Goal: Task Accomplishment & Management: Complete application form

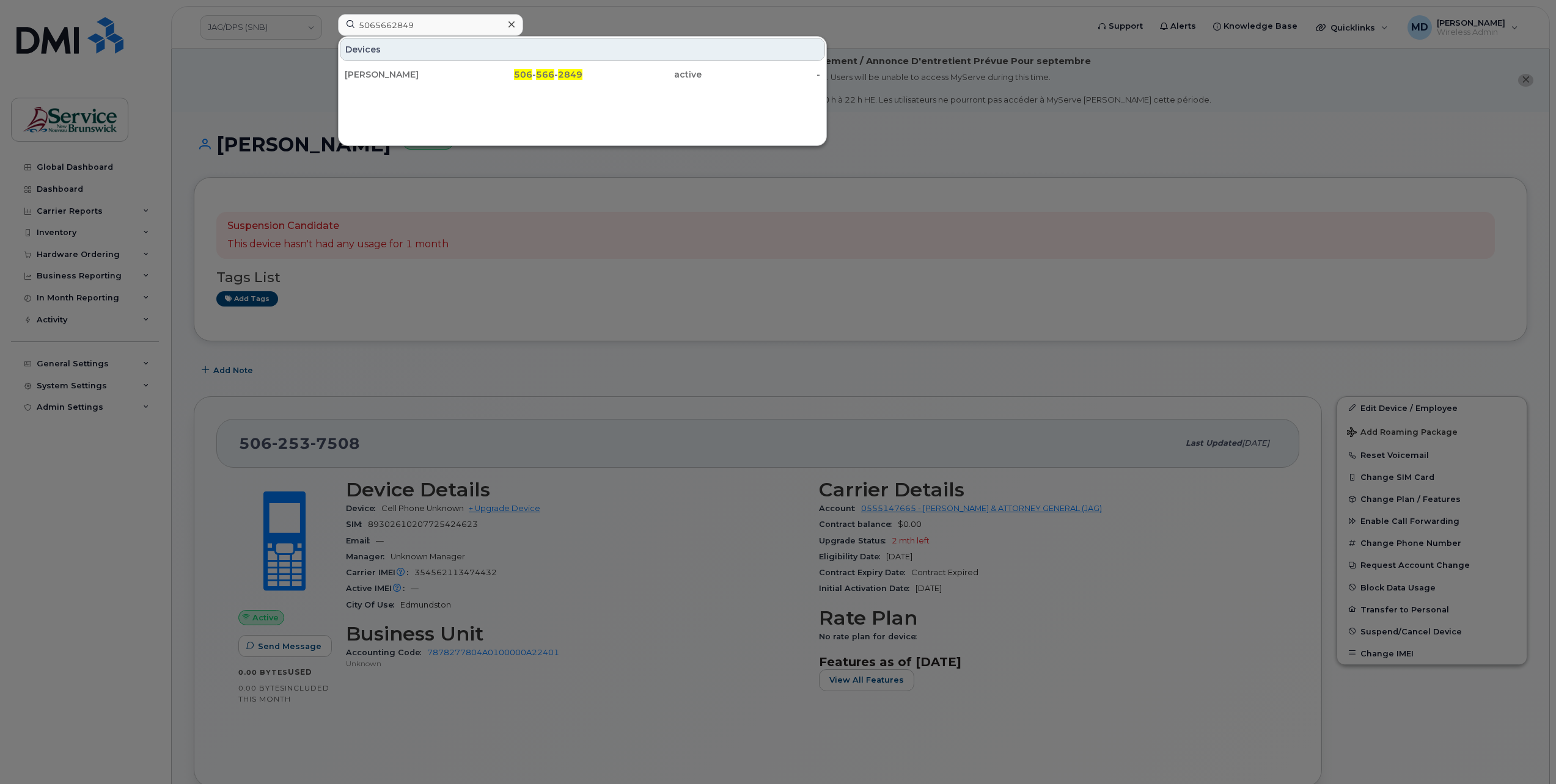
click at [510, 24] on icon at bounding box center [511, 24] width 6 height 10
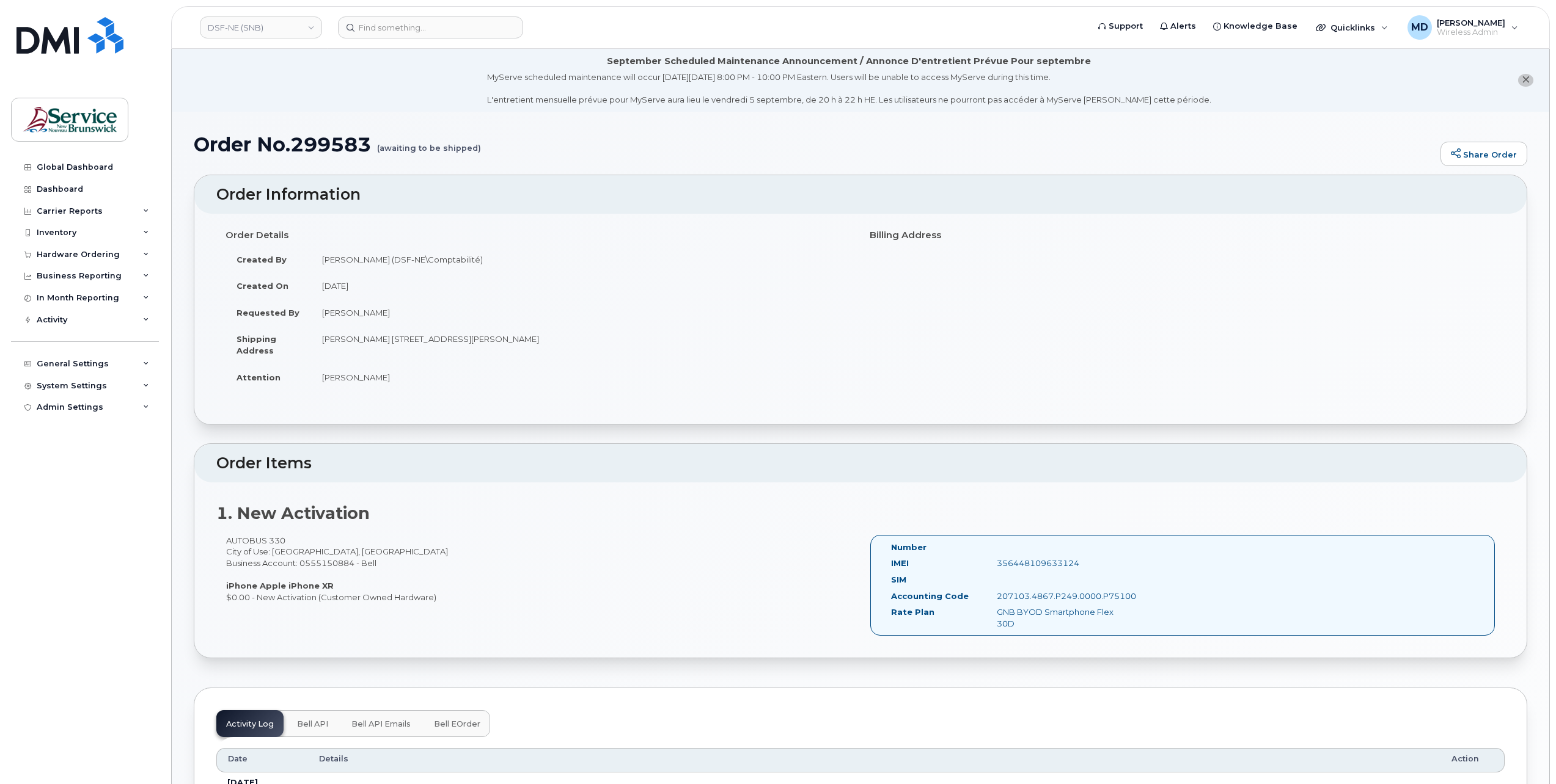
click at [456, 721] on span "Bell eOrder" at bounding box center [457, 724] width 46 height 10
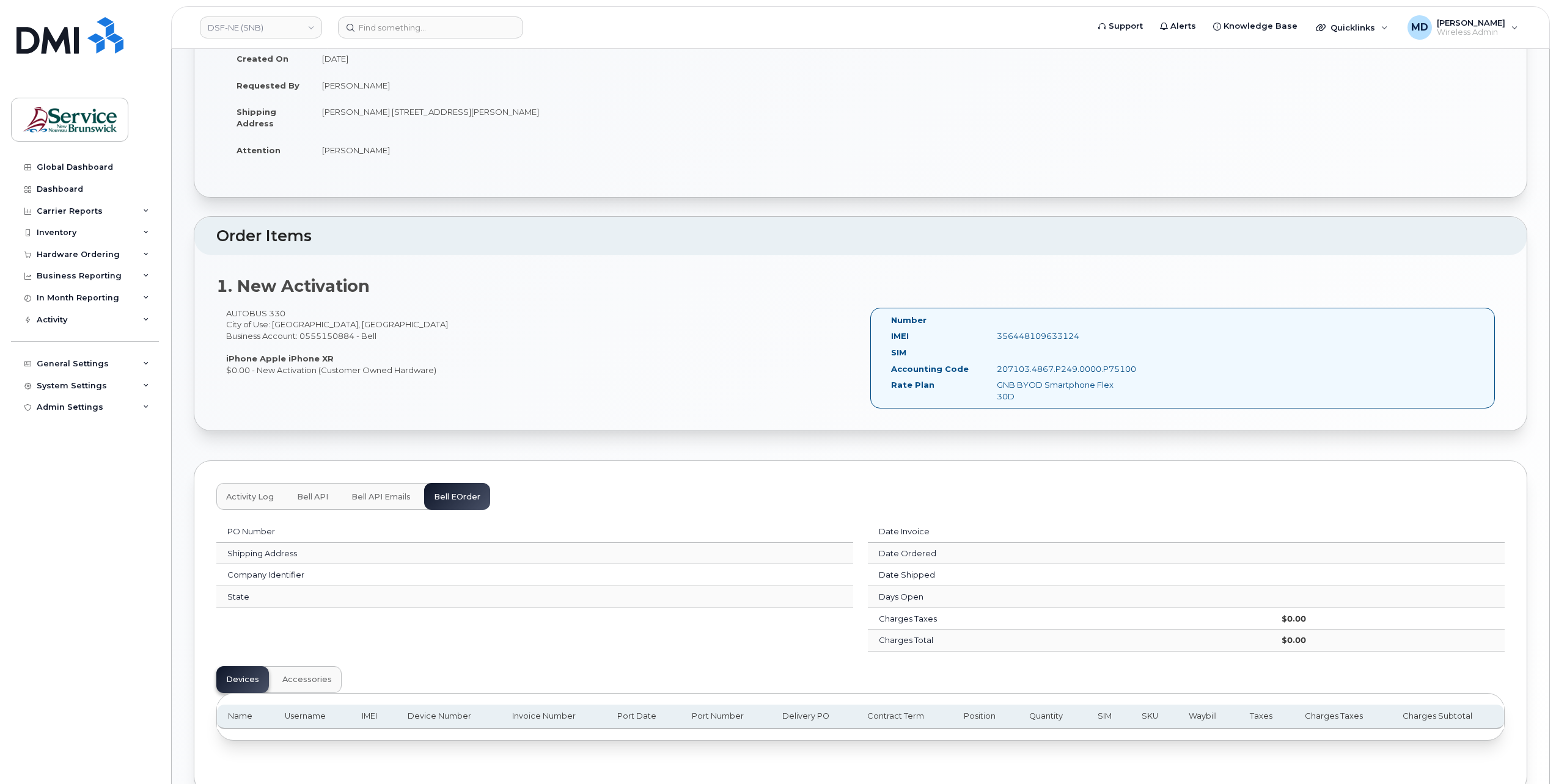
scroll to position [24, 0]
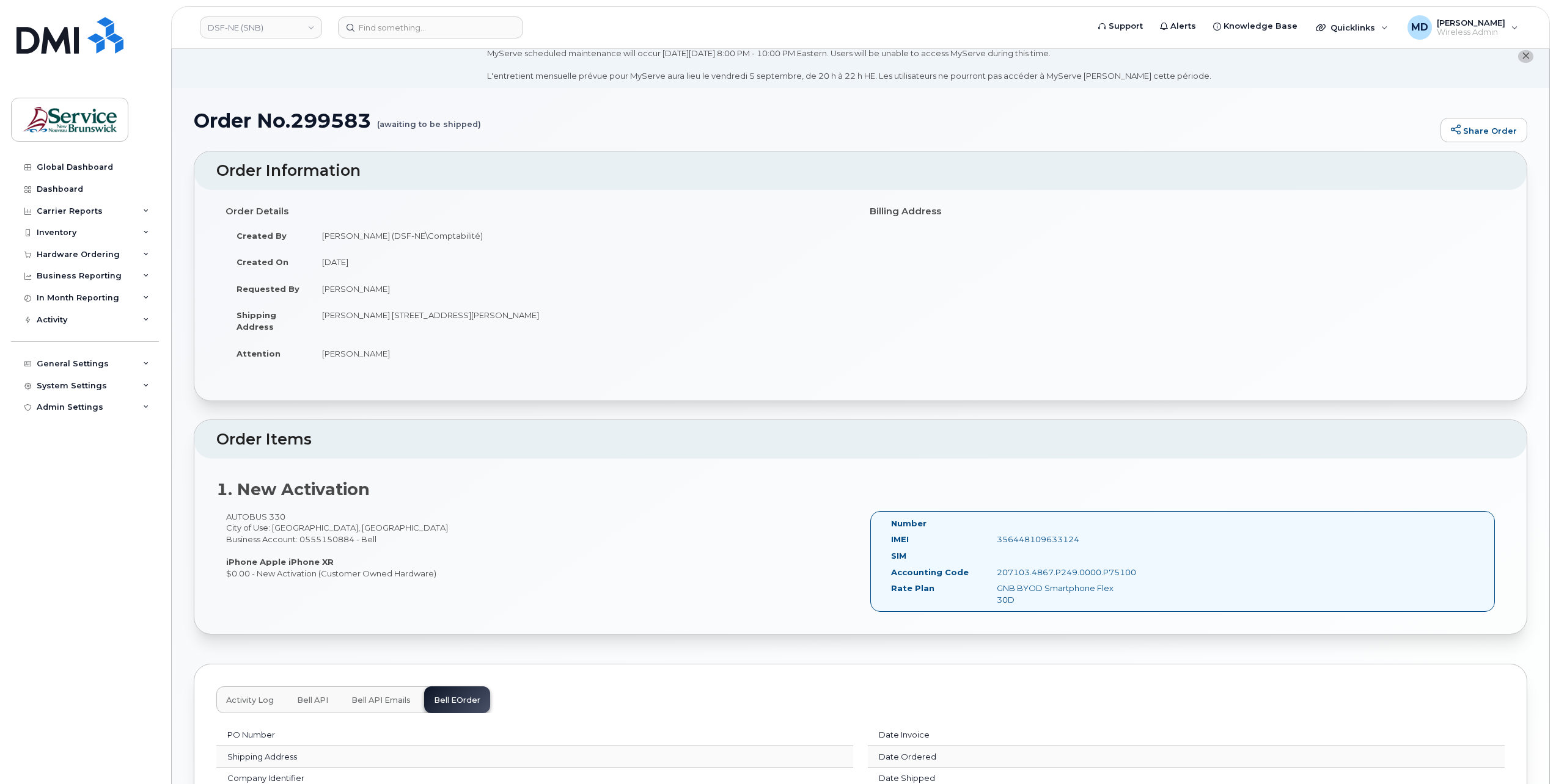
click at [254, 696] on span "Activity Log" at bounding box center [250, 700] width 47 height 10
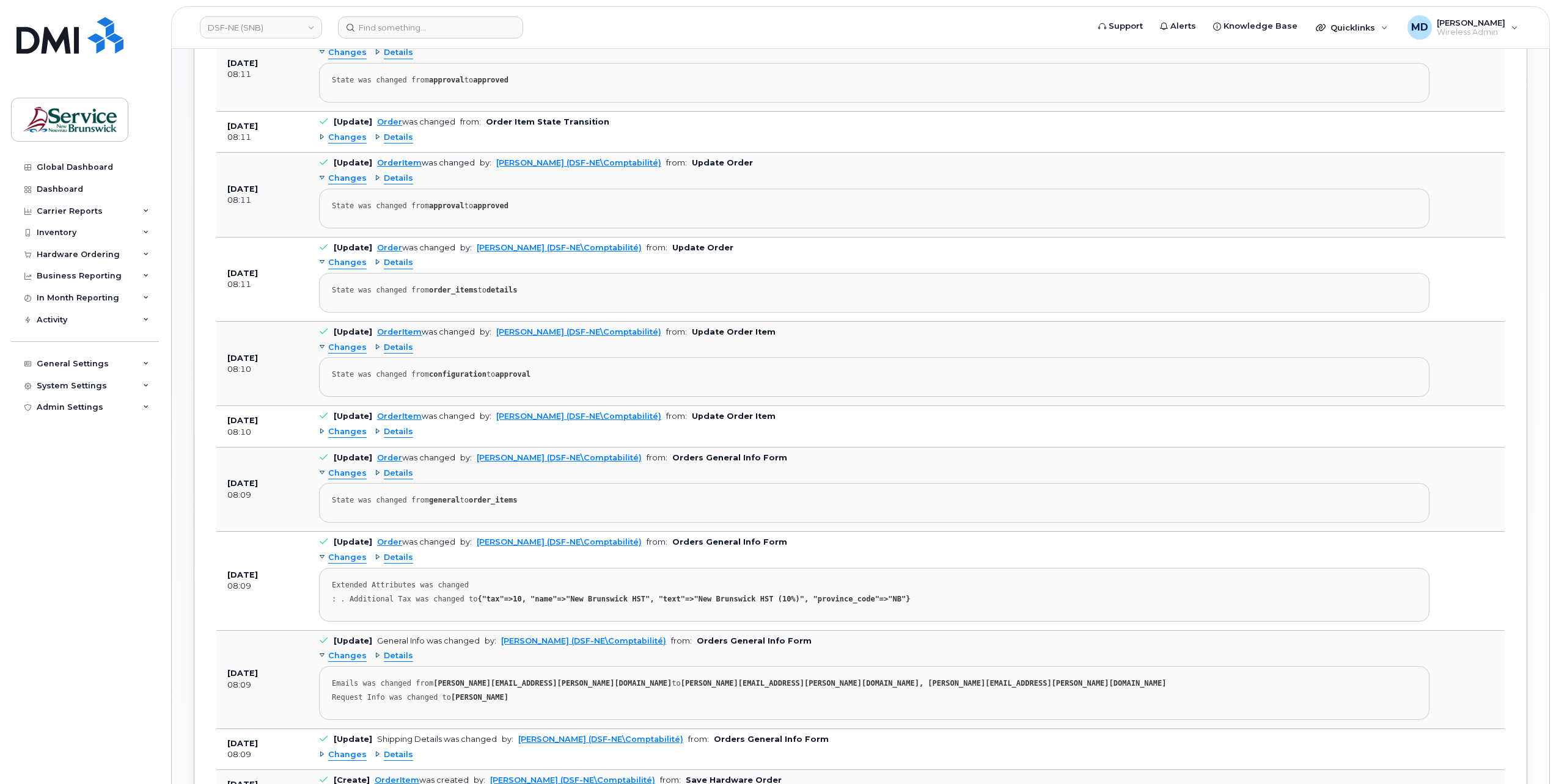
scroll to position [1056, 0]
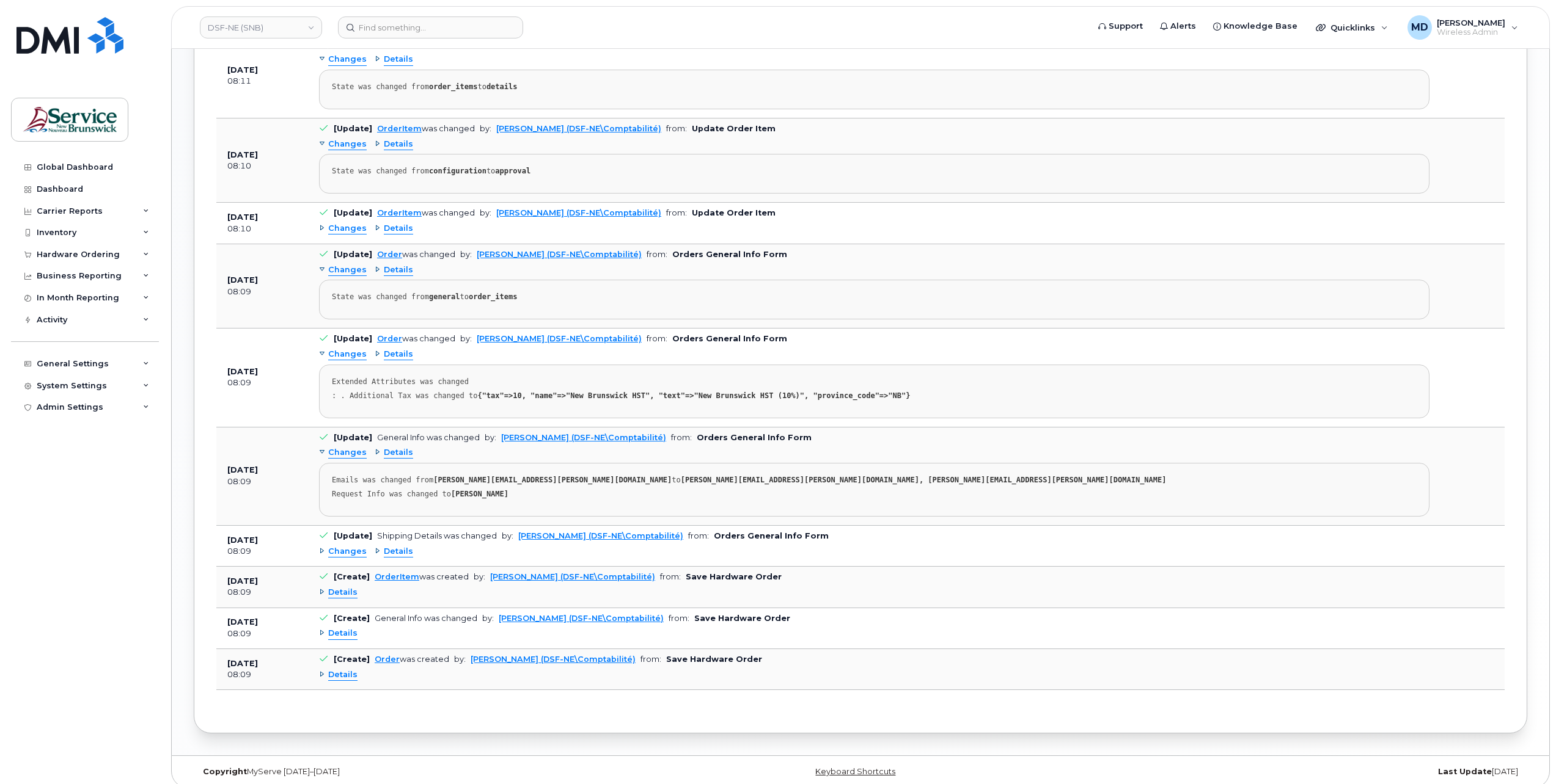
click at [342, 628] on span "Details" at bounding box center [343, 633] width 29 height 12
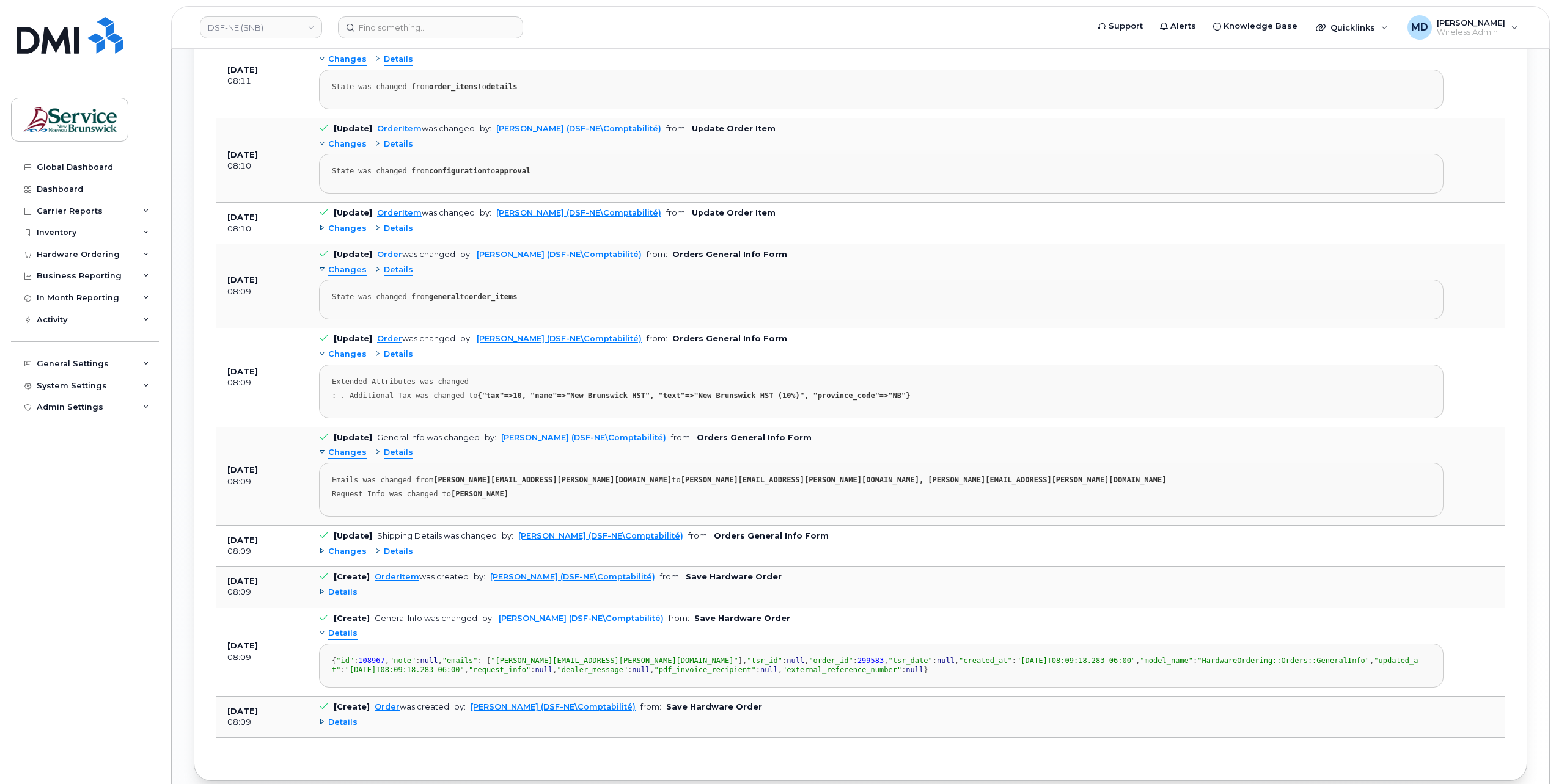
click at [348, 587] on span "Details" at bounding box center [343, 592] width 29 height 12
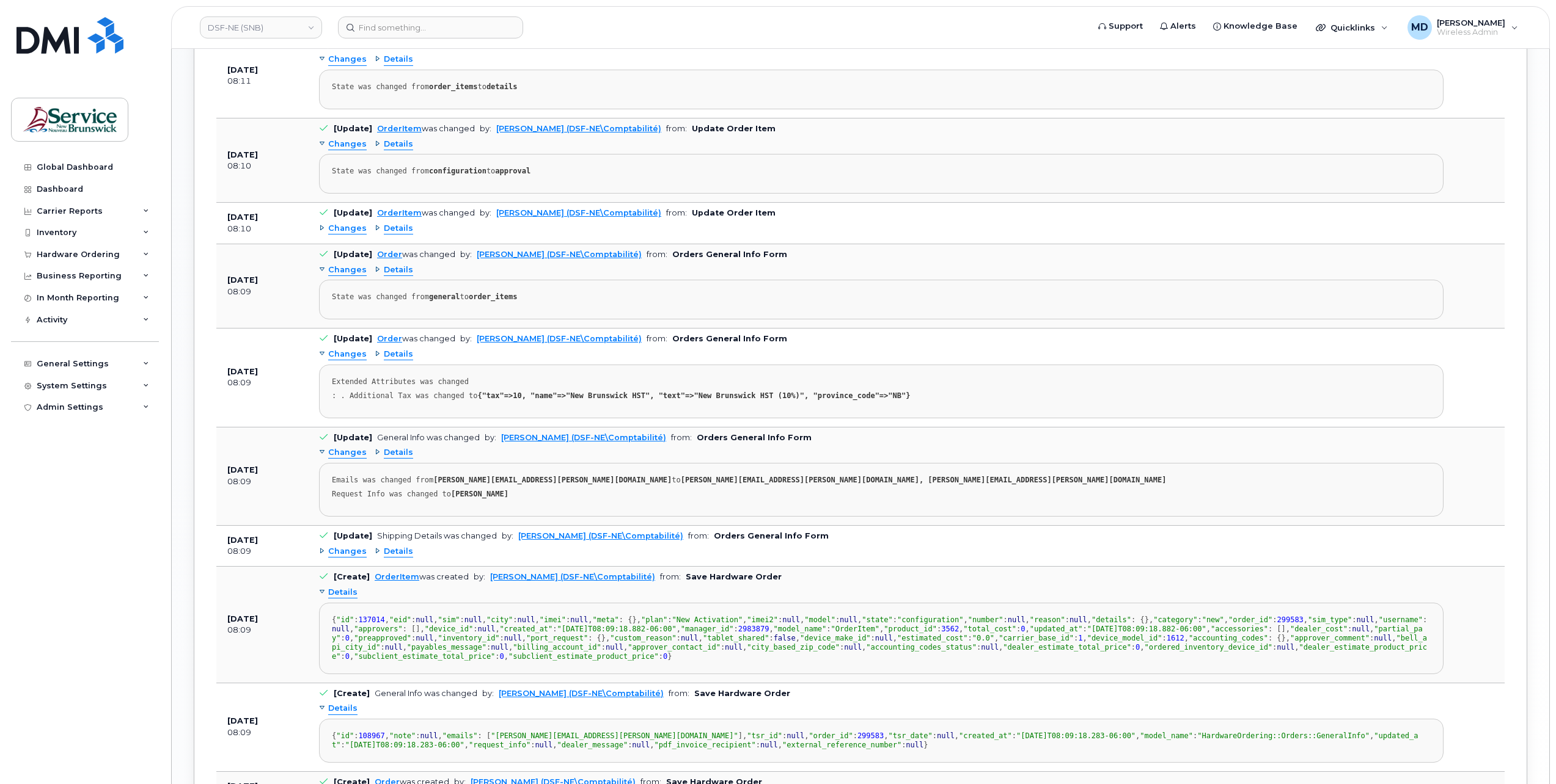
click at [351, 546] on span "Changes" at bounding box center [348, 551] width 38 height 12
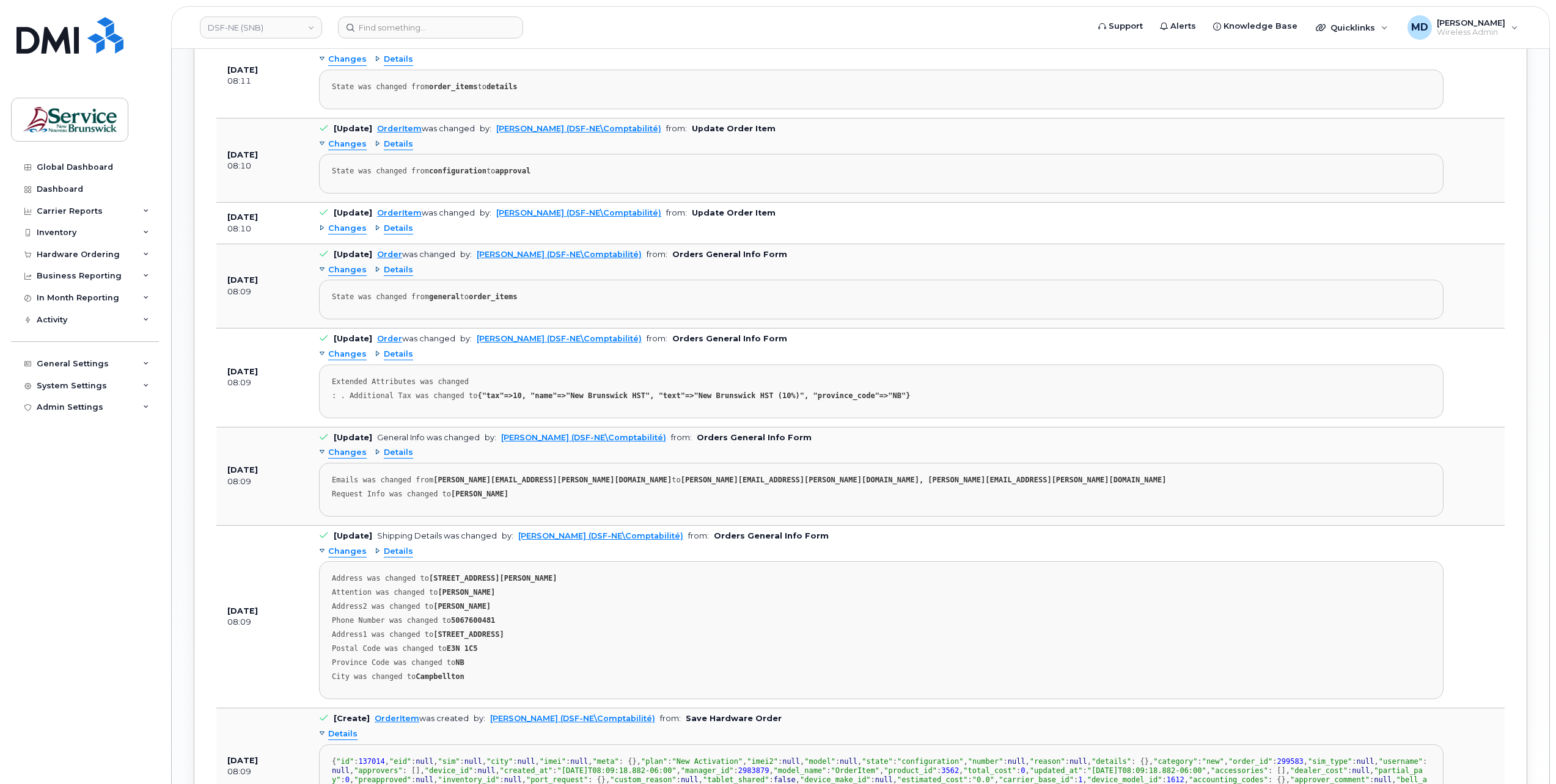
click at [338, 224] on span "Changes" at bounding box center [348, 228] width 38 height 12
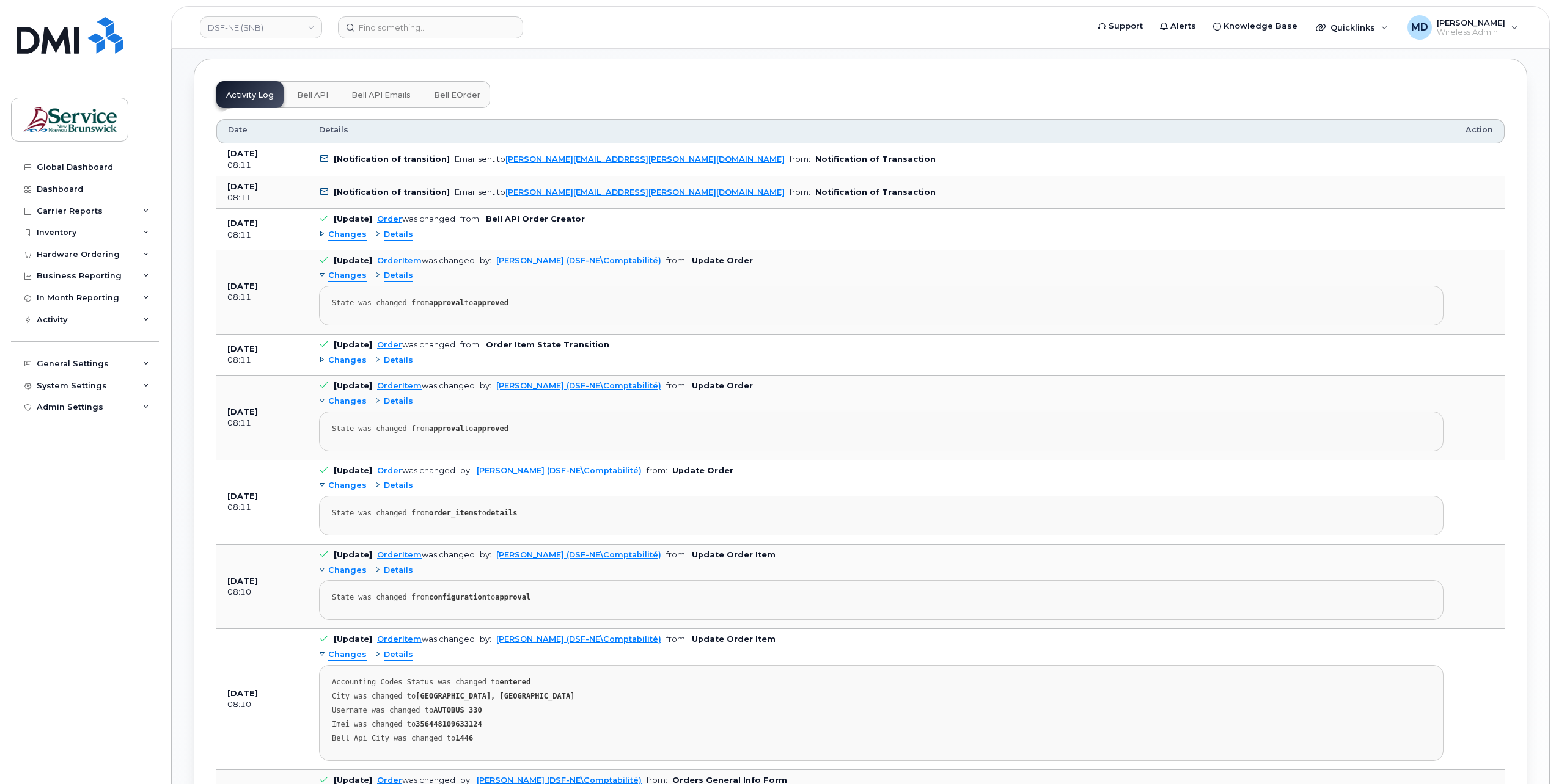
scroll to position [426, 0]
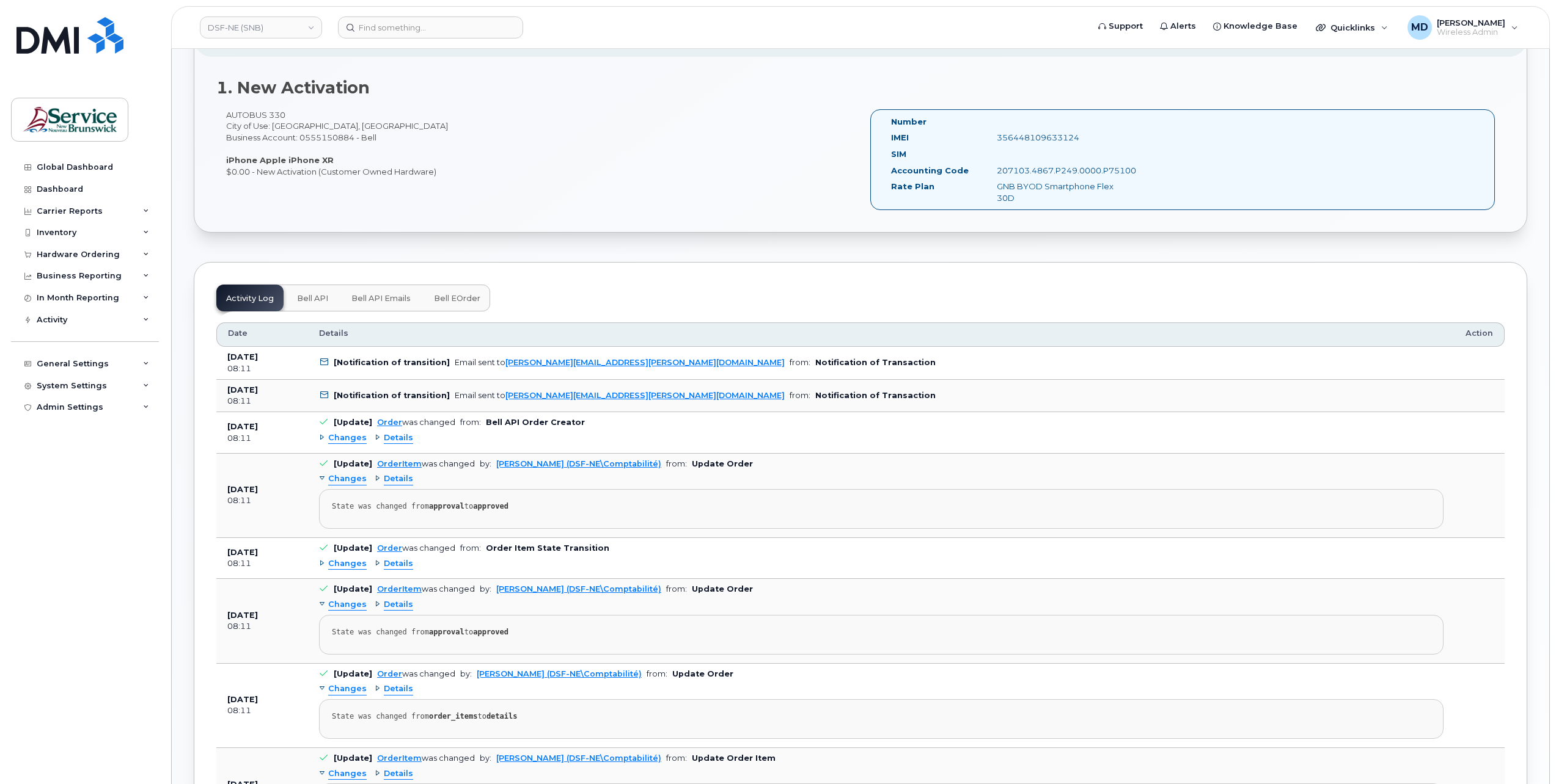
click at [343, 433] on span "Changes" at bounding box center [348, 438] width 38 height 12
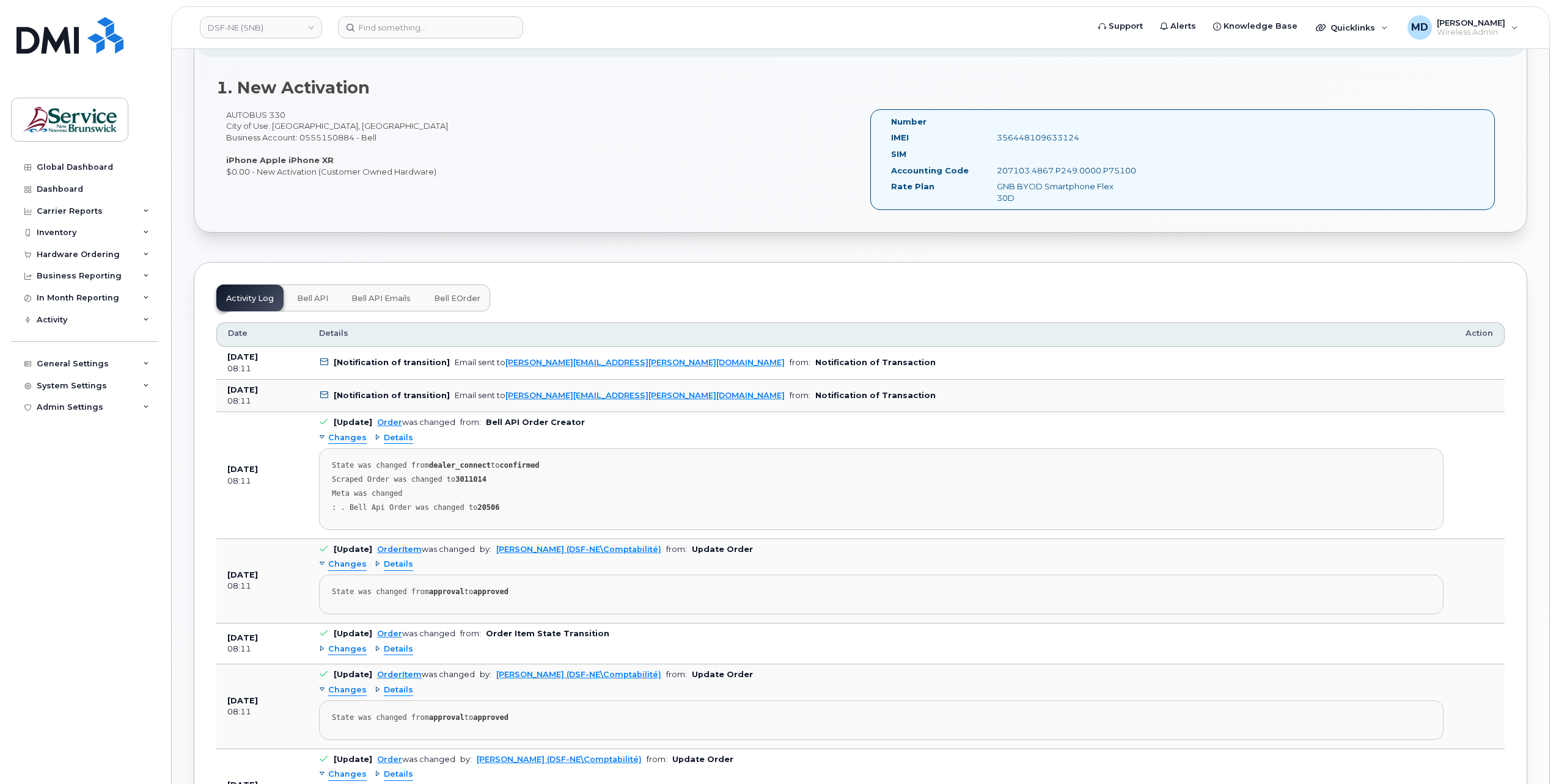
scroll to position [833, 0]
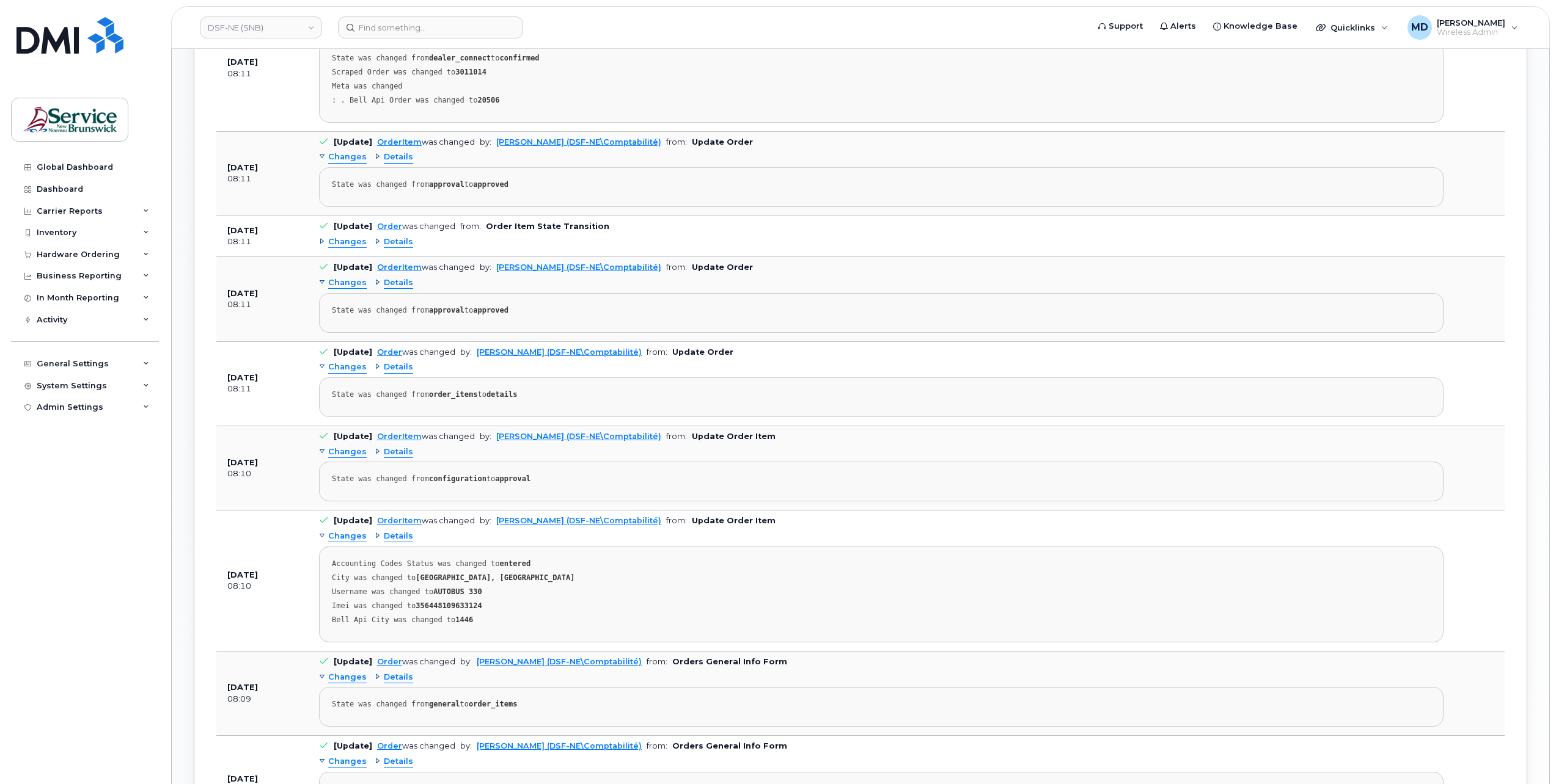
click at [341, 239] on span "Changes" at bounding box center [348, 242] width 38 height 12
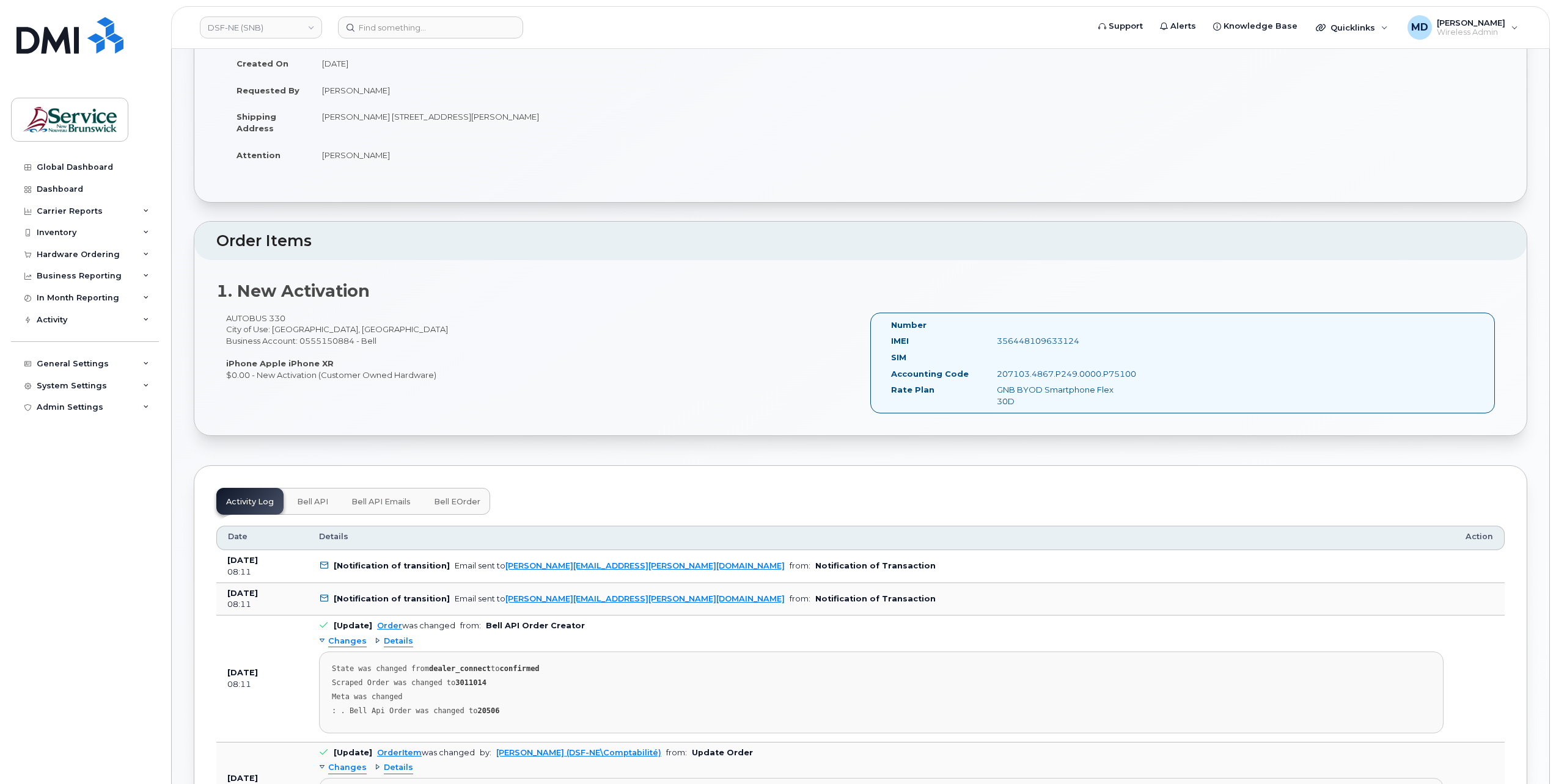
scroll to position [0, 0]
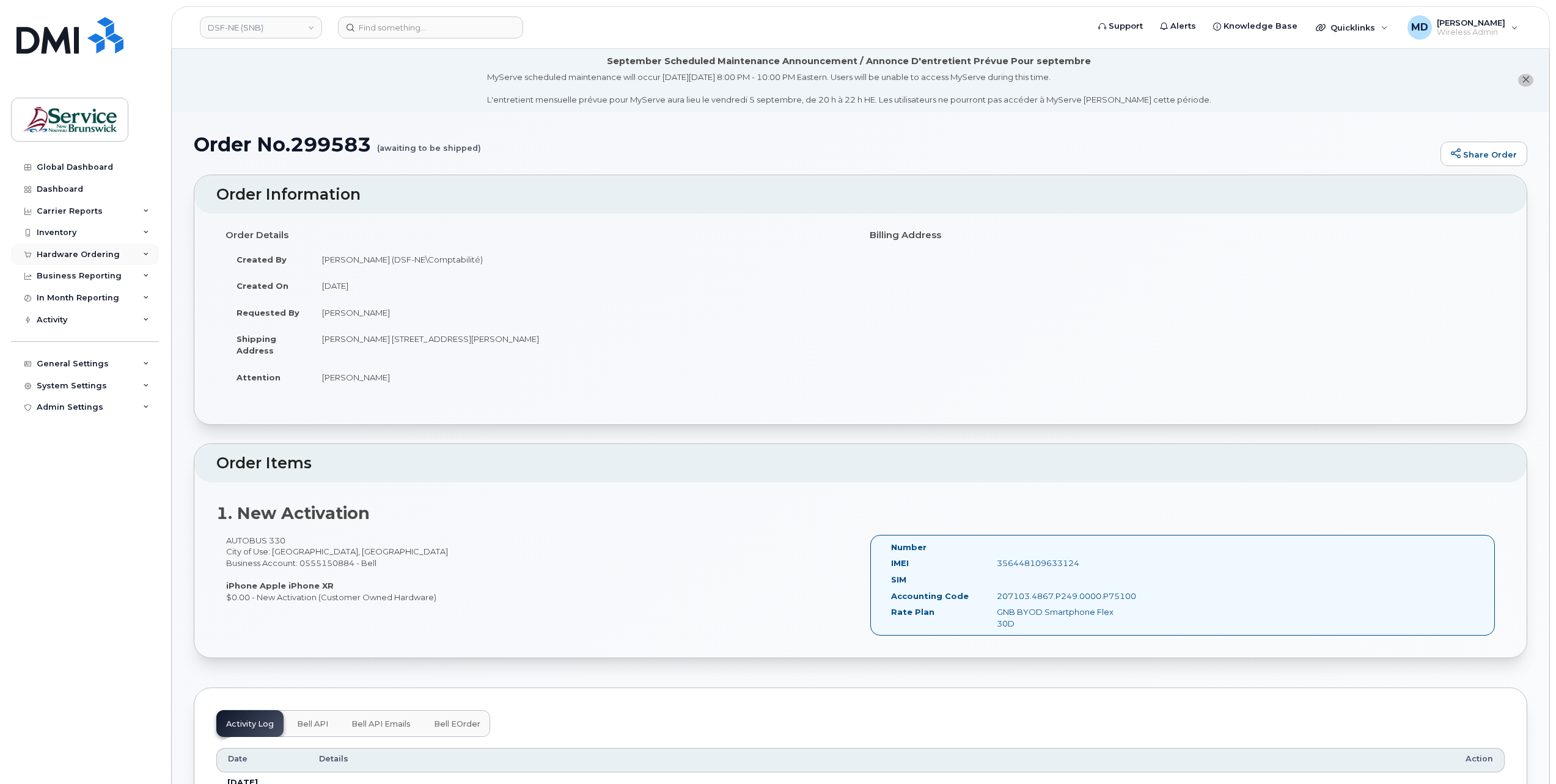
click at [102, 256] on div "Hardware Ordering" at bounding box center [77, 255] width 83 height 10
click at [67, 305] on div "Orders" at bounding box center [56, 300] width 30 height 11
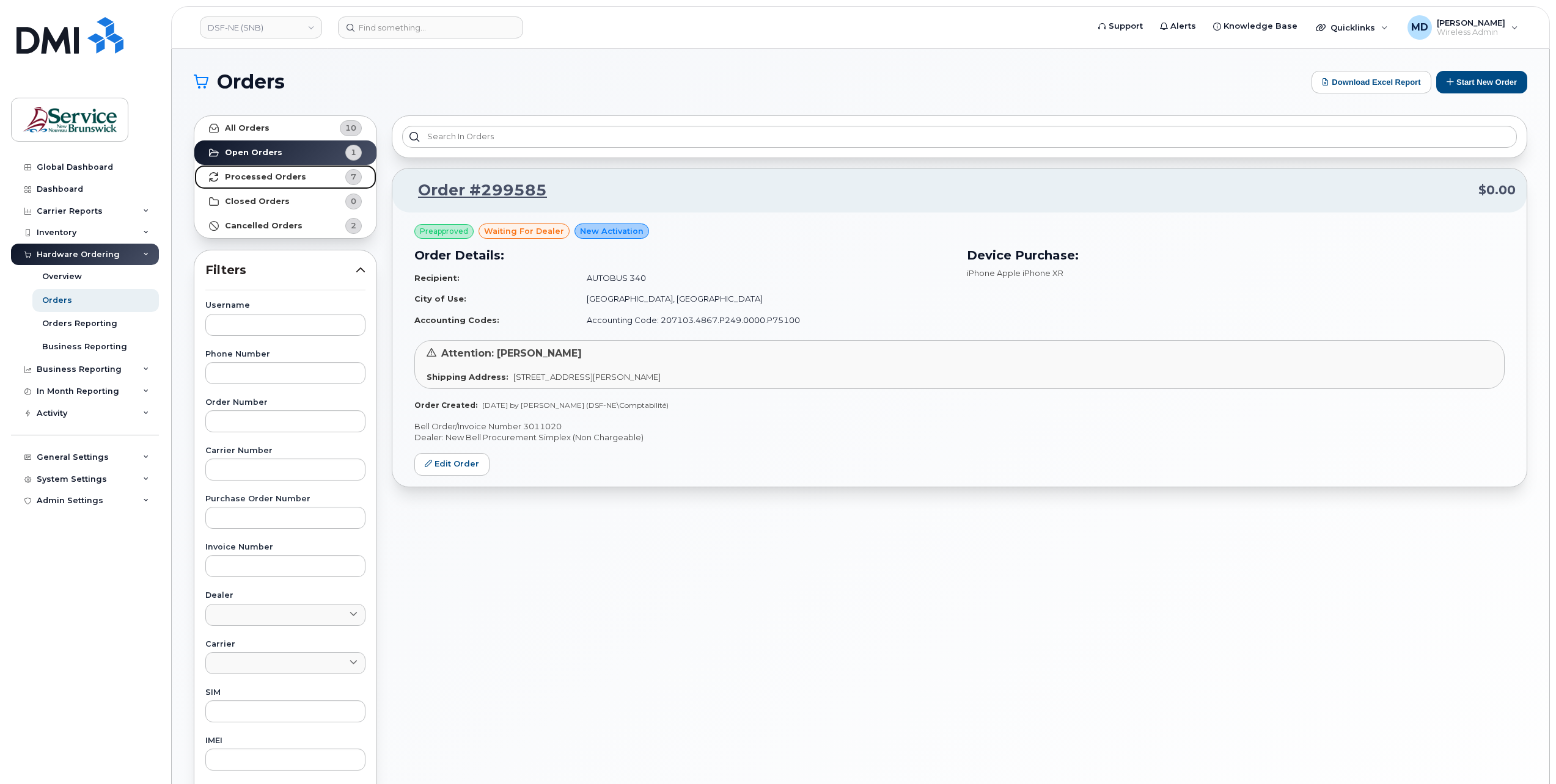
click at [278, 175] on strong "Processed Orders" at bounding box center [265, 176] width 81 height 10
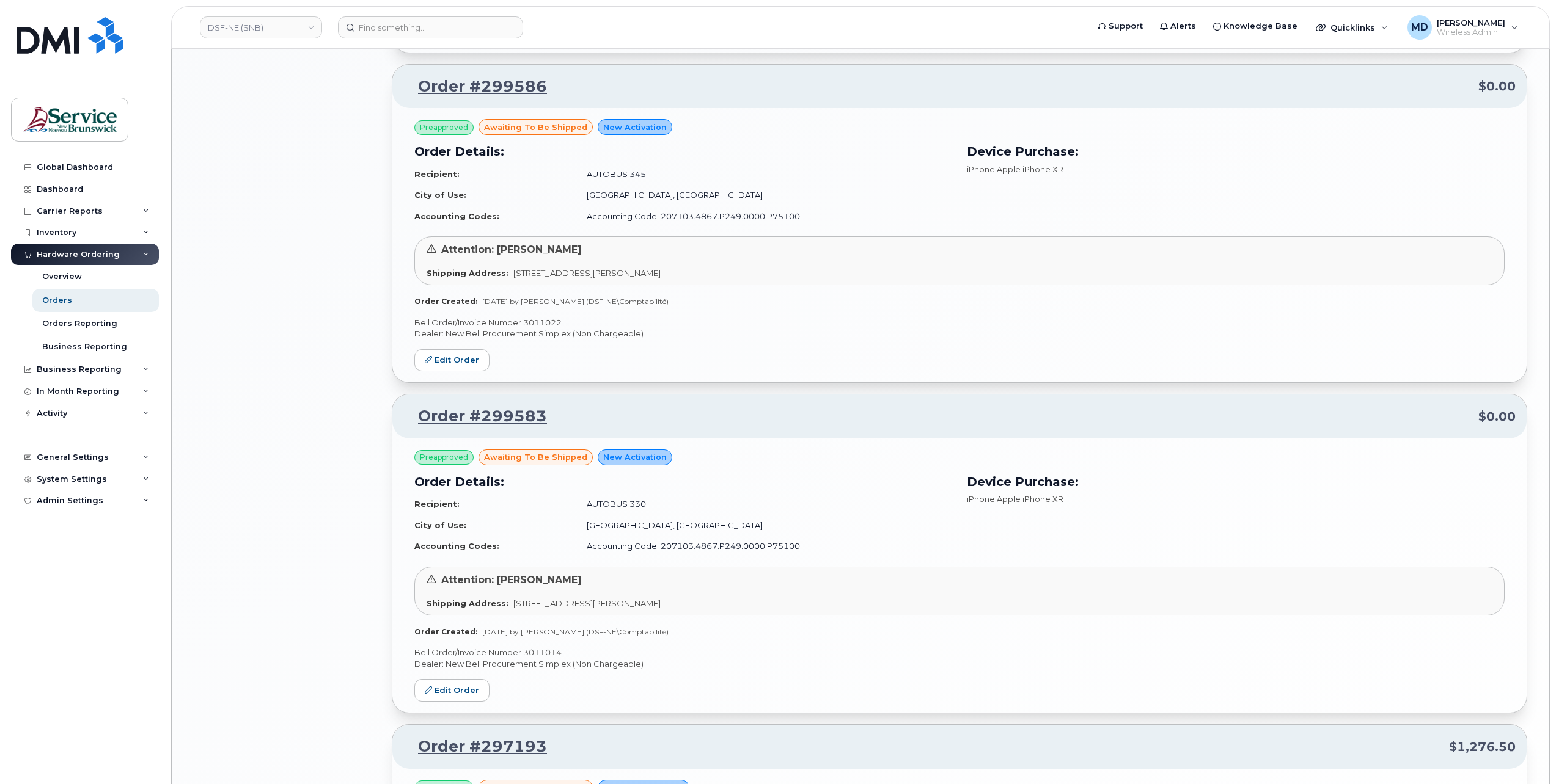
scroll to position [1748, 0]
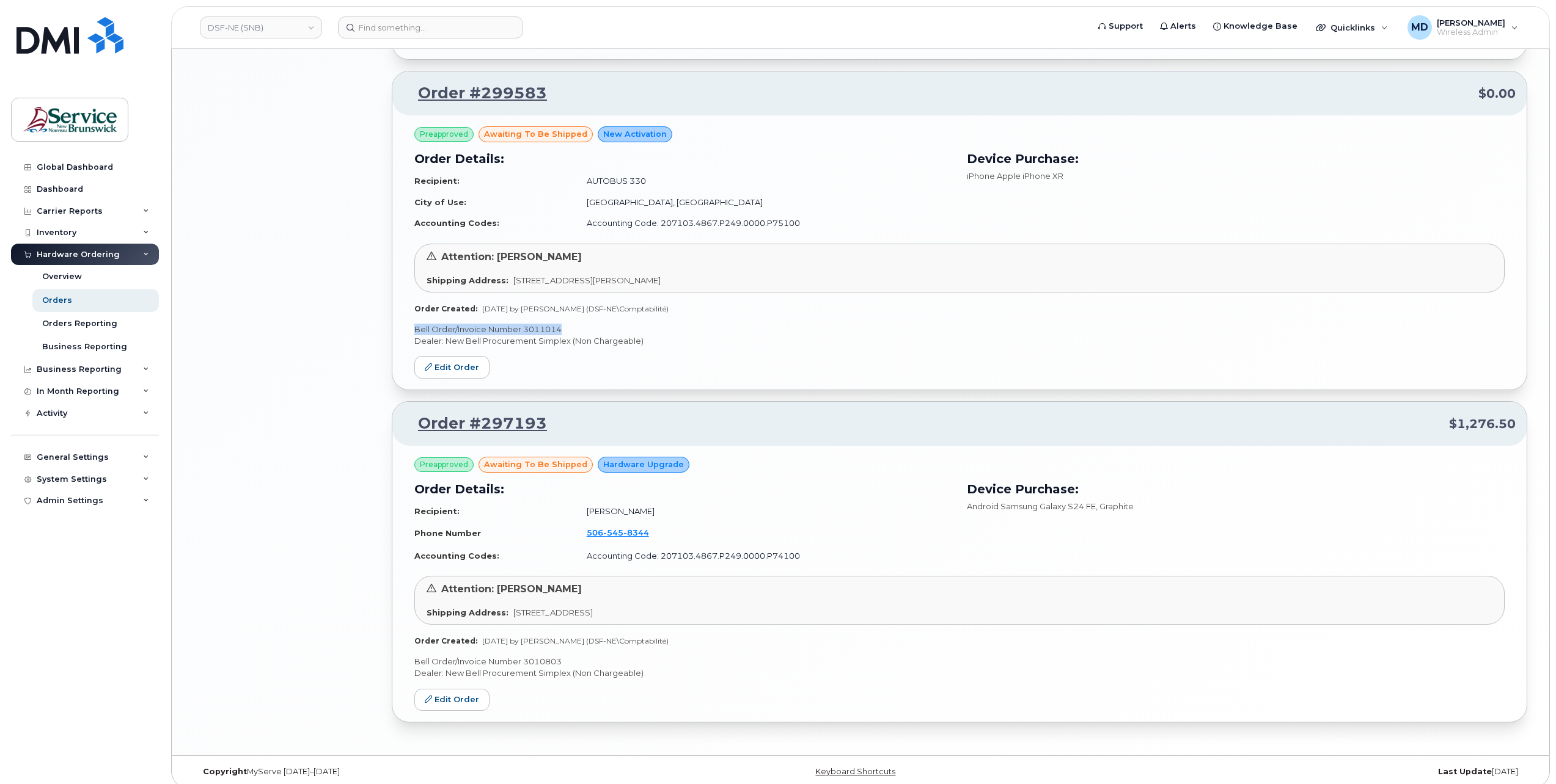
drag, startPoint x: 573, startPoint y: 321, endPoint x: 410, endPoint y: 320, distance: 163.0
click at [410, 320] on div "Preapproved awaiting to be shipped New Activation Order Details: Recipient: AUT…" at bounding box center [959, 253] width 1135 height 275
copy p "Bell Order/Invoice Number 3011014"
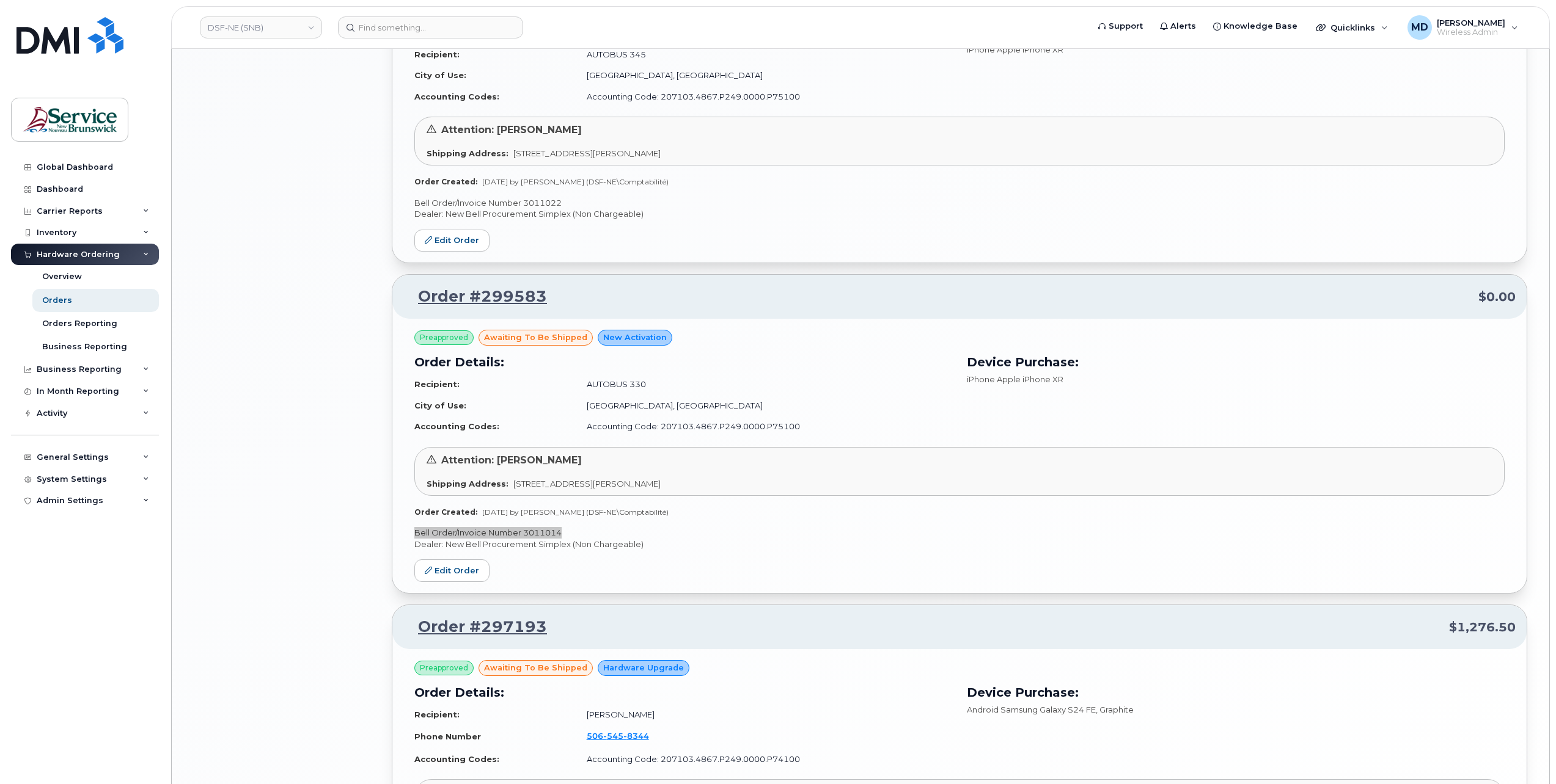
scroll to position [1342, 0]
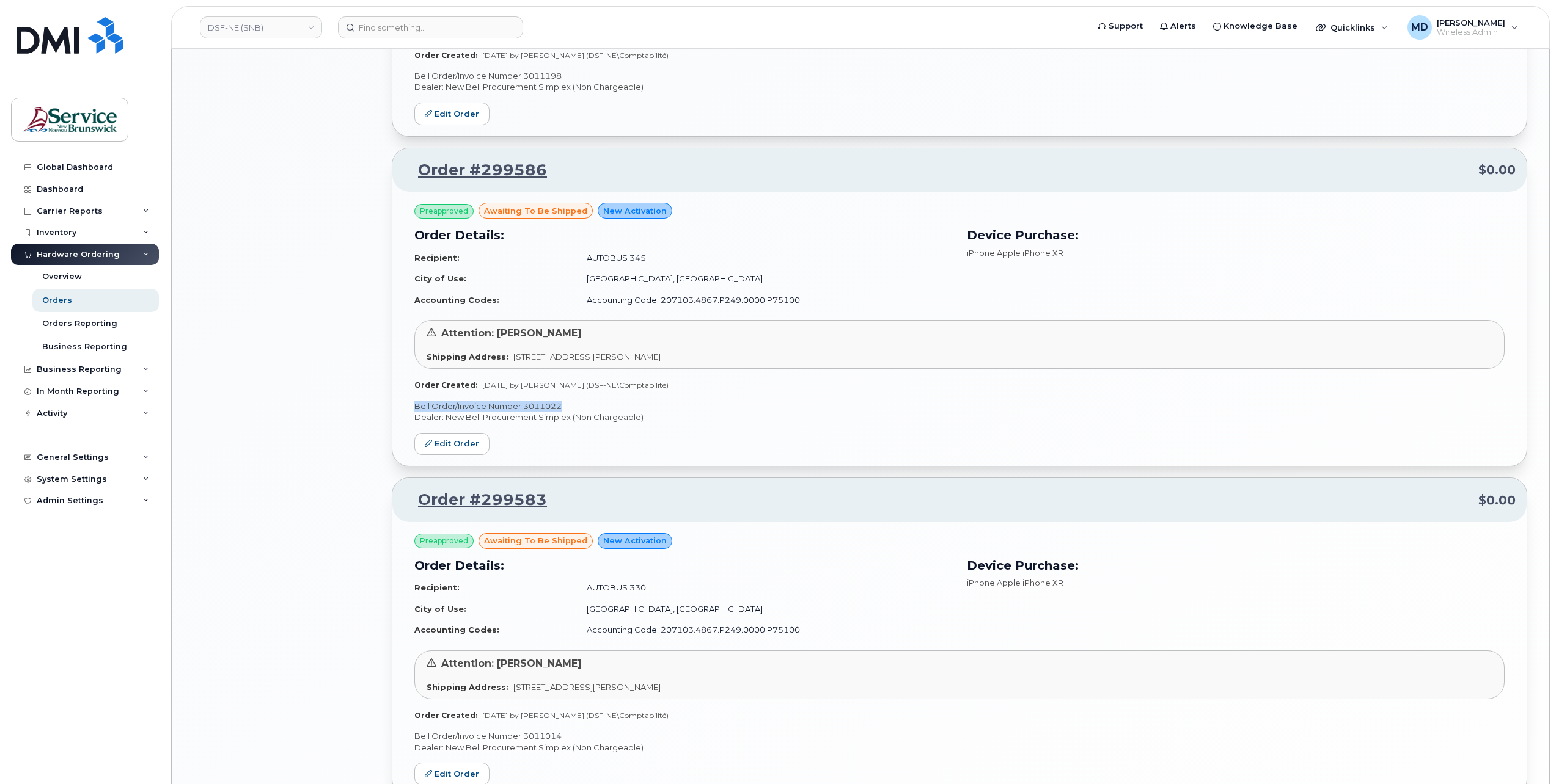
drag, startPoint x: 569, startPoint y: 399, endPoint x: 413, endPoint y: 394, distance: 156.1
click at [413, 394] on div "Preapproved awaiting to be shipped New Activation Order Details: Recipient: AUT…" at bounding box center [959, 329] width 1135 height 275
copy p "Bell Order/Invoice Number 3011022"
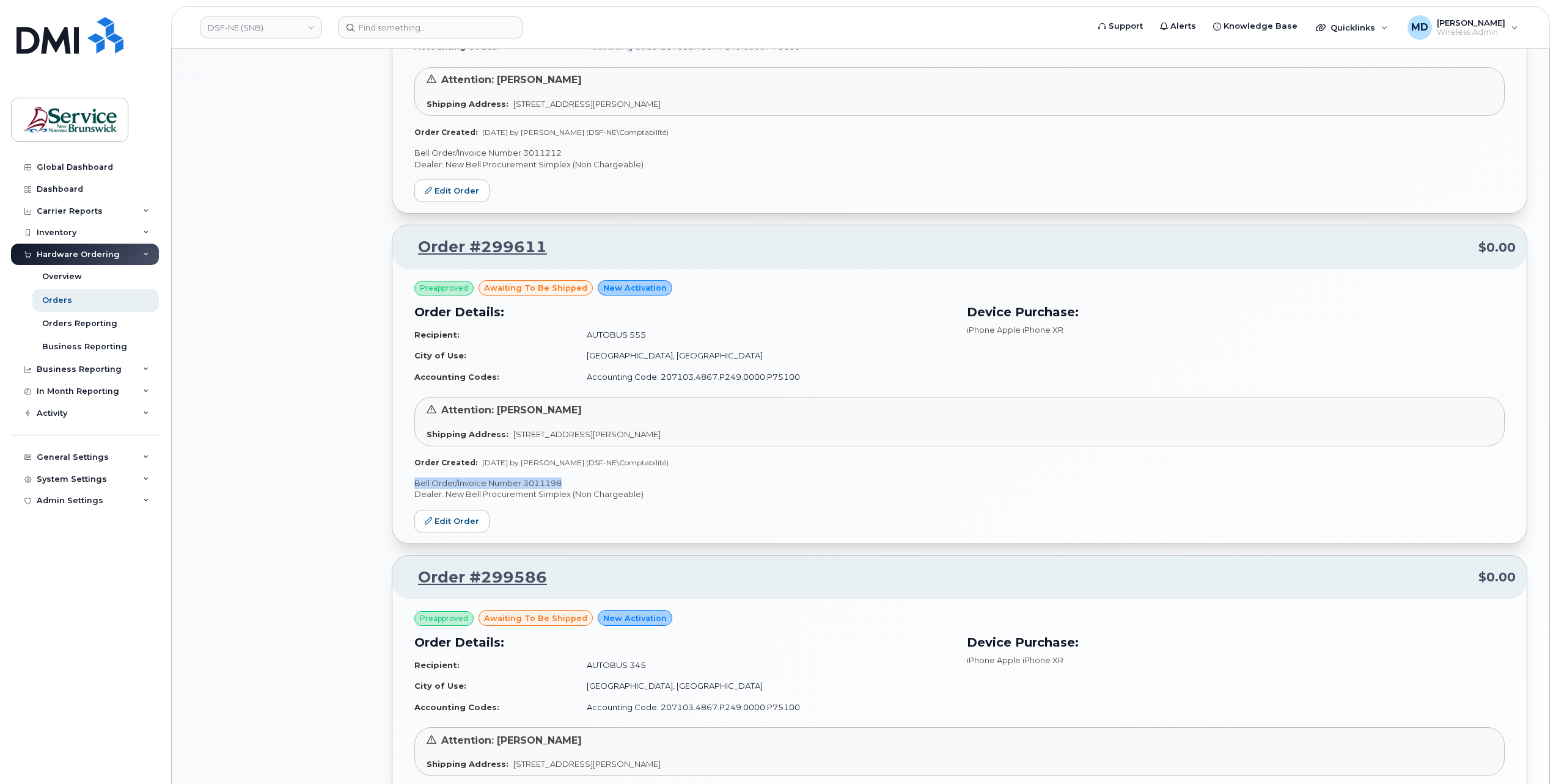
drag, startPoint x: 568, startPoint y: 477, endPoint x: 415, endPoint y: 479, distance: 153.0
click at [415, 479] on p "Bell Order/Invoice Number 3011198" at bounding box center [959, 483] width 1090 height 12
copy p "Bell Order/Invoice Number 3011198"
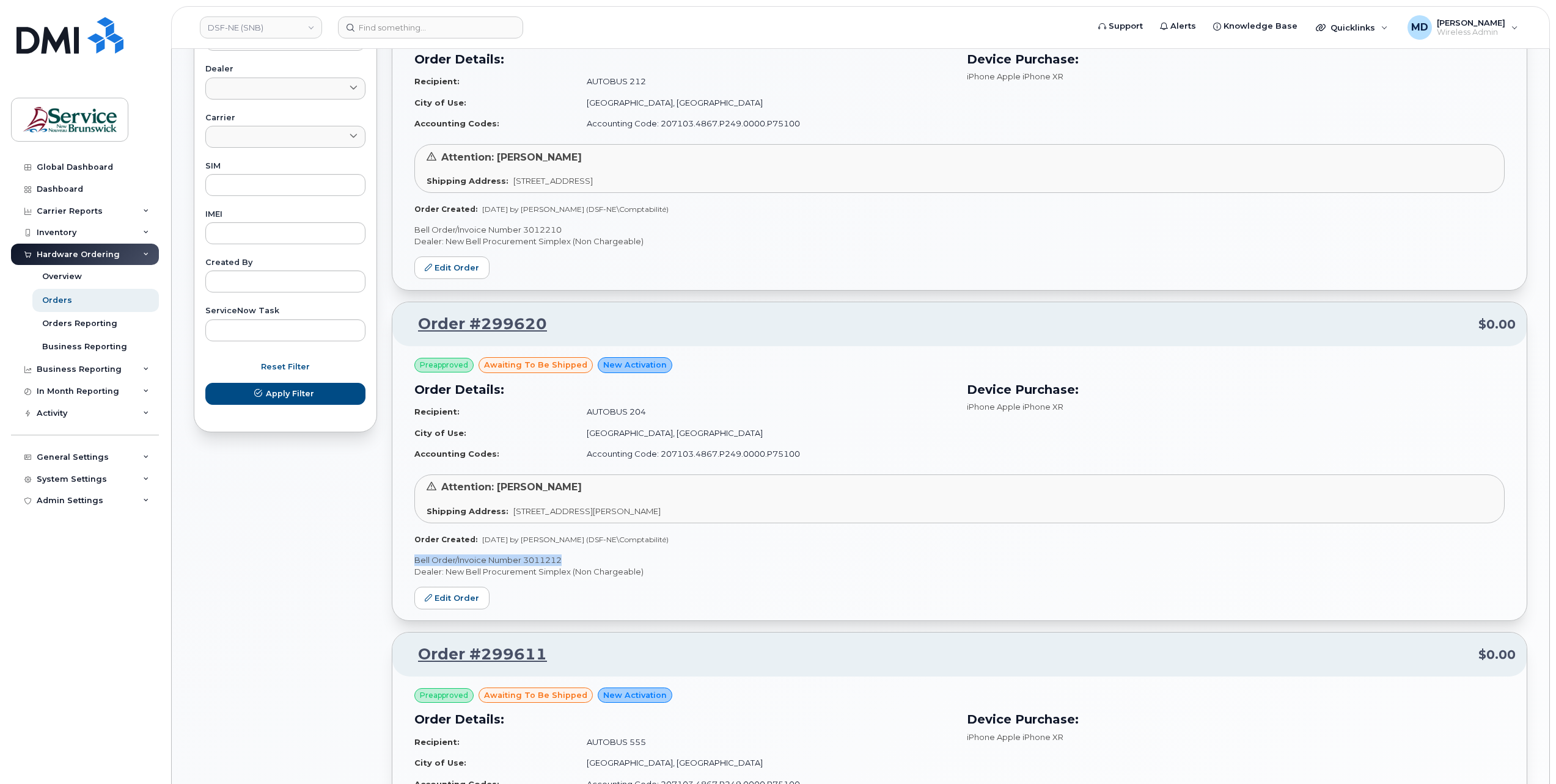
drag, startPoint x: 565, startPoint y: 553, endPoint x: 410, endPoint y: 552, distance: 155.0
click at [410, 552] on div "Preapproved awaiting to be shipped New Activation Order Details: Recipient: AUT…" at bounding box center [959, 484] width 1135 height 275
copy p "Bell Order/Invoice Number 3011212"
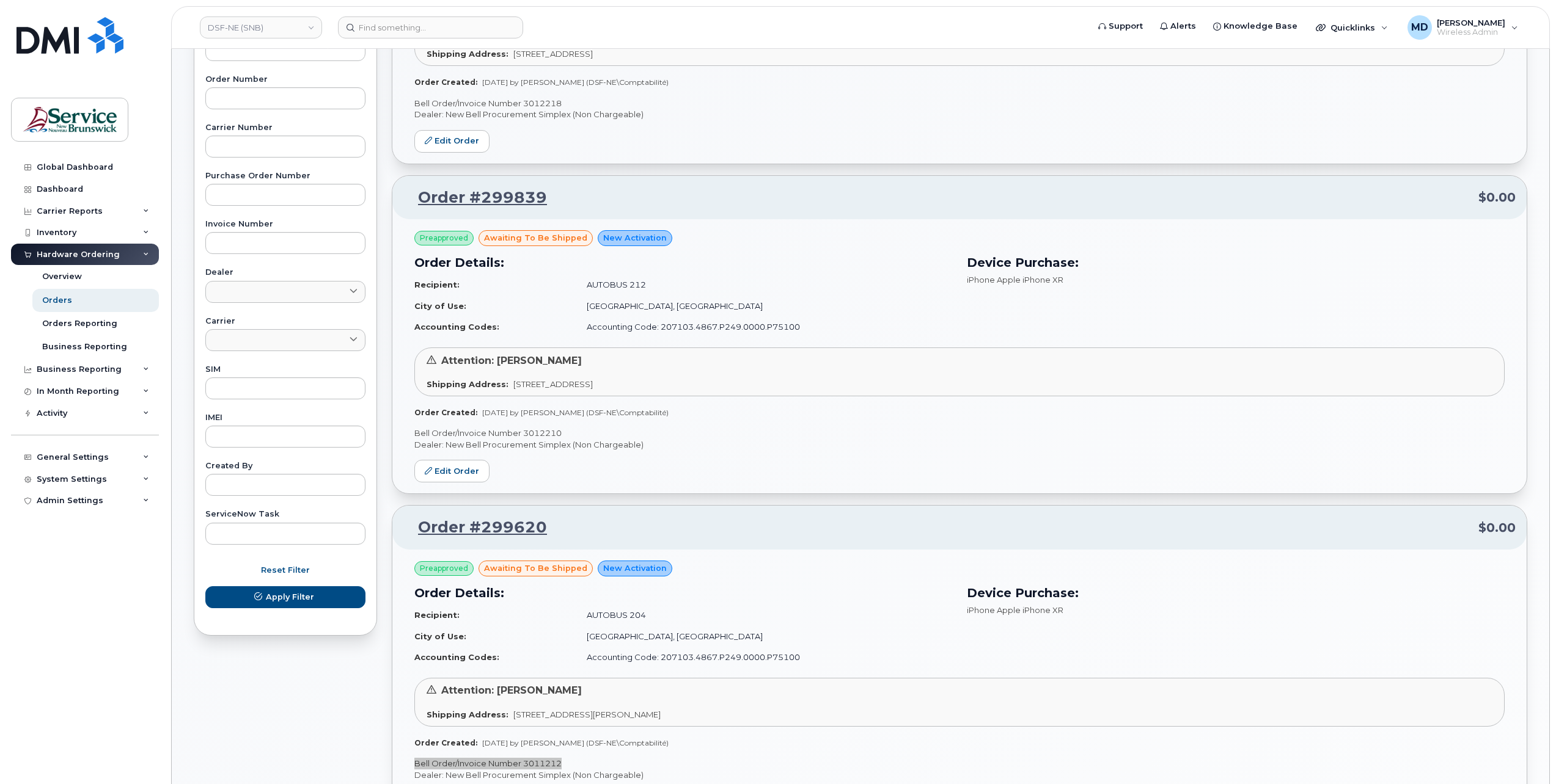
scroll to position [120, 0]
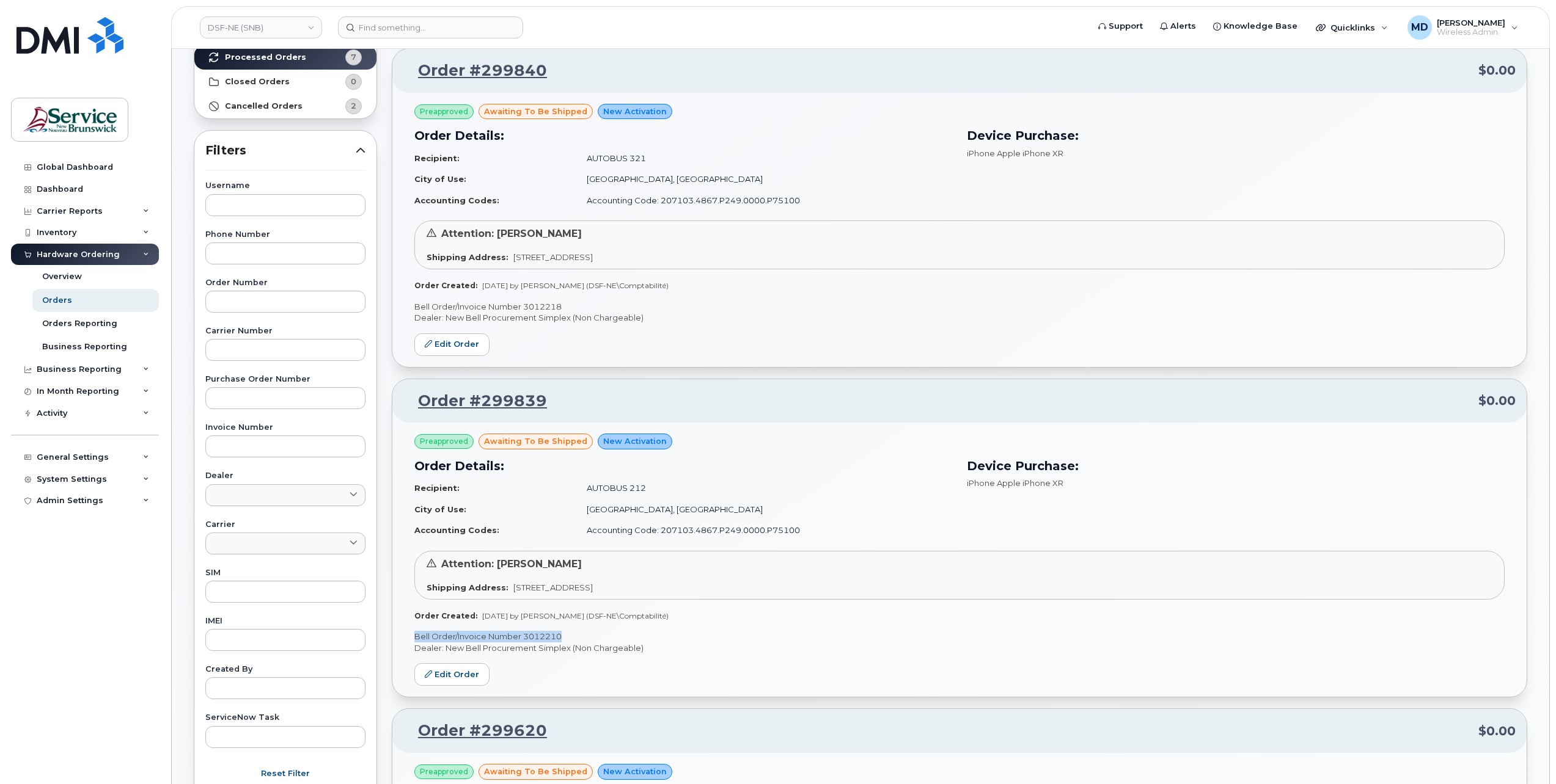
drag, startPoint x: 569, startPoint y: 629, endPoint x: 414, endPoint y: 632, distance: 155.0
click at [414, 632] on p "Bell Order/Invoice Number 3012210" at bounding box center [959, 637] width 1090 height 12
copy p "Bell Order/Invoice Number 3012210"
drag, startPoint x: 573, startPoint y: 304, endPoint x: 416, endPoint y: 301, distance: 157.0
click at [416, 301] on p "Bell Order/Invoice Number 3012218" at bounding box center [959, 307] width 1090 height 12
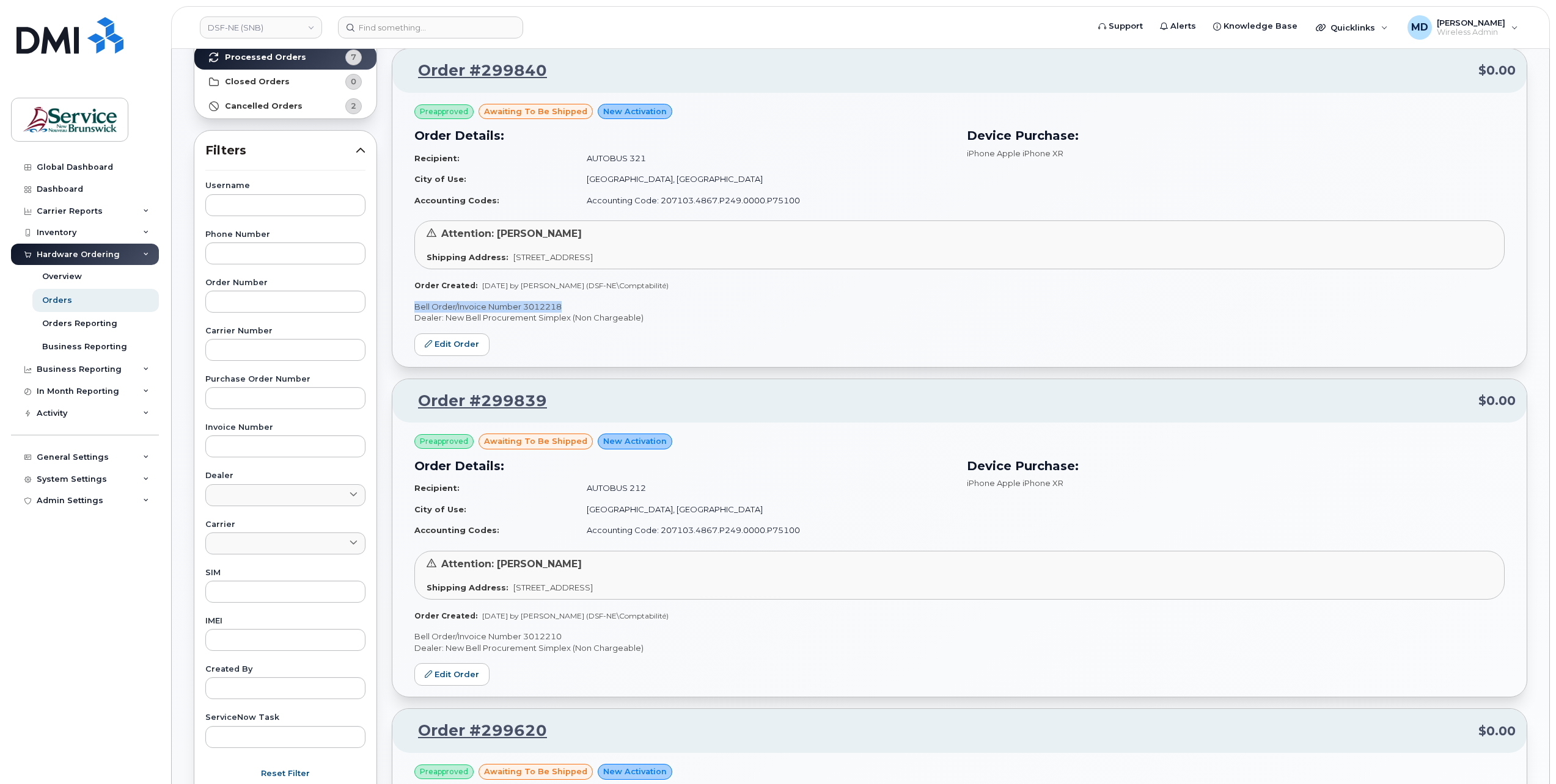
copy p "Bell Order/Invoice Number 3012218"
click at [473, 343] on link "Edit Order" at bounding box center [451, 345] width 76 height 23
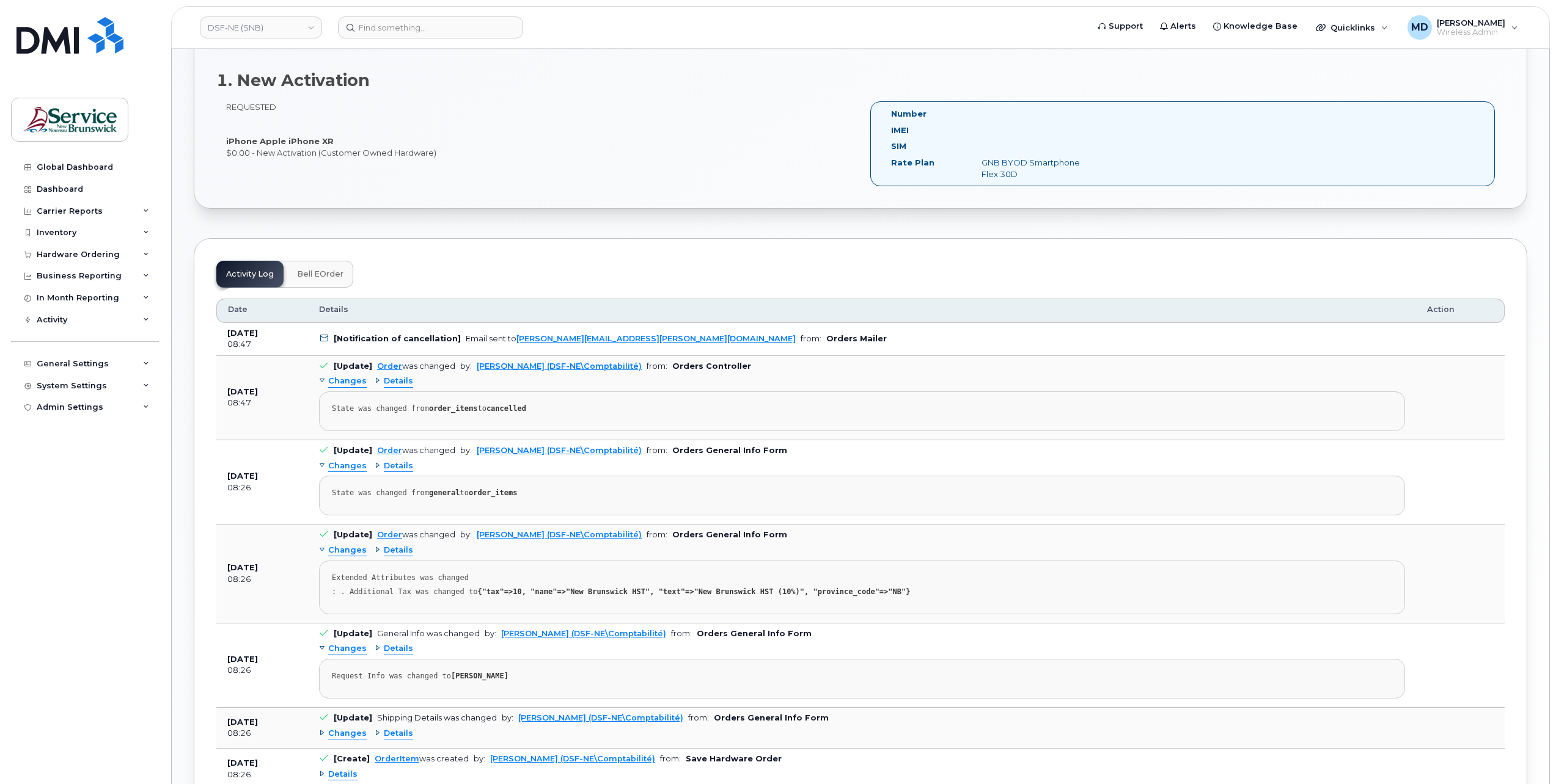
scroll to position [593, 0]
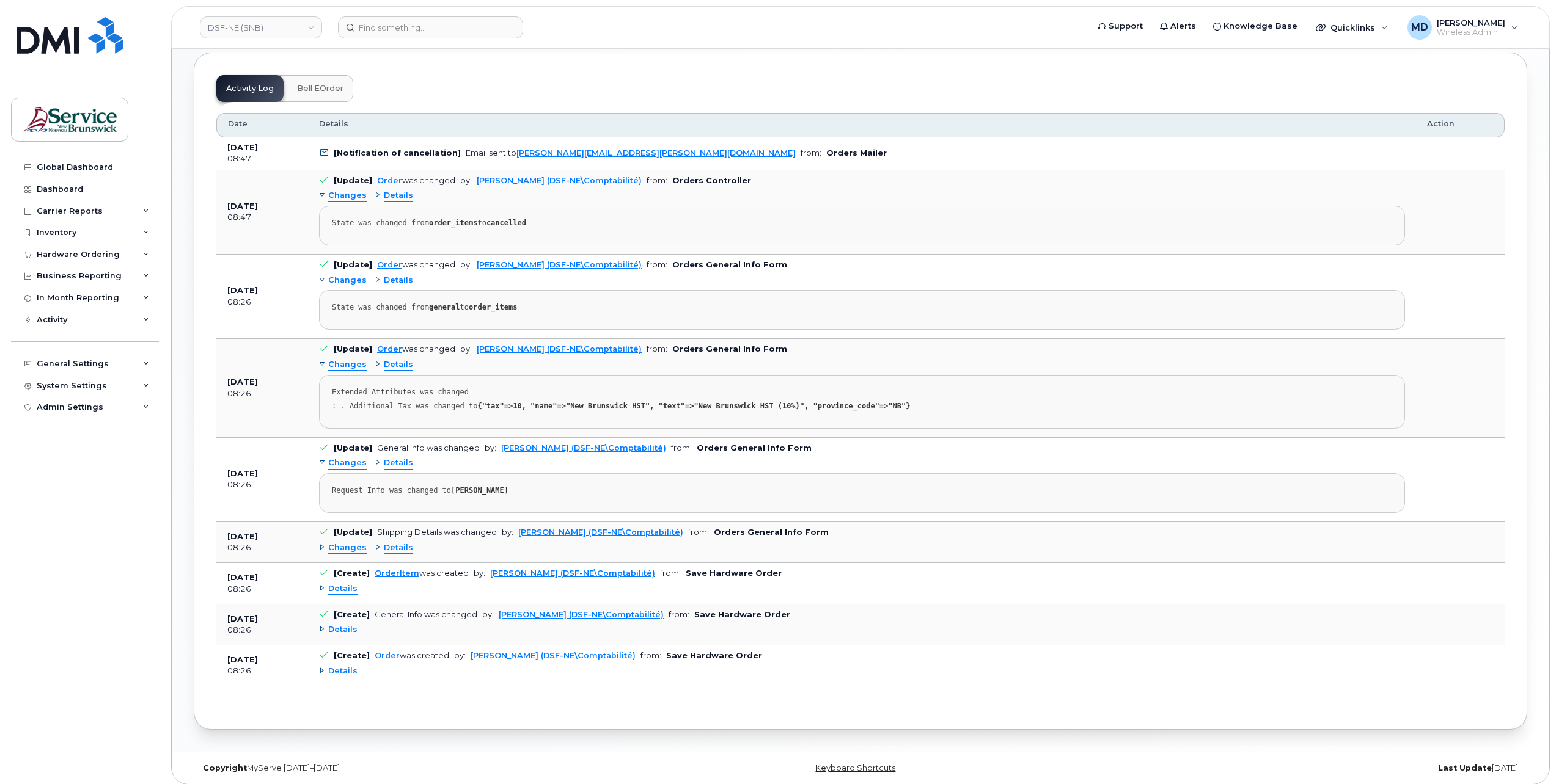
click at [343, 544] on span "Changes" at bounding box center [348, 548] width 38 height 12
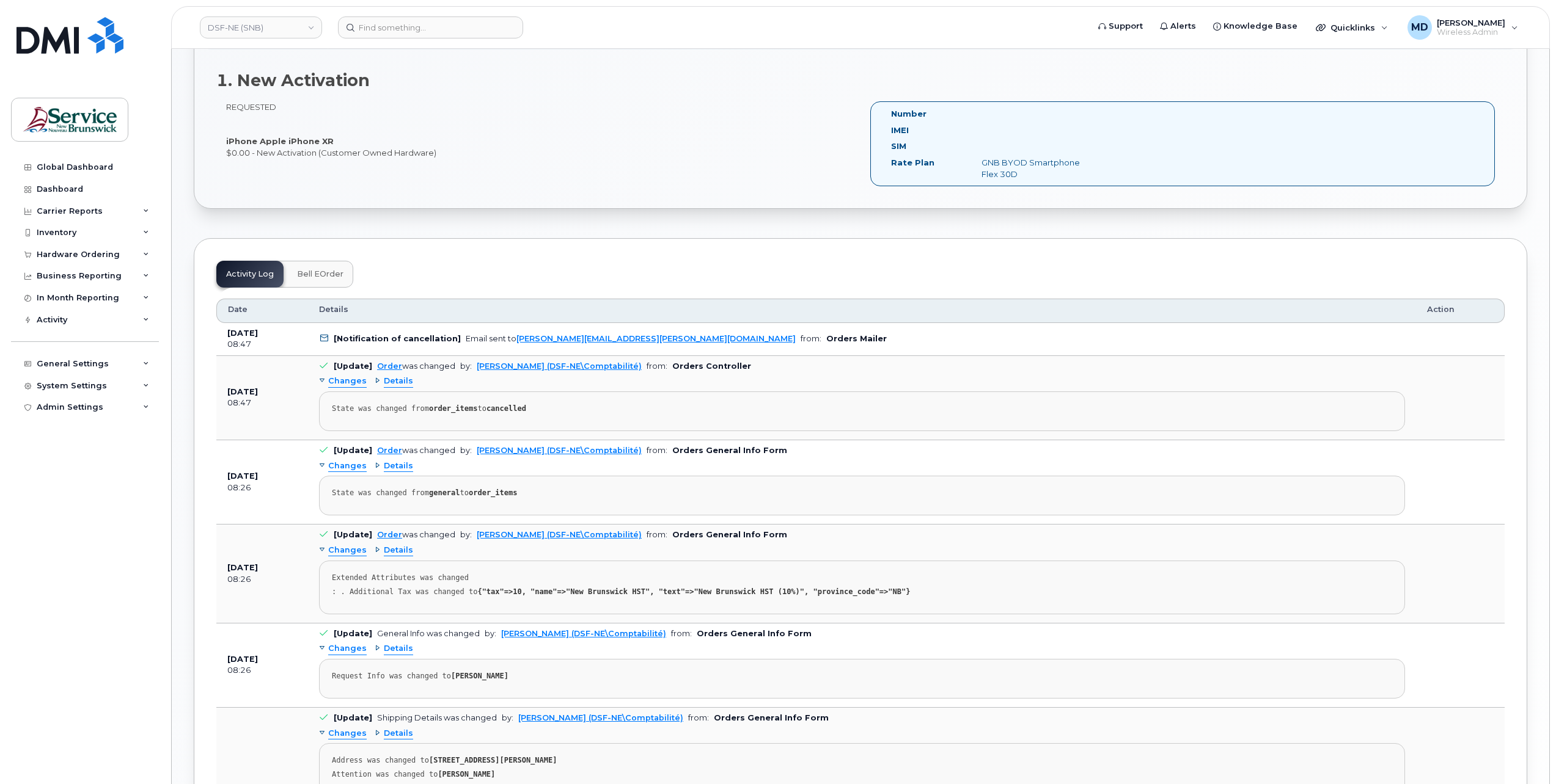
scroll to position [0, 0]
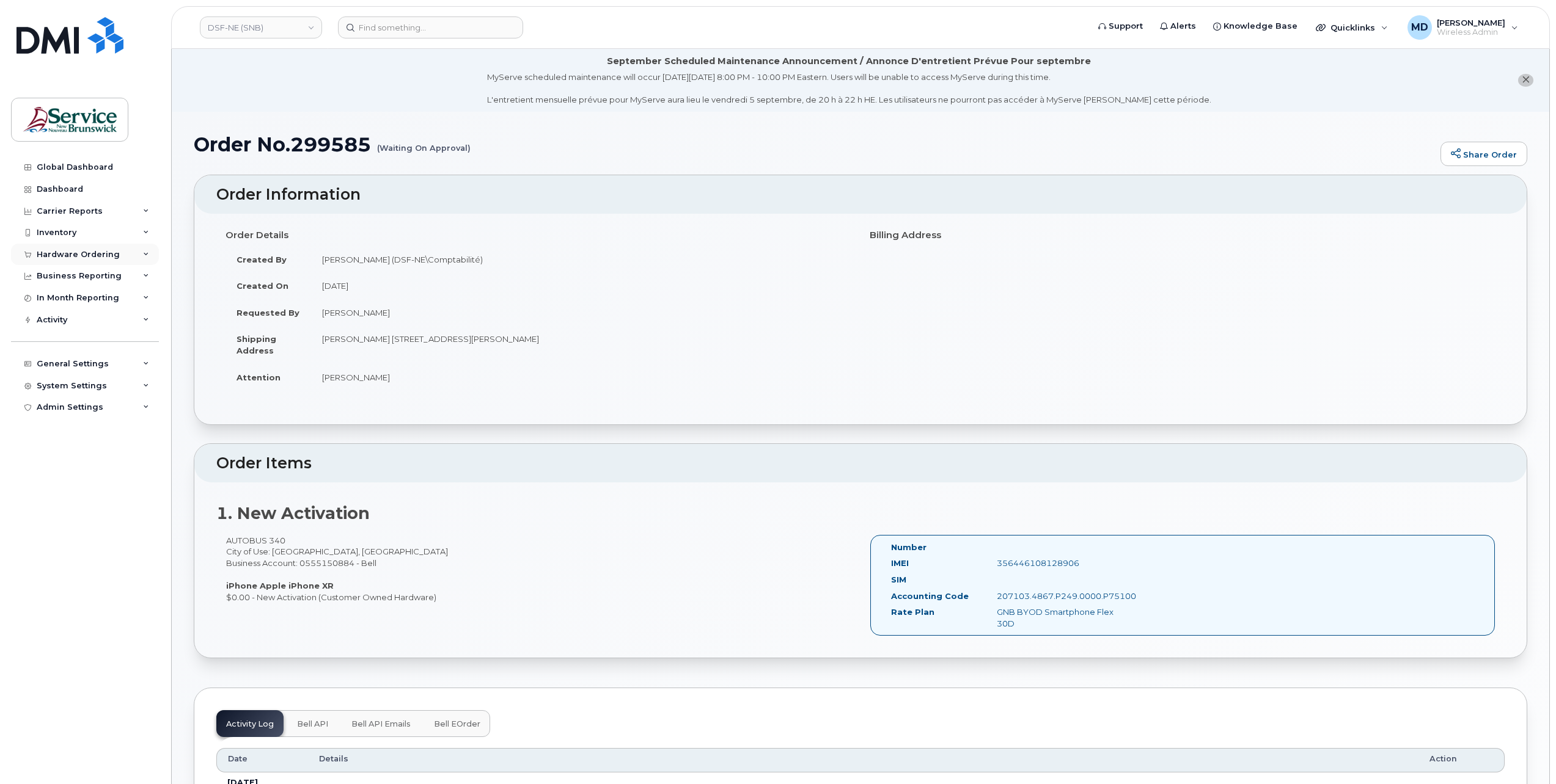
click at [88, 253] on div "Hardware Ordering" at bounding box center [77, 255] width 83 height 10
drag, startPoint x: 61, startPoint y: 295, endPoint x: 79, endPoint y: 293, distance: 18.1
click at [61, 295] on div "Orders" at bounding box center [56, 300] width 30 height 11
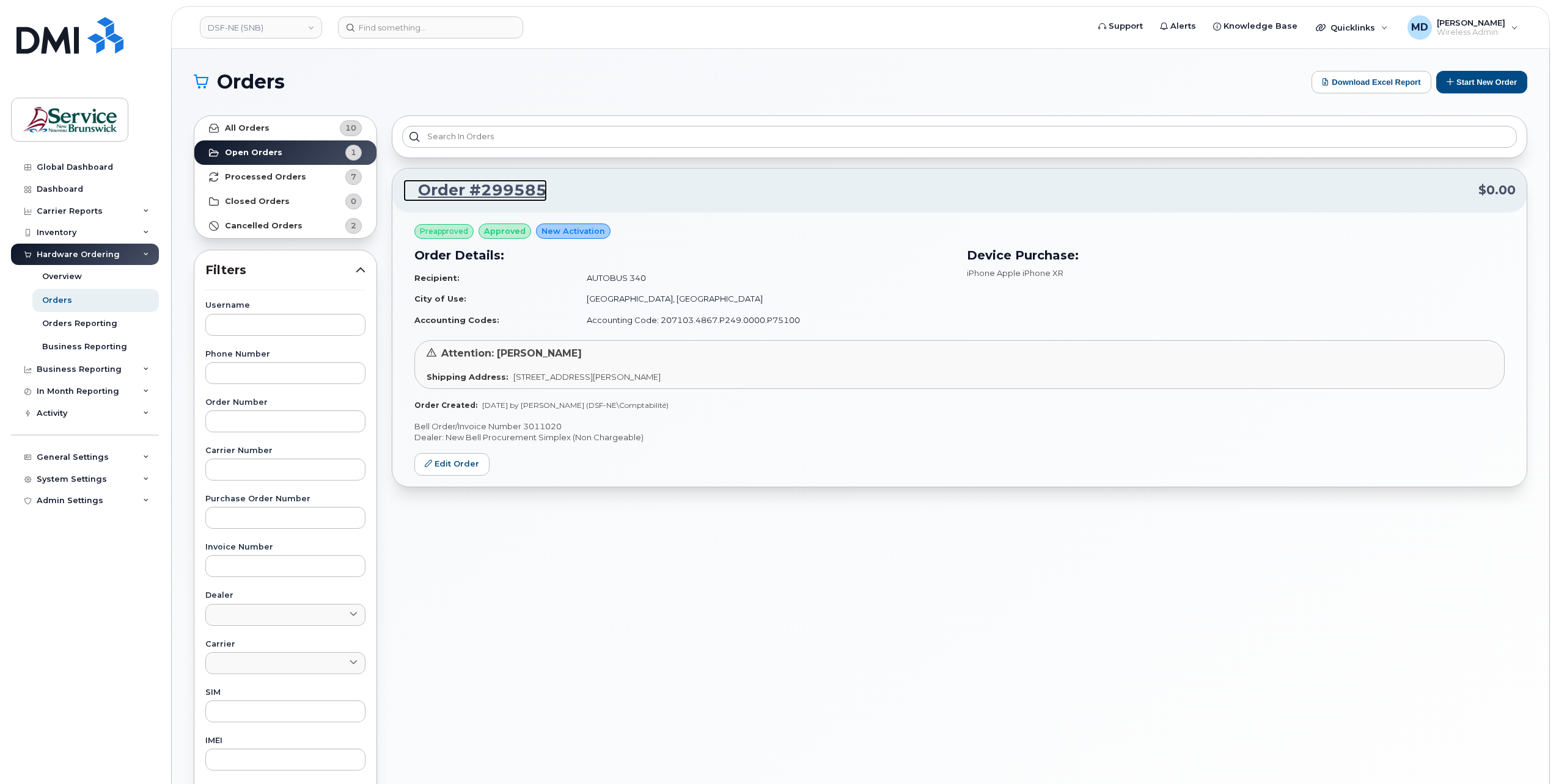
click at [492, 189] on link "Order #299585" at bounding box center [475, 190] width 144 height 22
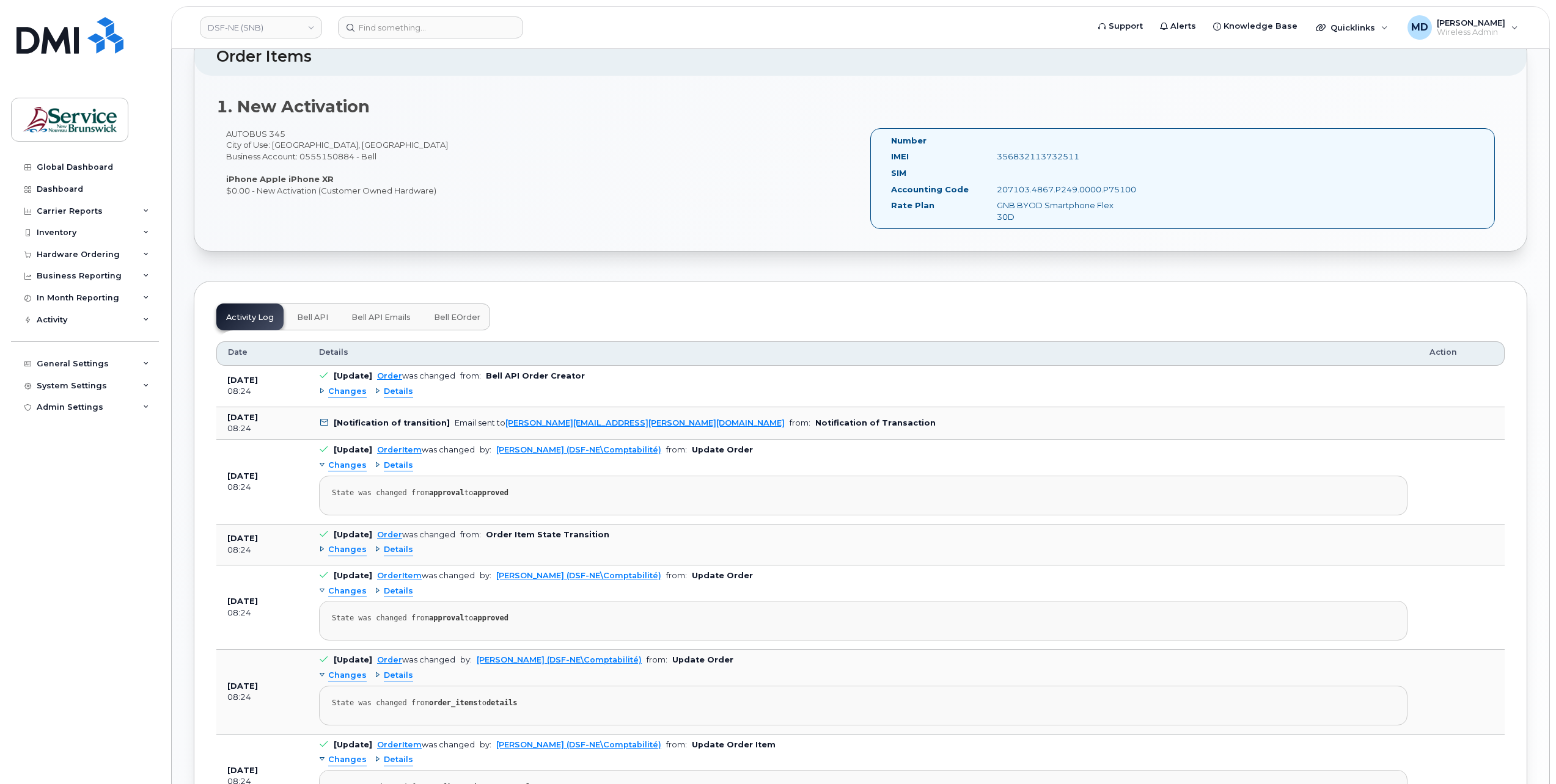
scroll to position [611, 0]
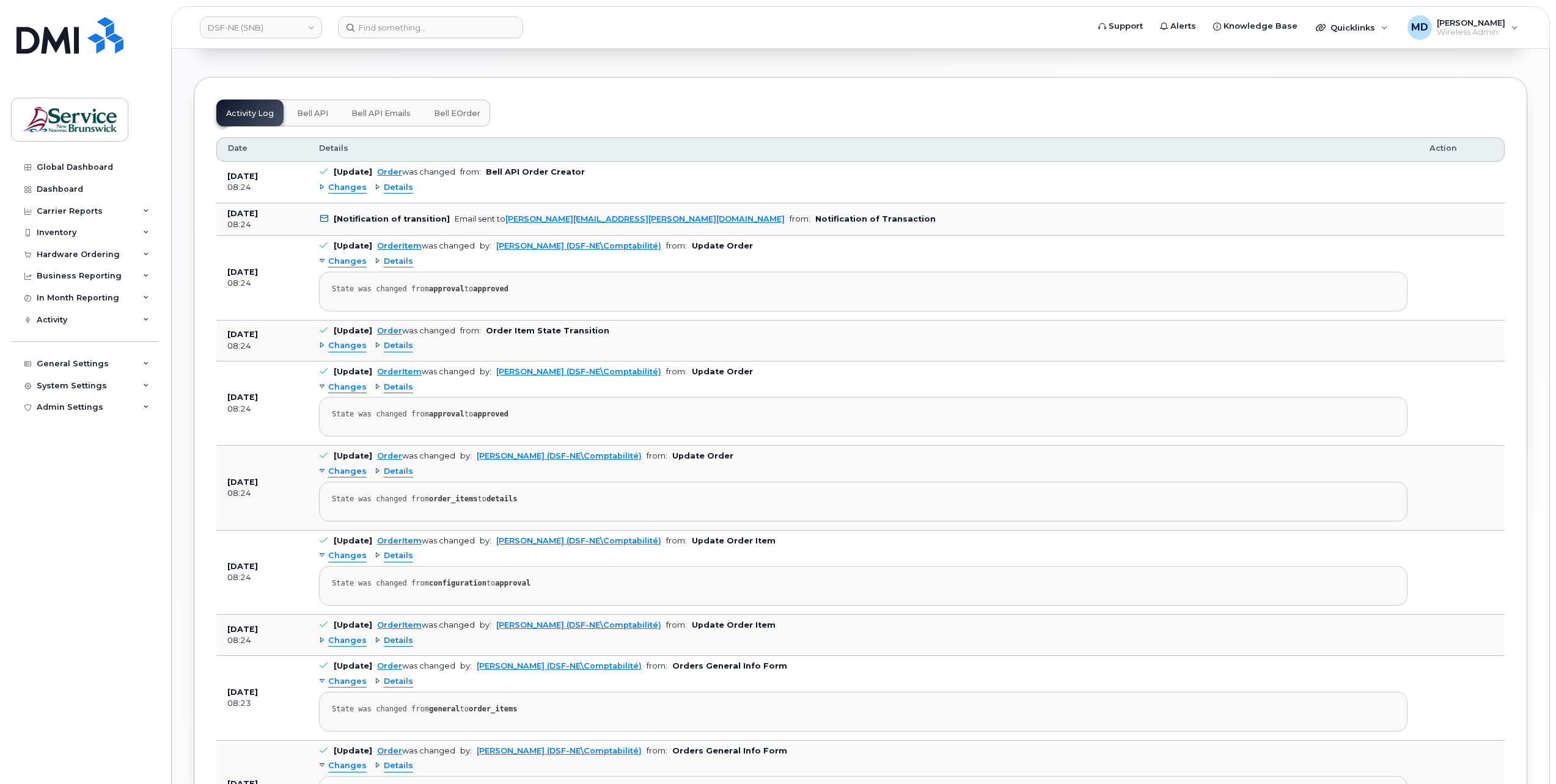
click at [341, 342] on span "Changes" at bounding box center [348, 346] width 38 height 12
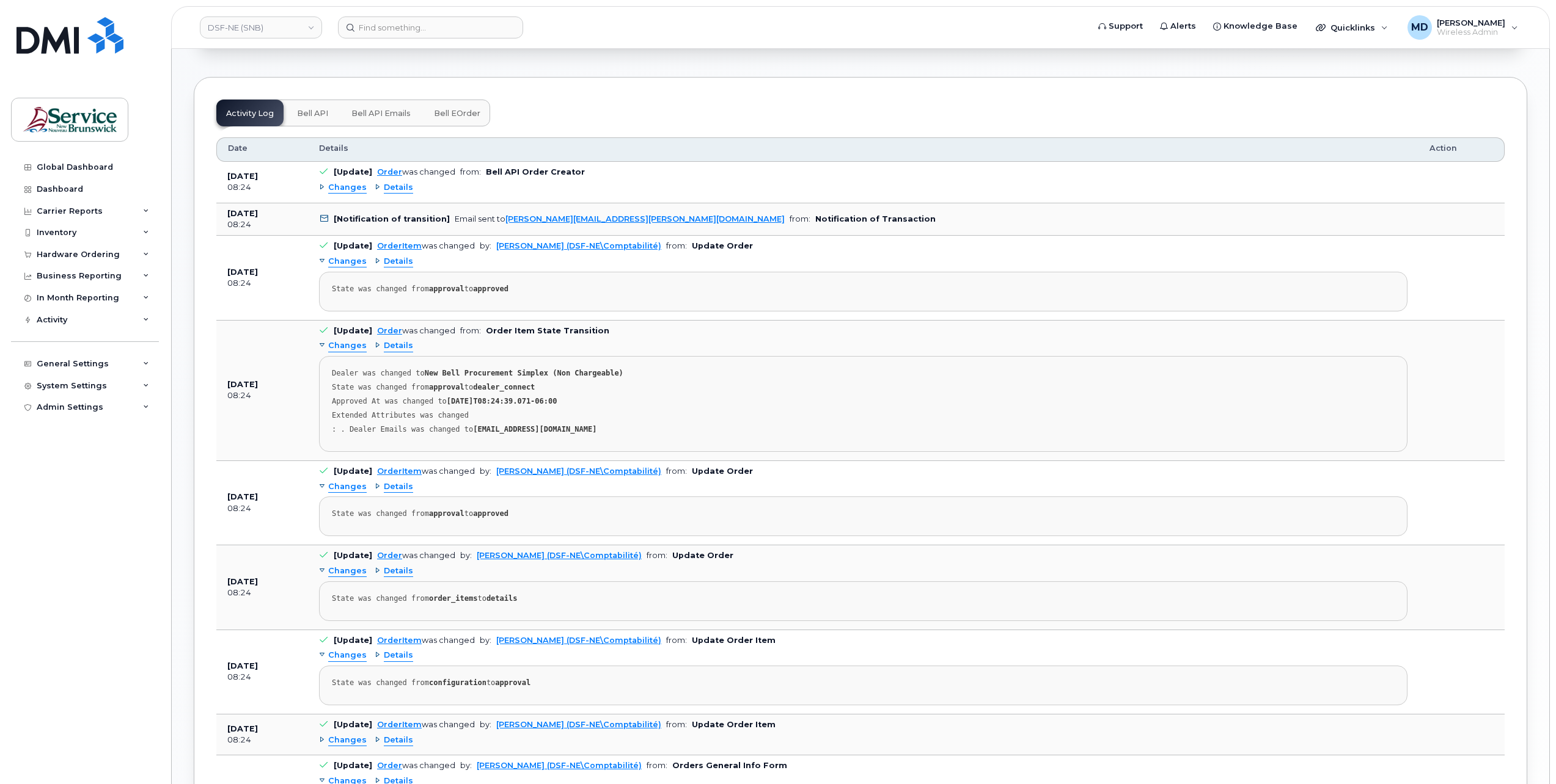
click at [341, 342] on span "Changes" at bounding box center [348, 346] width 38 height 12
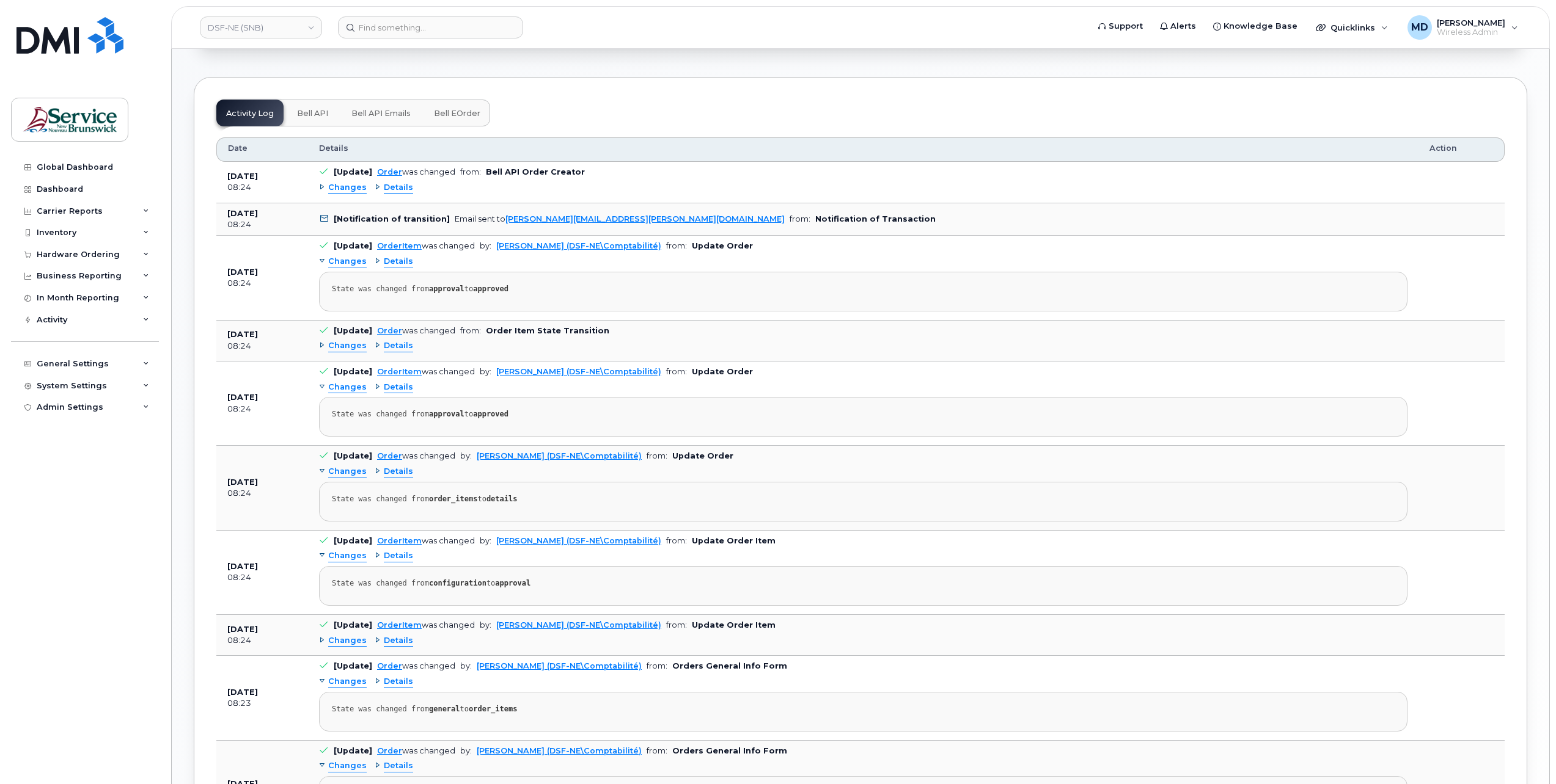
click at [342, 638] on span "Changes" at bounding box center [348, 641] width 38 height 12
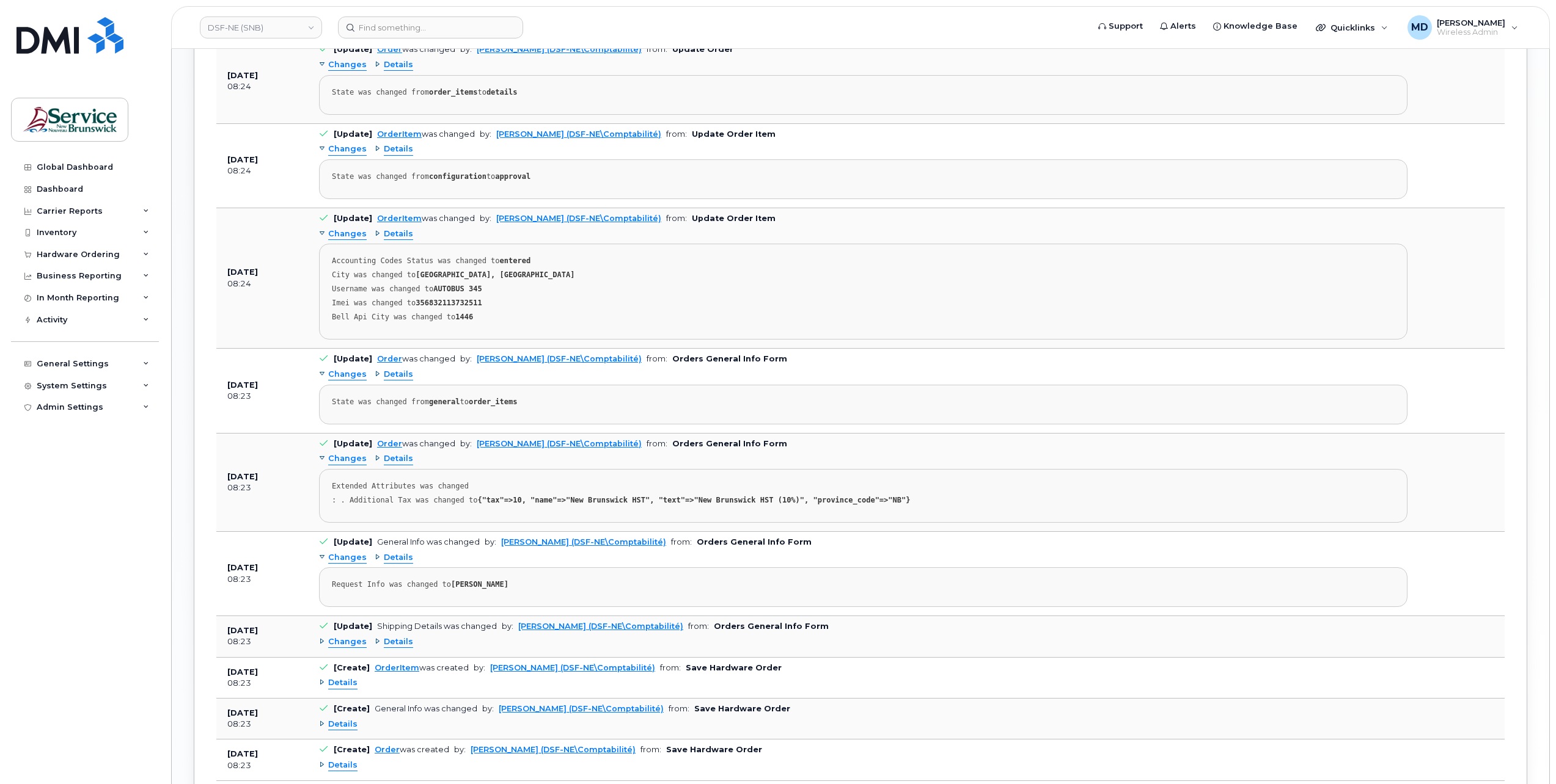
scroll to position [1108, 0]
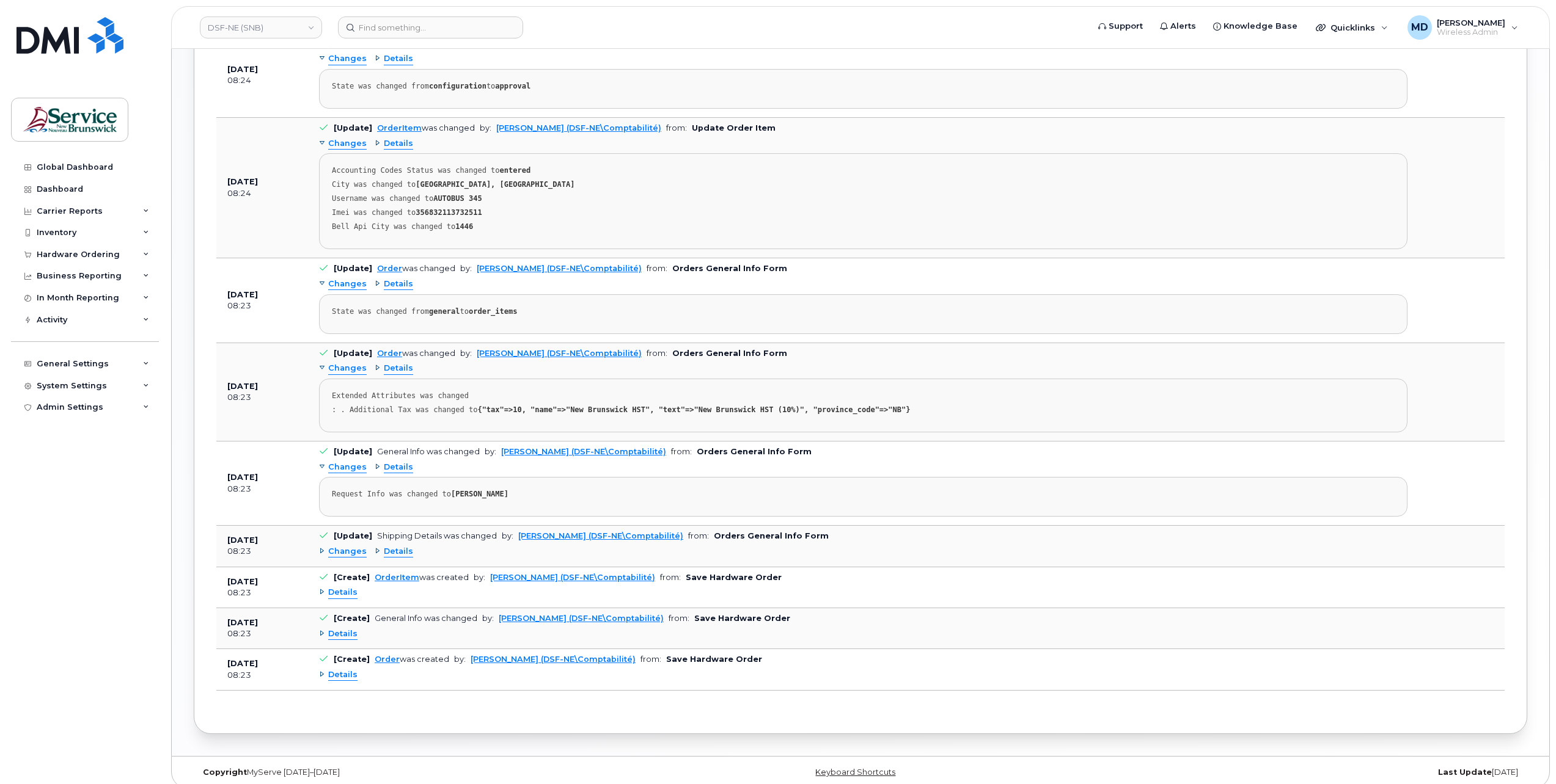
click at [351, 550] on div "Changes Details" at bounding box center [864, 551] width 1088 height 19
click at [349, 546] on span "Changes" at bounding box center [348, 551] width 38 height 12
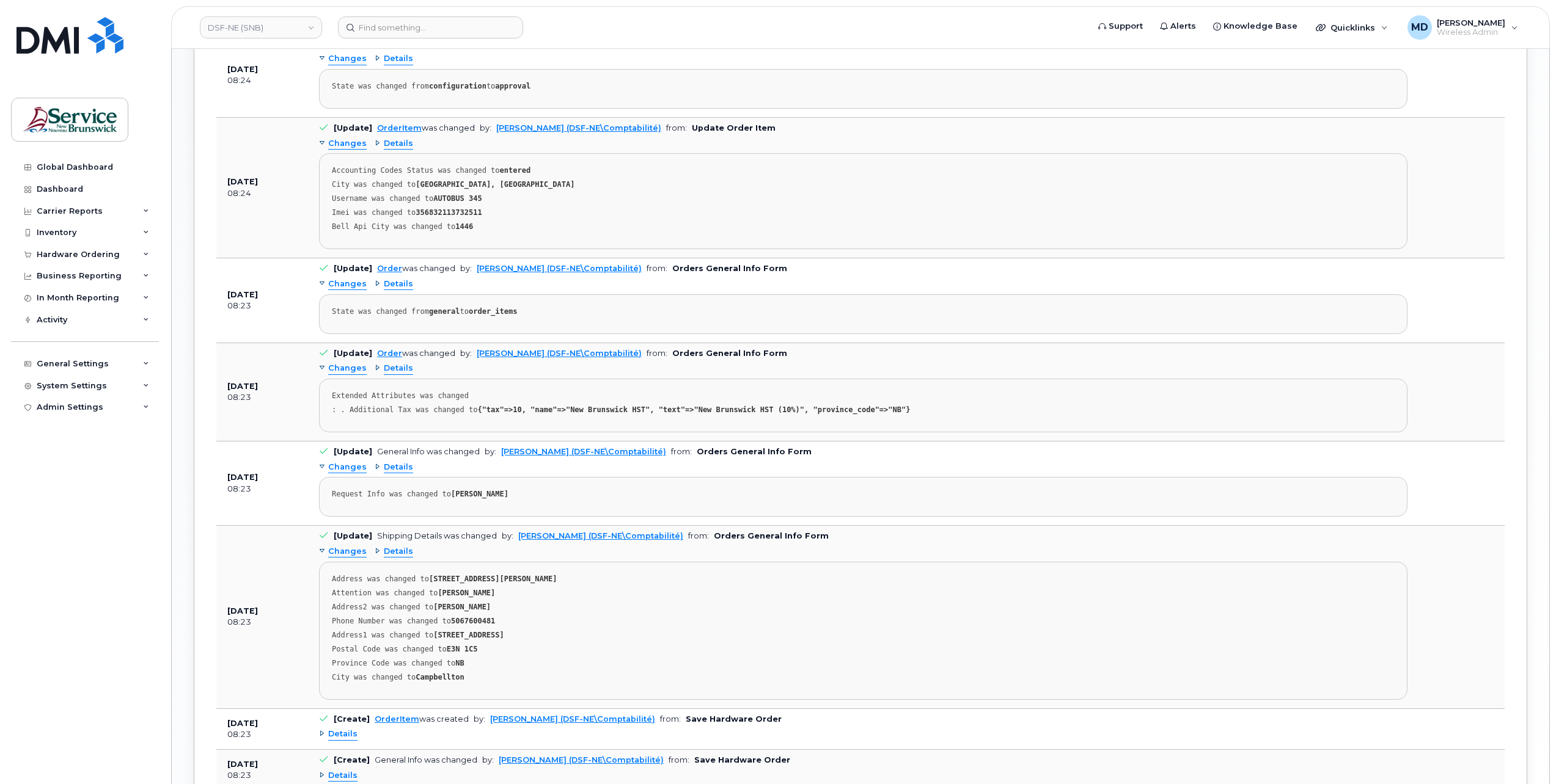
click at [349, 546] on span "Changes" at bounding box center [348, 551] width 38 height 12
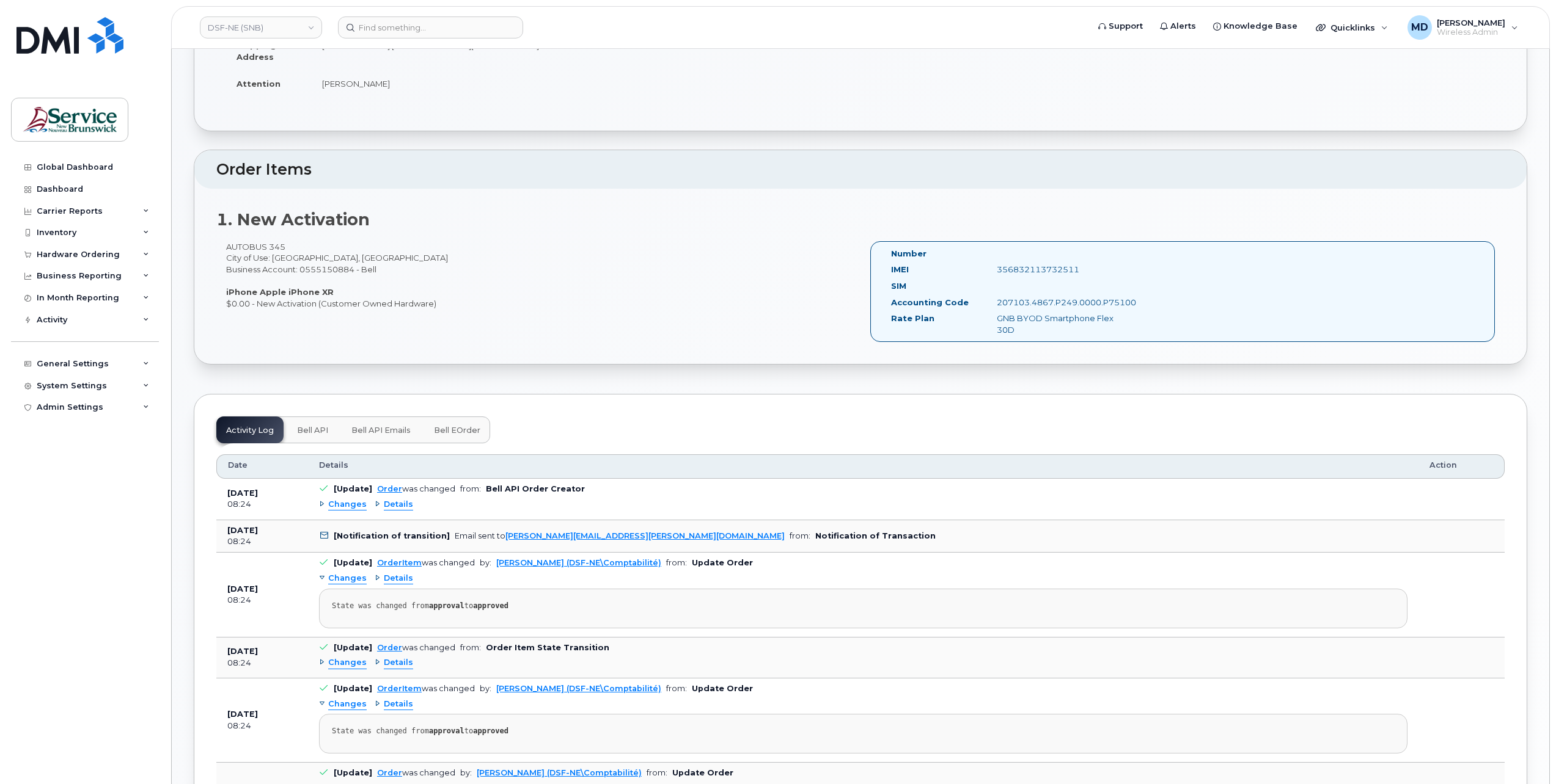
scroll to position [90, 0]
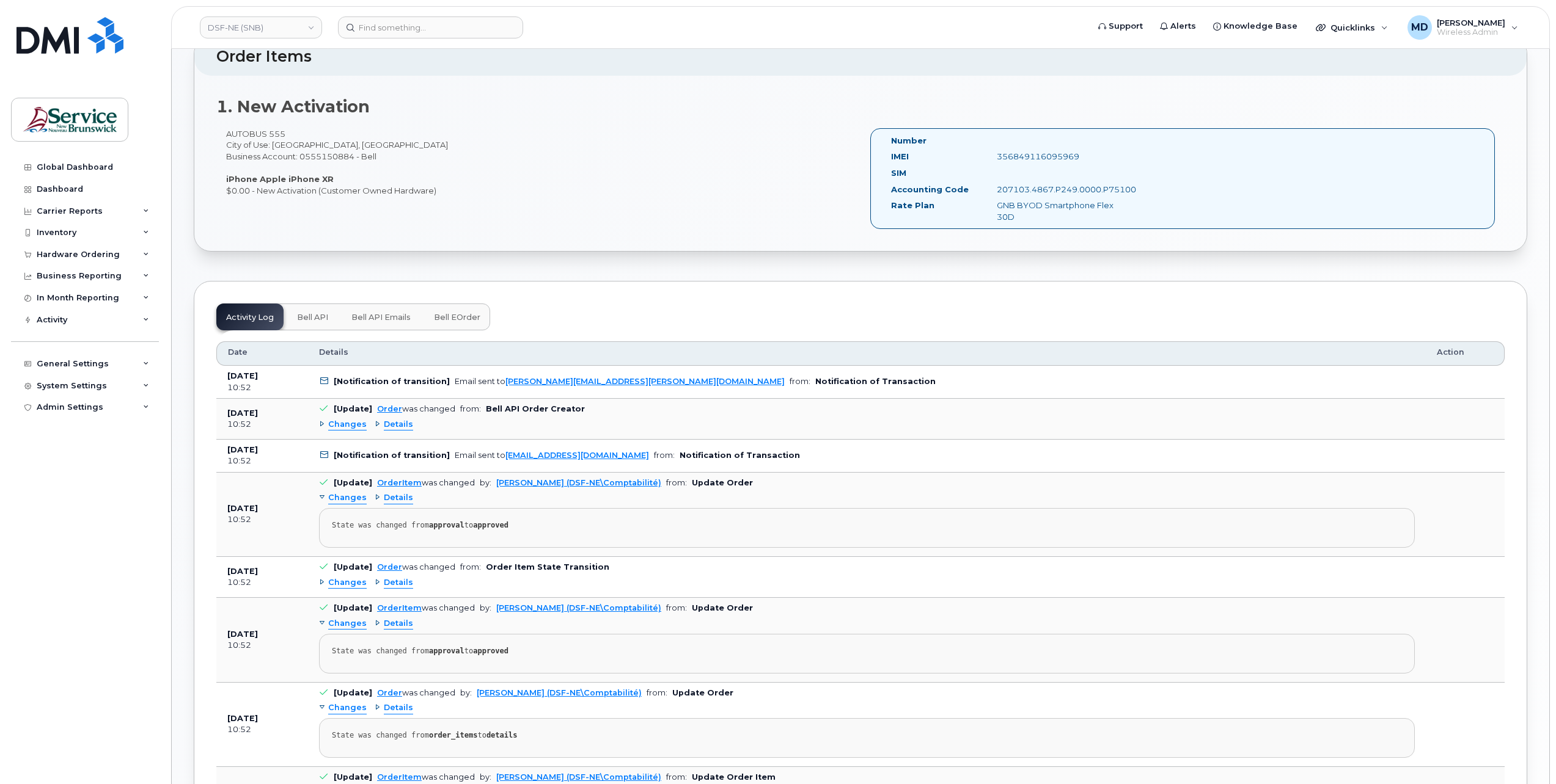
click at [462, 319] on button "Bell eOrder" at bounding box center [457, 317] width 66 height 27
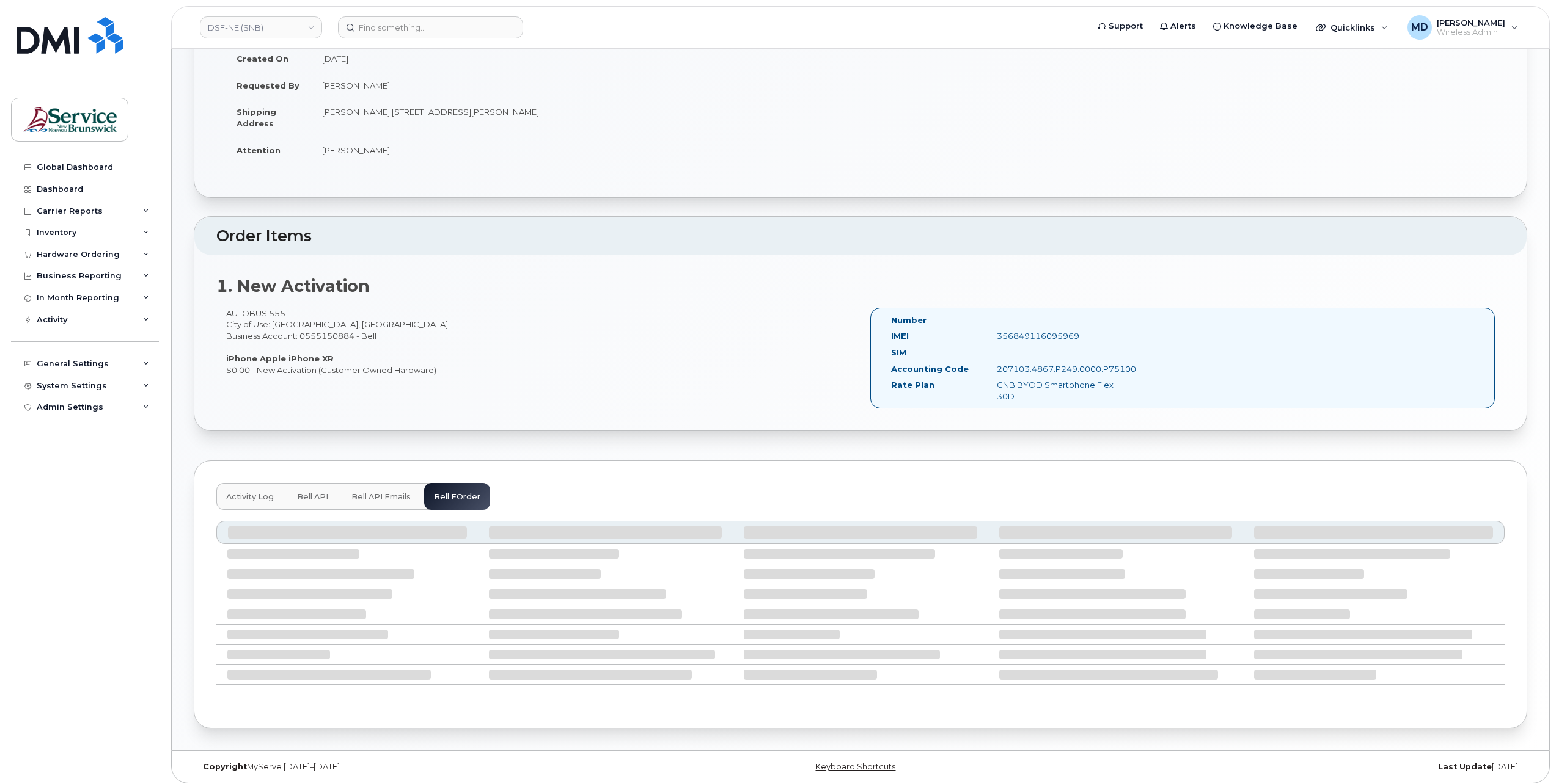
scroll to position [292, 0]
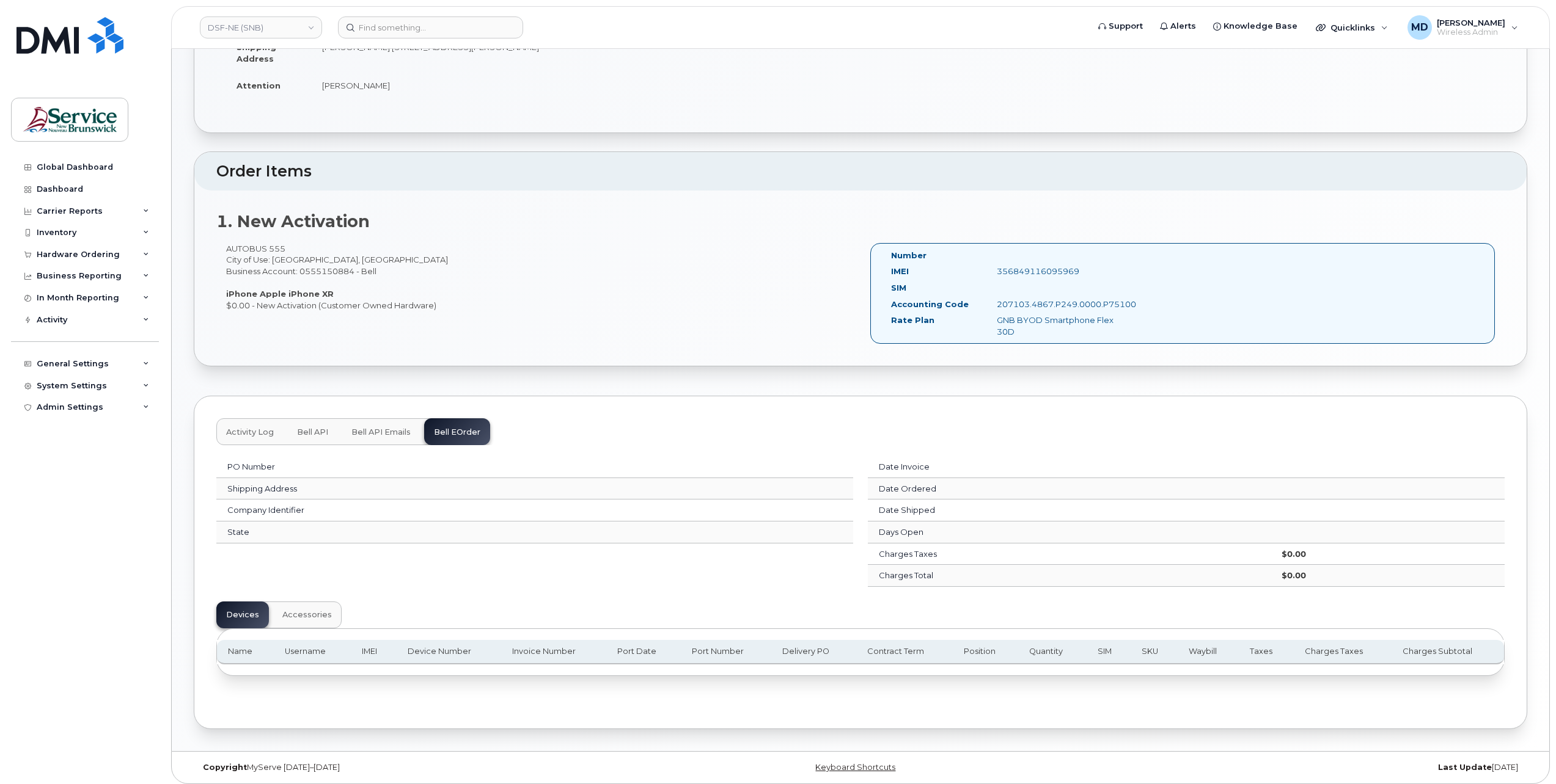
click at [377, 433] on span "Bell API Emails" at bounding box center [380, 432] width 59 height 10
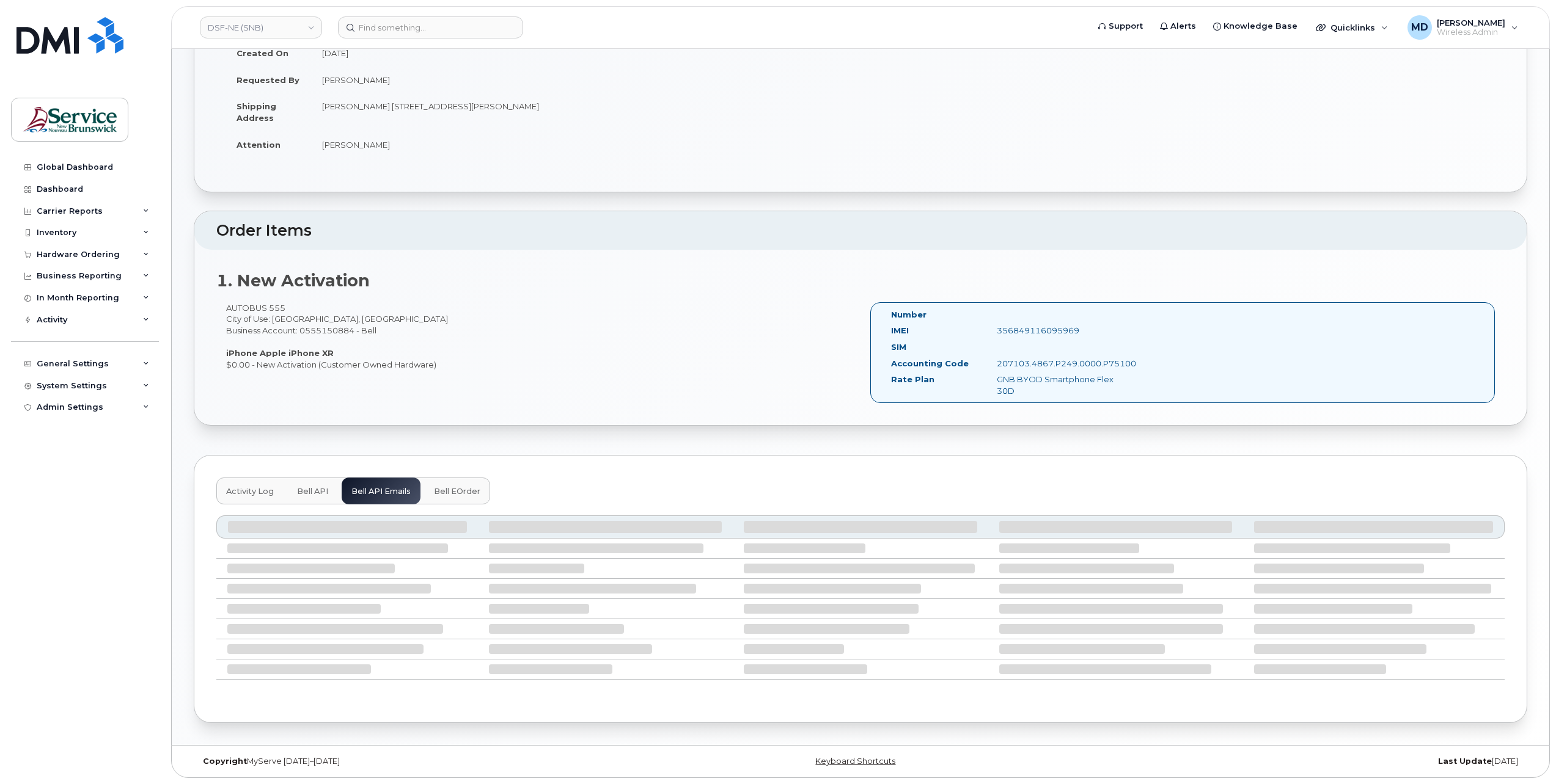
scroll to position [227, 0]
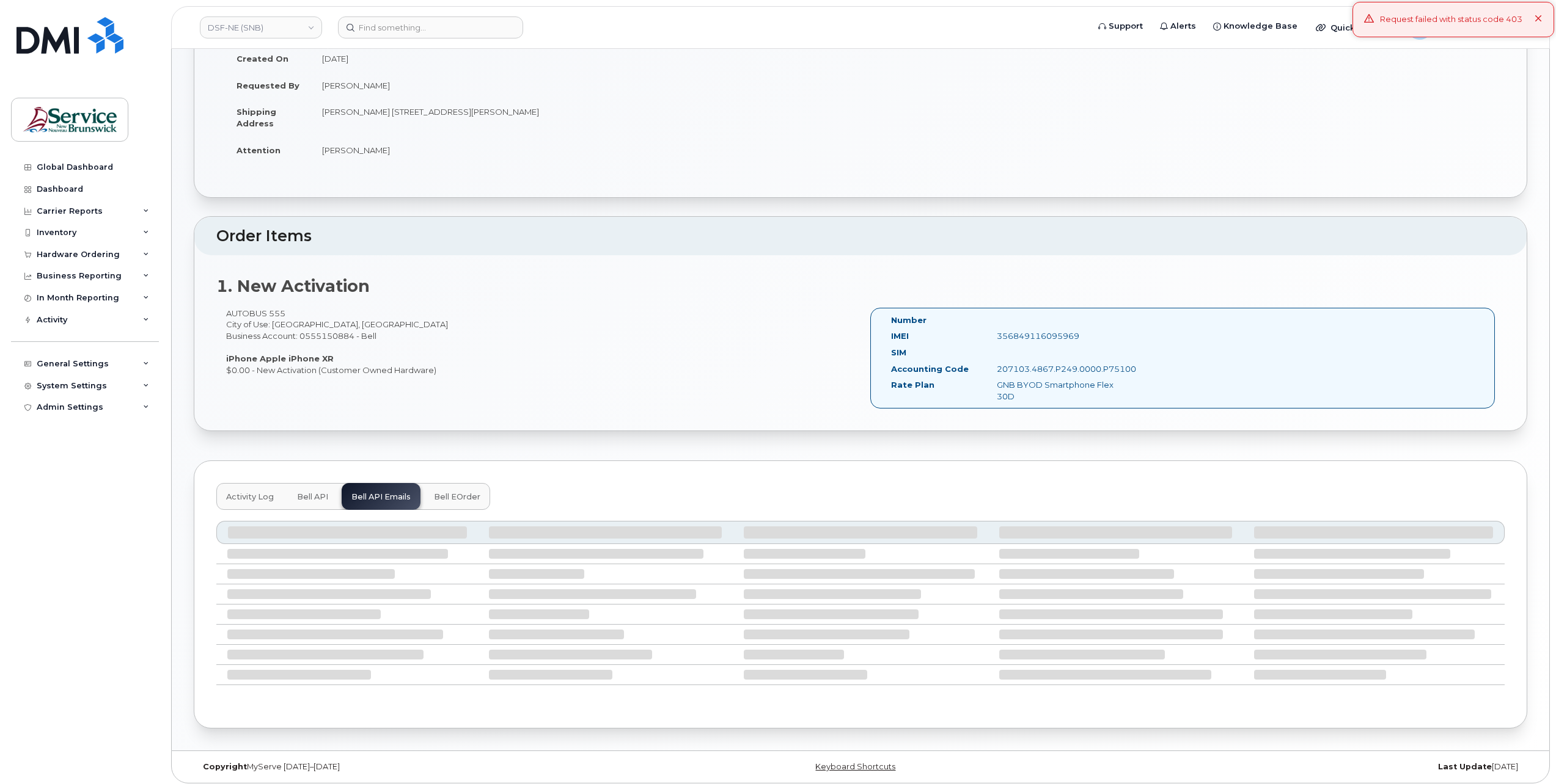
click at [258, 493] on span "Activity Log" at bounding box center [250, 497] width 47 height 10
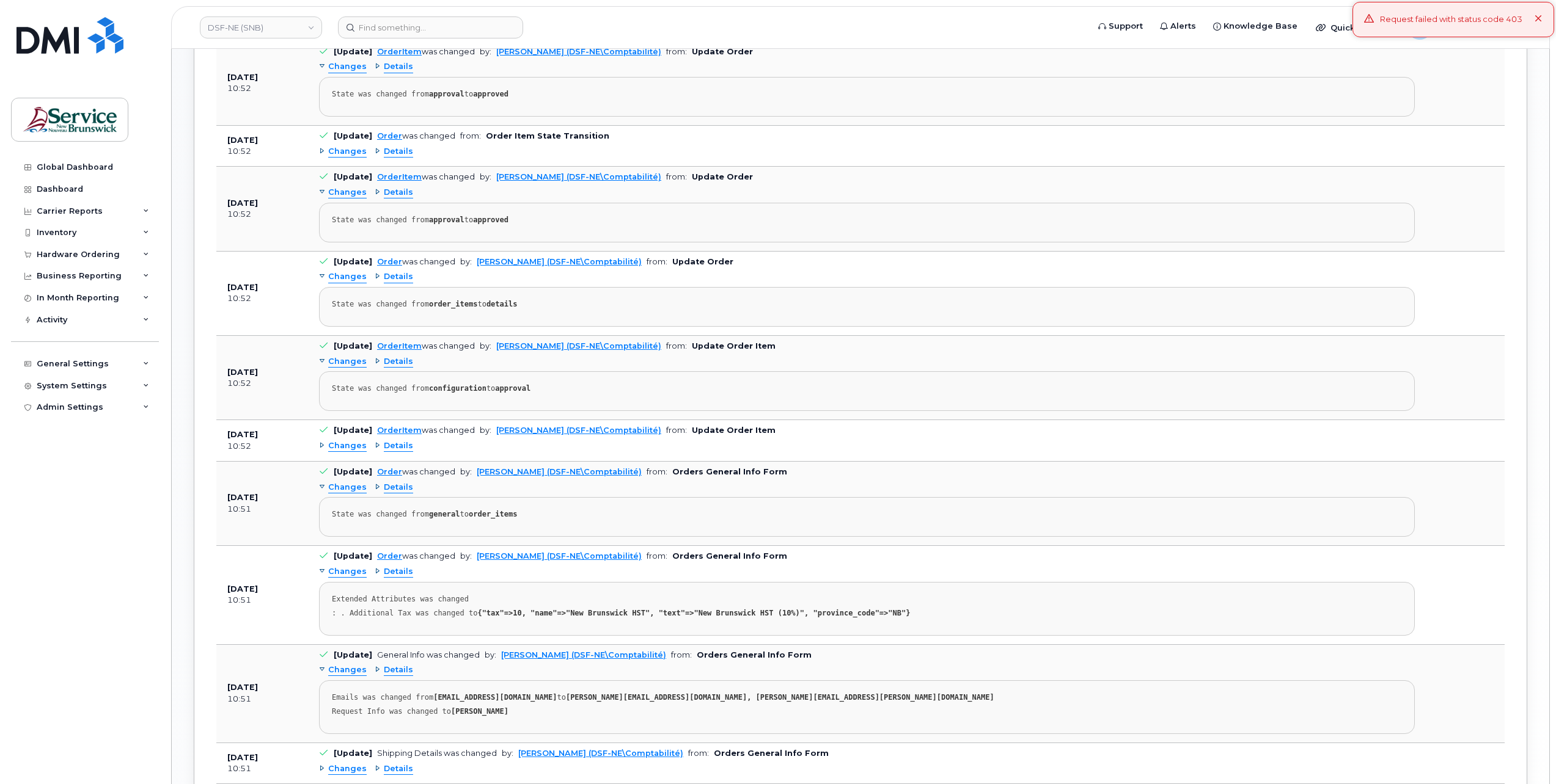
scroll to position [1056, 0]
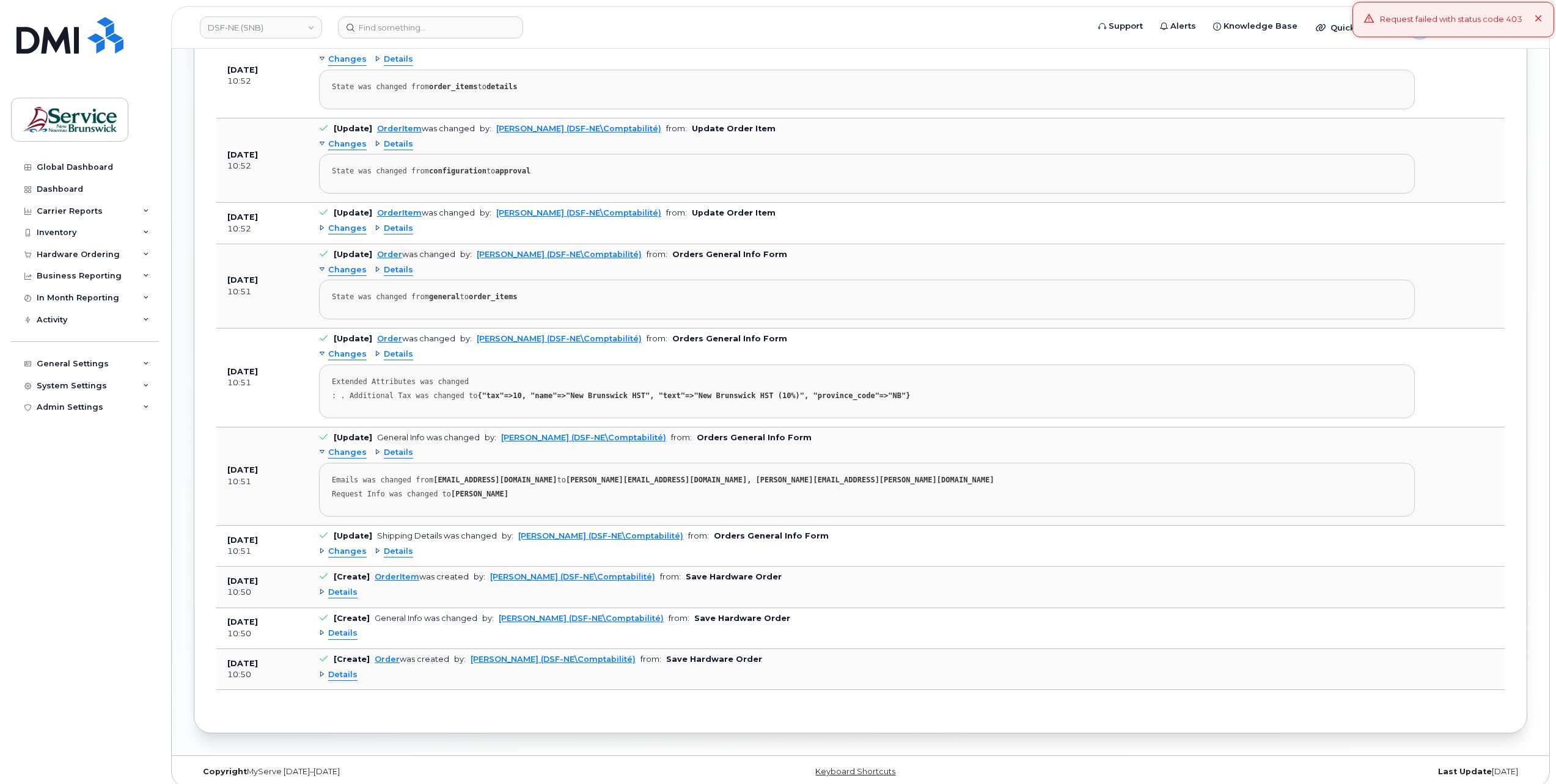
click at [343, 546] on span "Changes" at bounding box center [348, 551] width 38 height 12
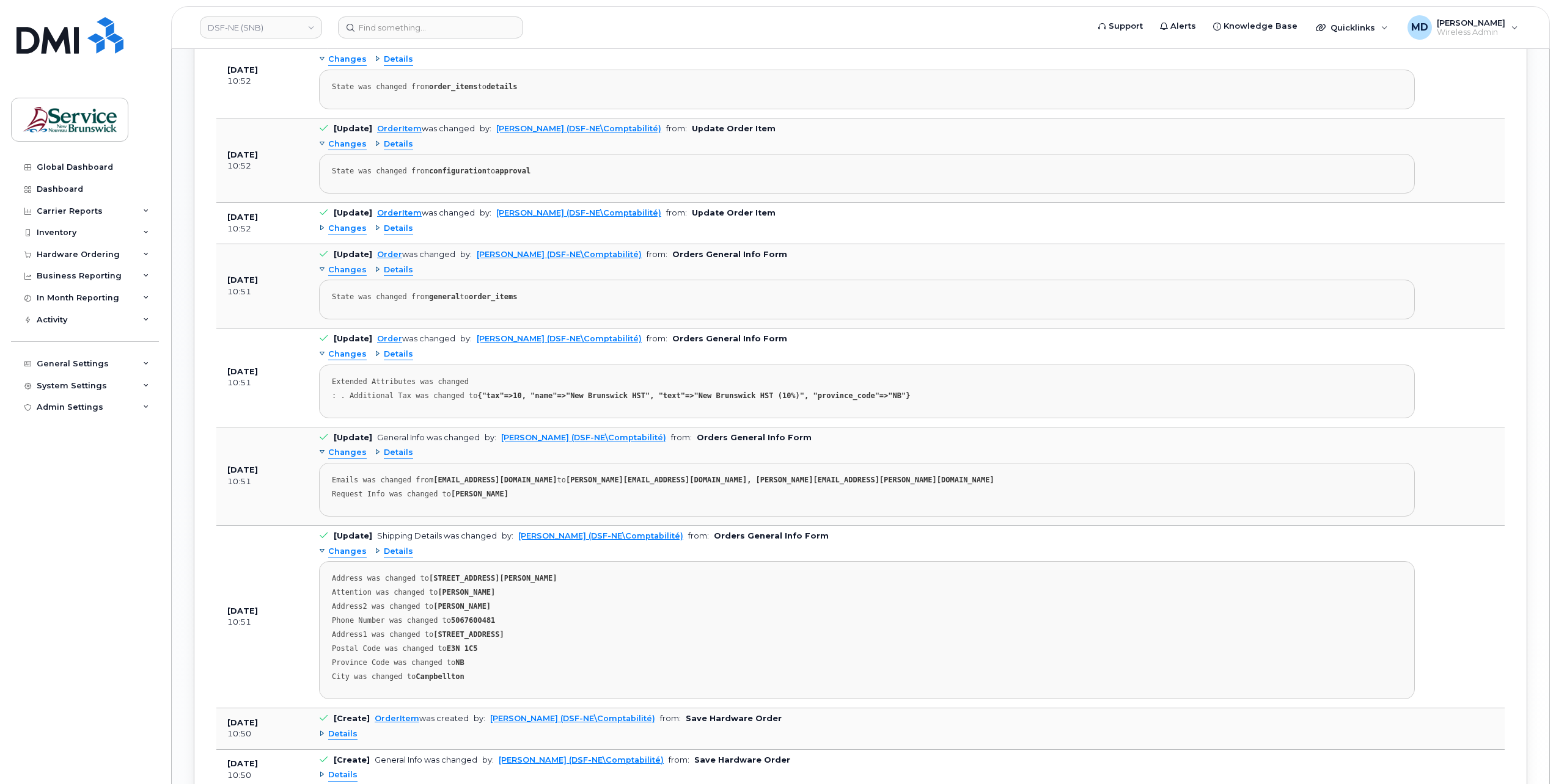
click at [346, 223] on span "Changes" at bounding box center [348, 228] width 38 height 12
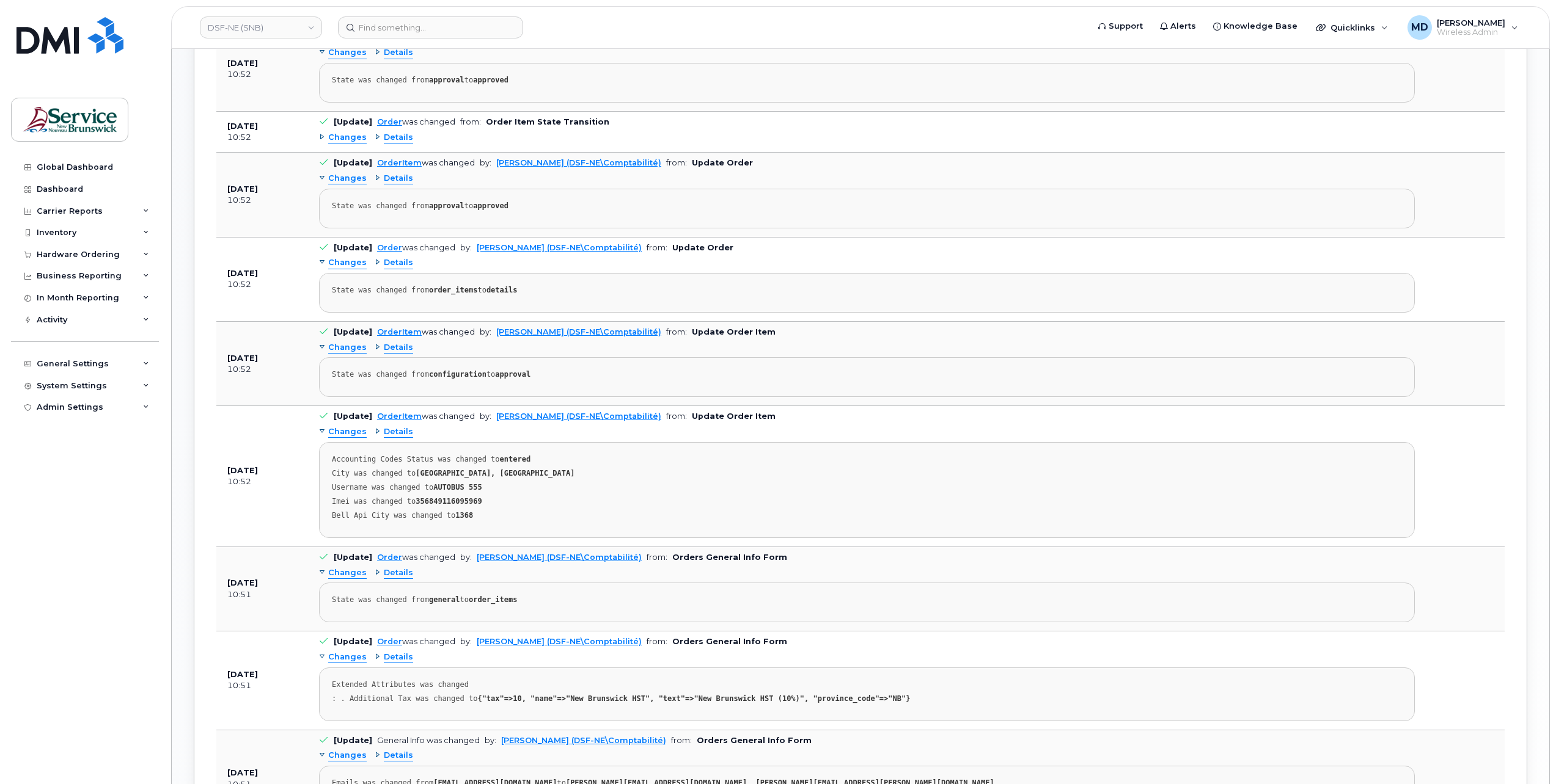
scroll to position [648, 0]
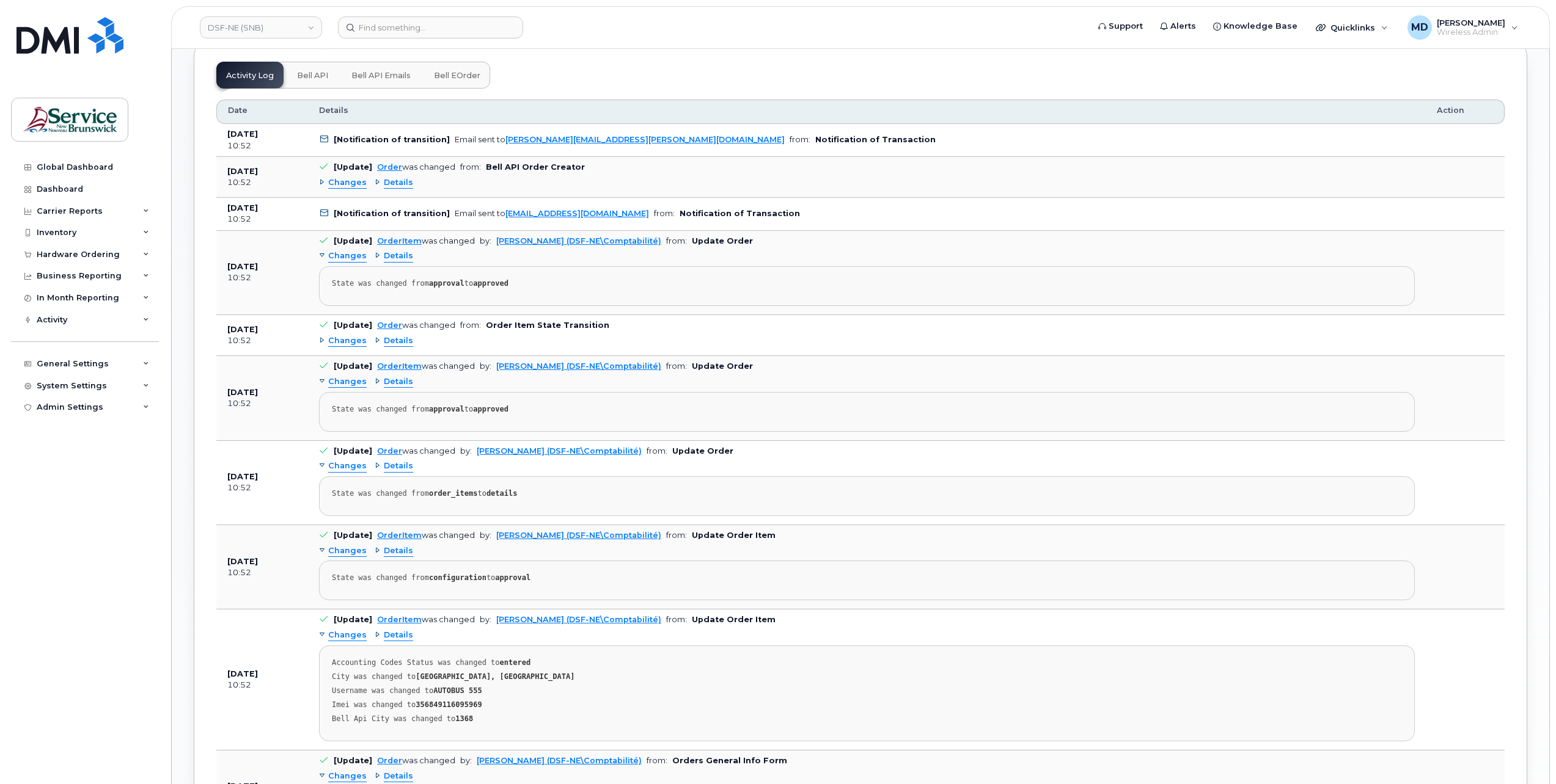
click at [343, 253] on span "Changes" at bounding box center [348, 256] width 38 height 12
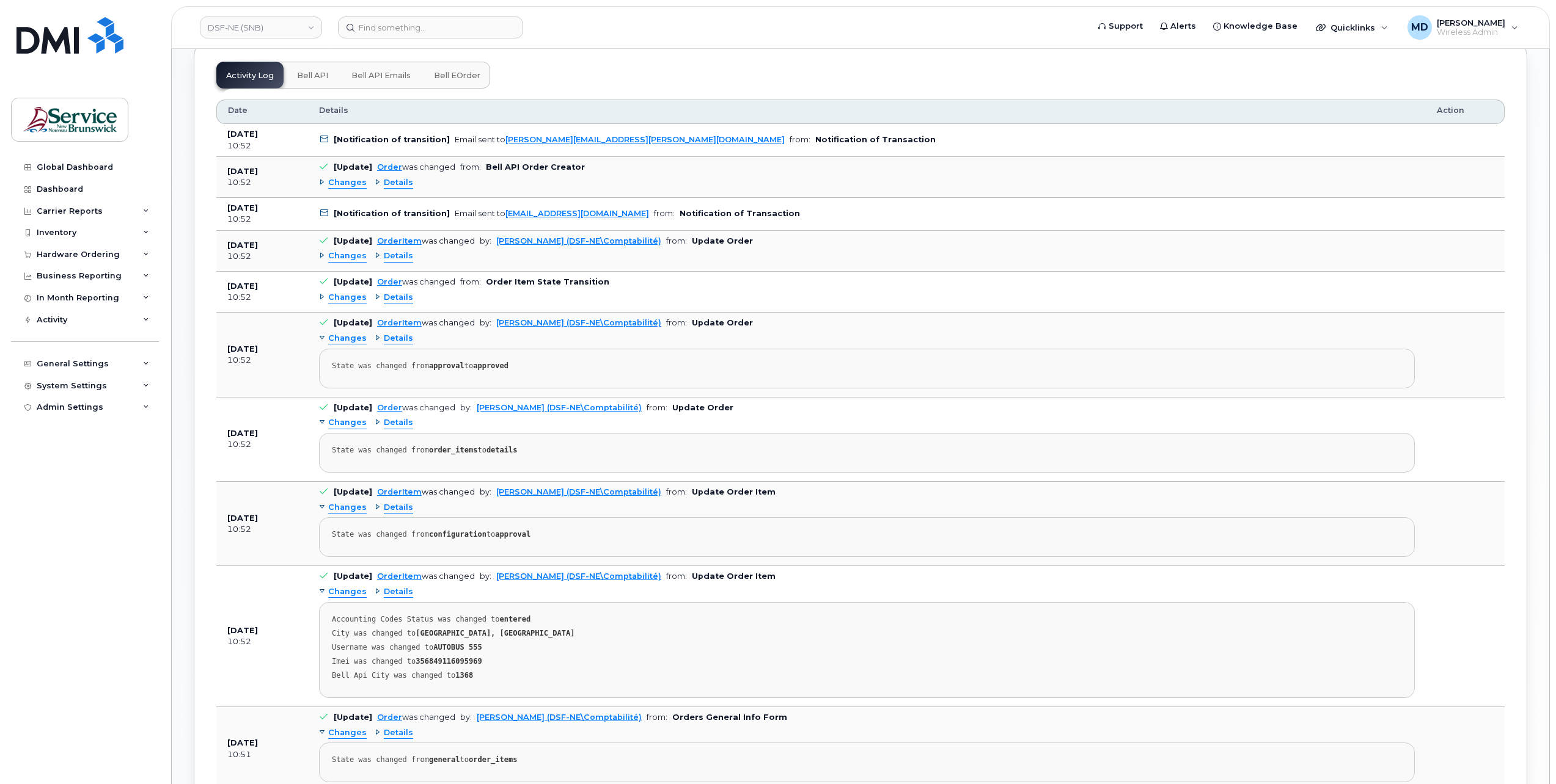
click at [344, 297] on span "Changes" at bounding box center [348, 297] width 38 height 12
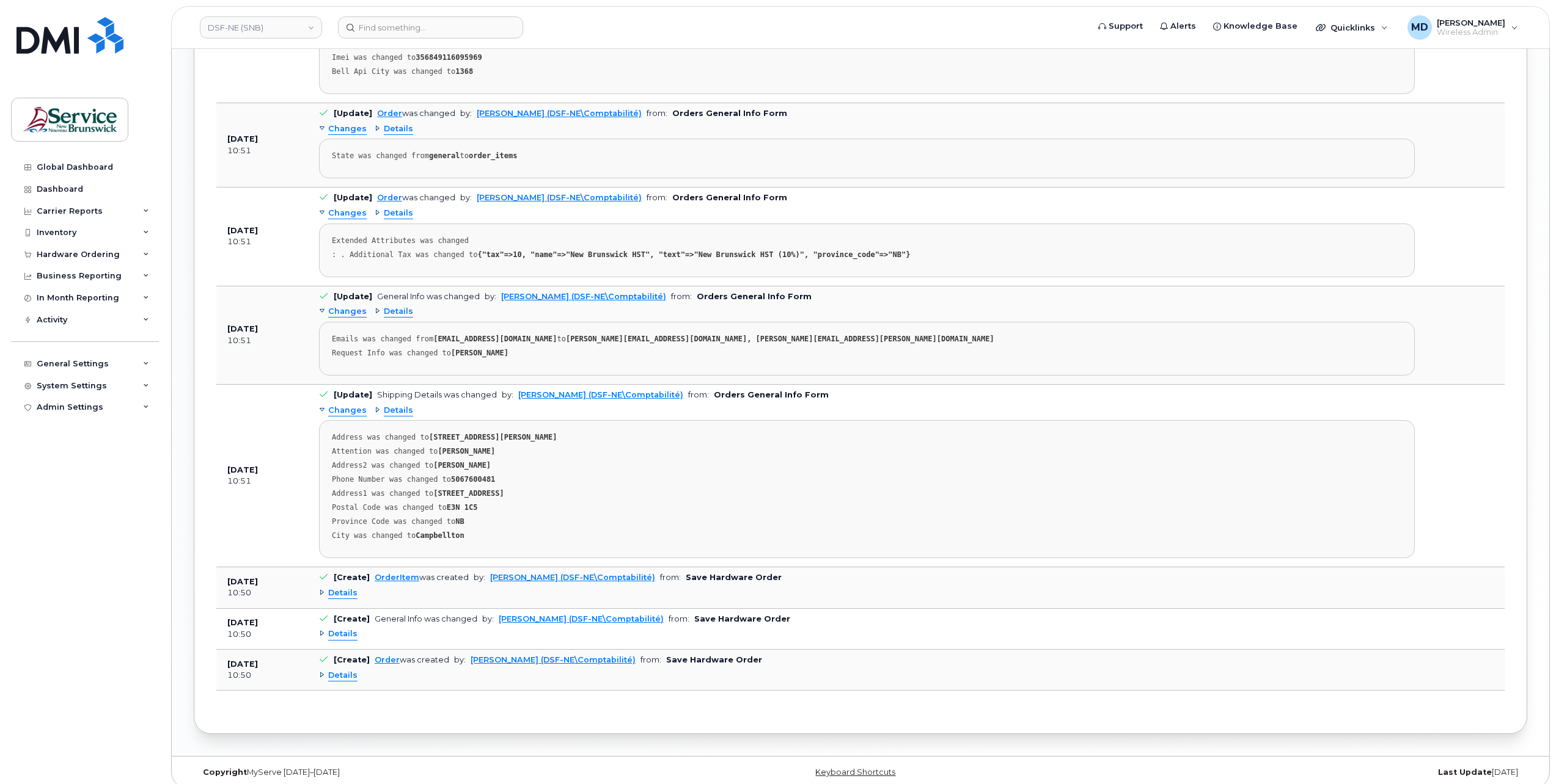
scroll to position [335, 0]
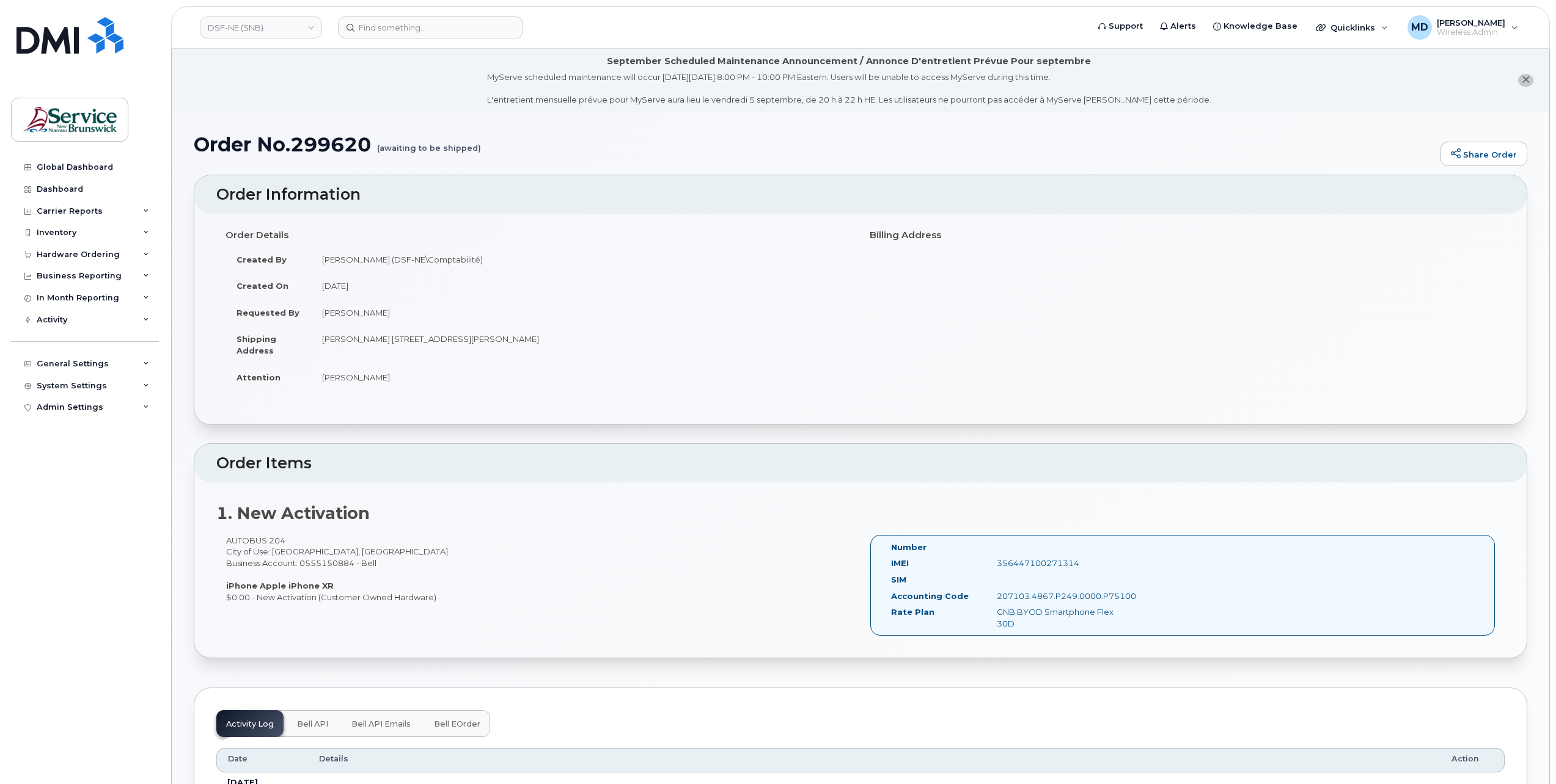
scroll to position [407, 0]
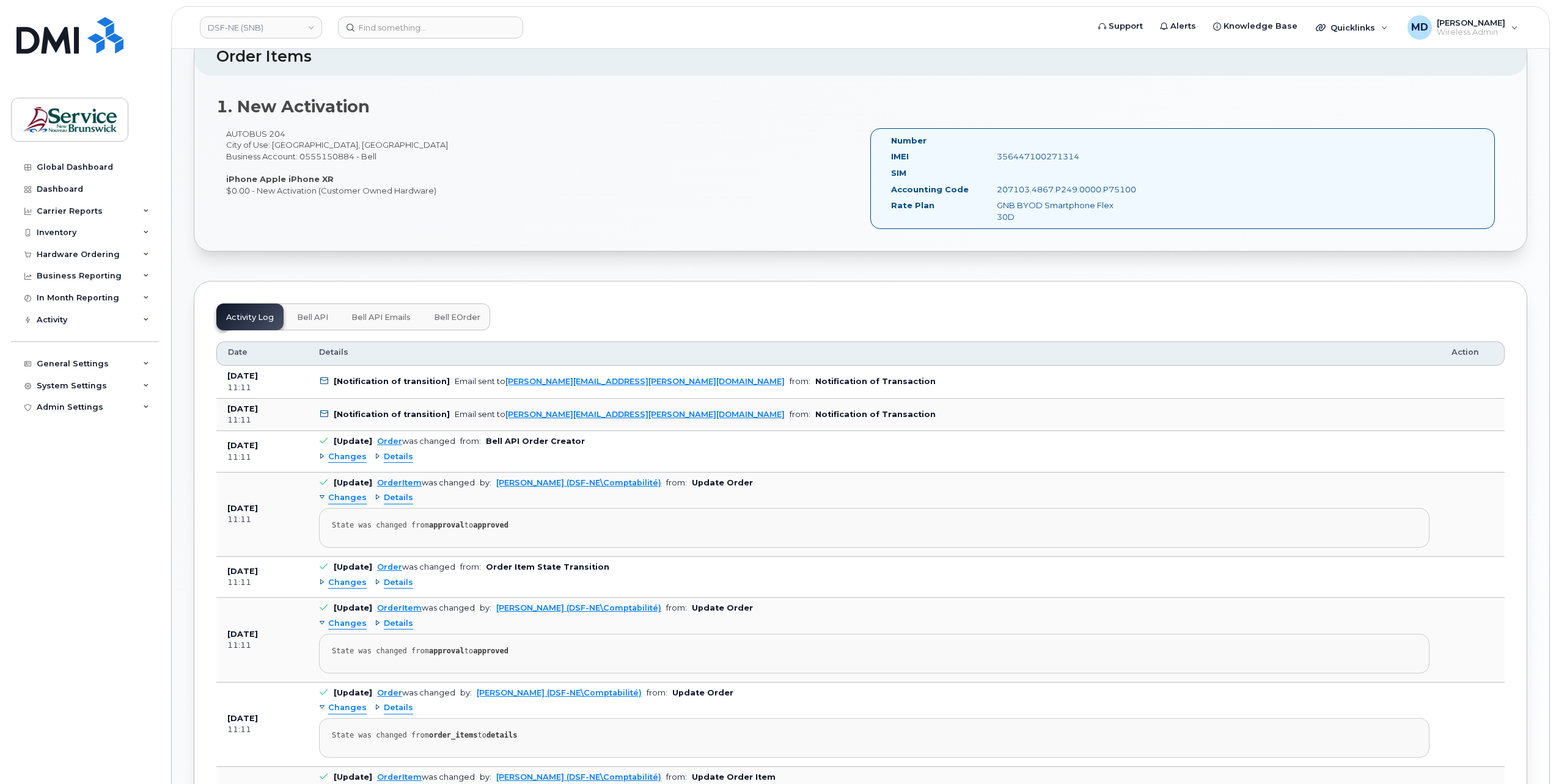
click at [313, 321] on button "Bell API" at bounding box center [313, 317] width 51 height 27
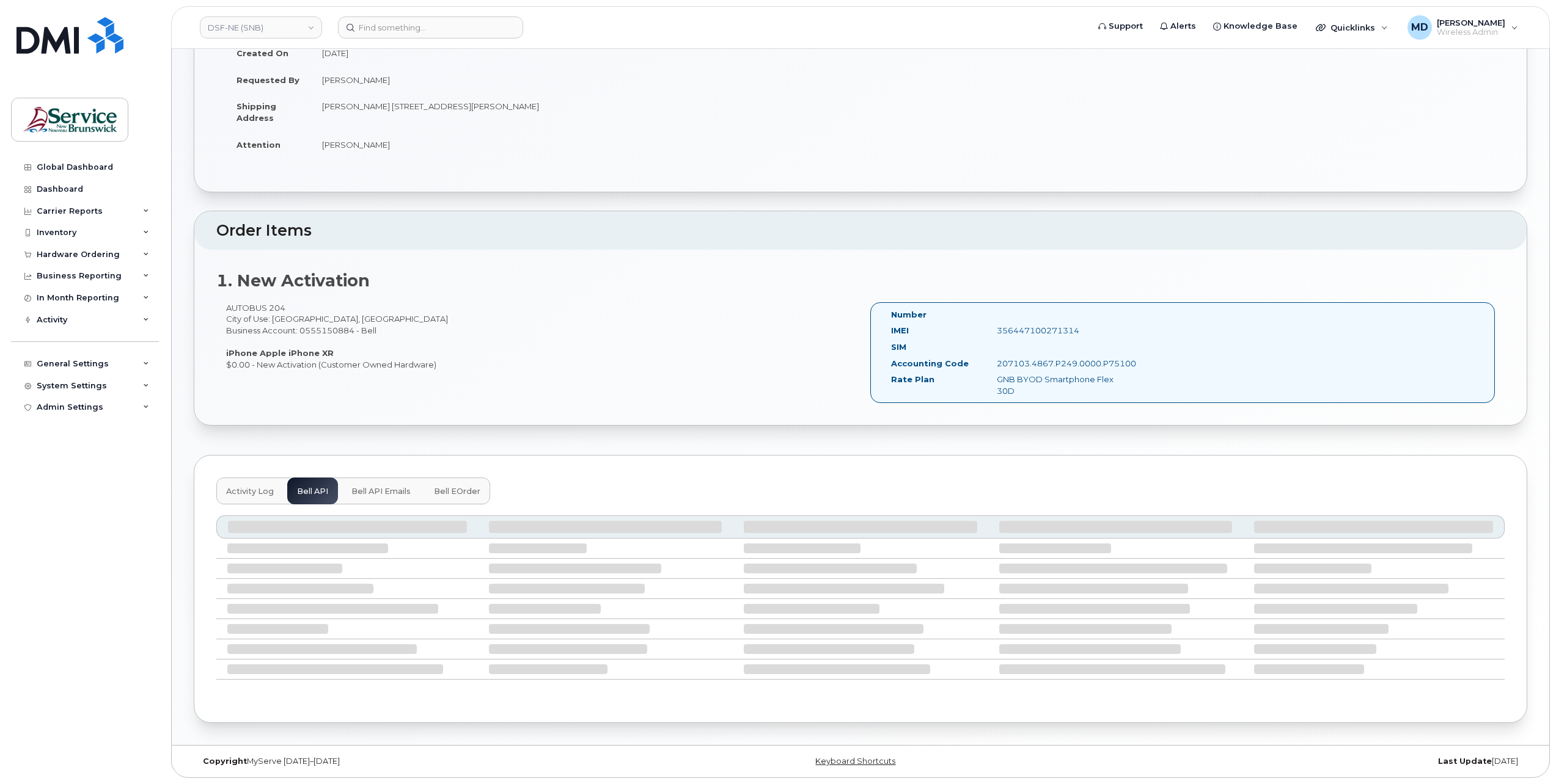
scroll to position [227, 0]
click at [364, 492] on span "Bell API Emails" at bounding box center [380, 497] width 59 height 10
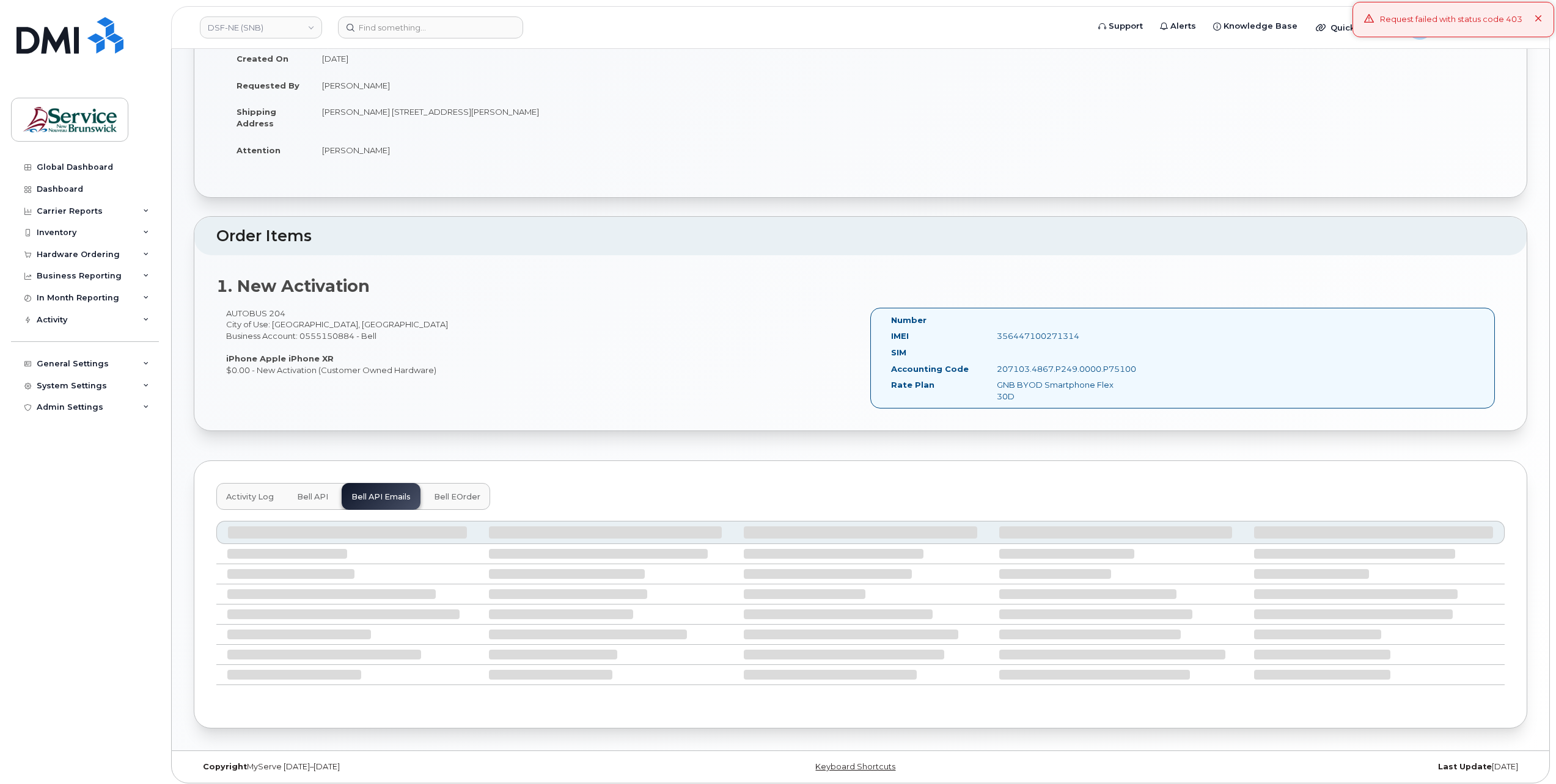
click at [458, 496] on span "Bell eOrder" at bounding box center [457, 497] width 46 height 10
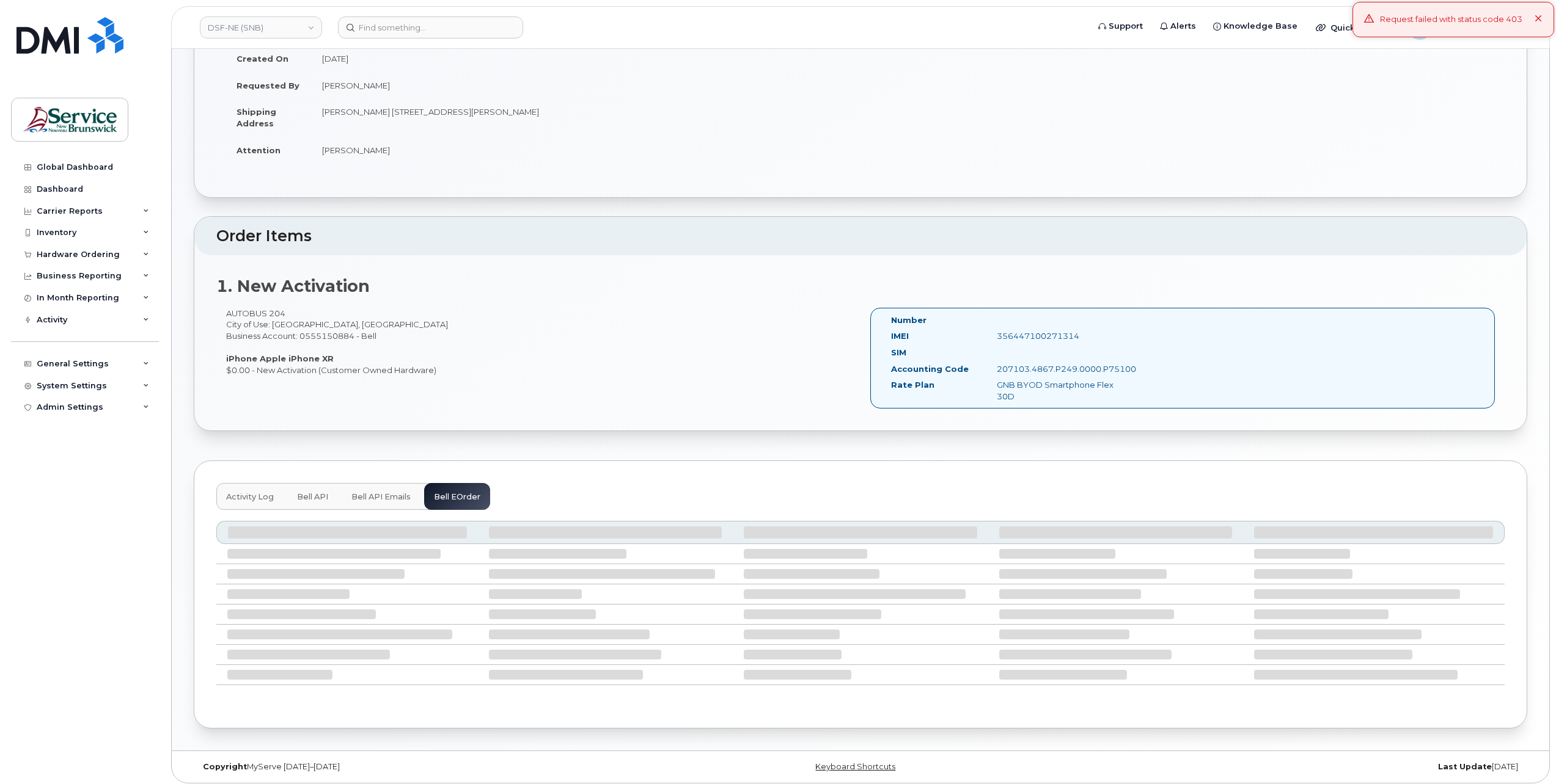
scroll to position [292, 0]
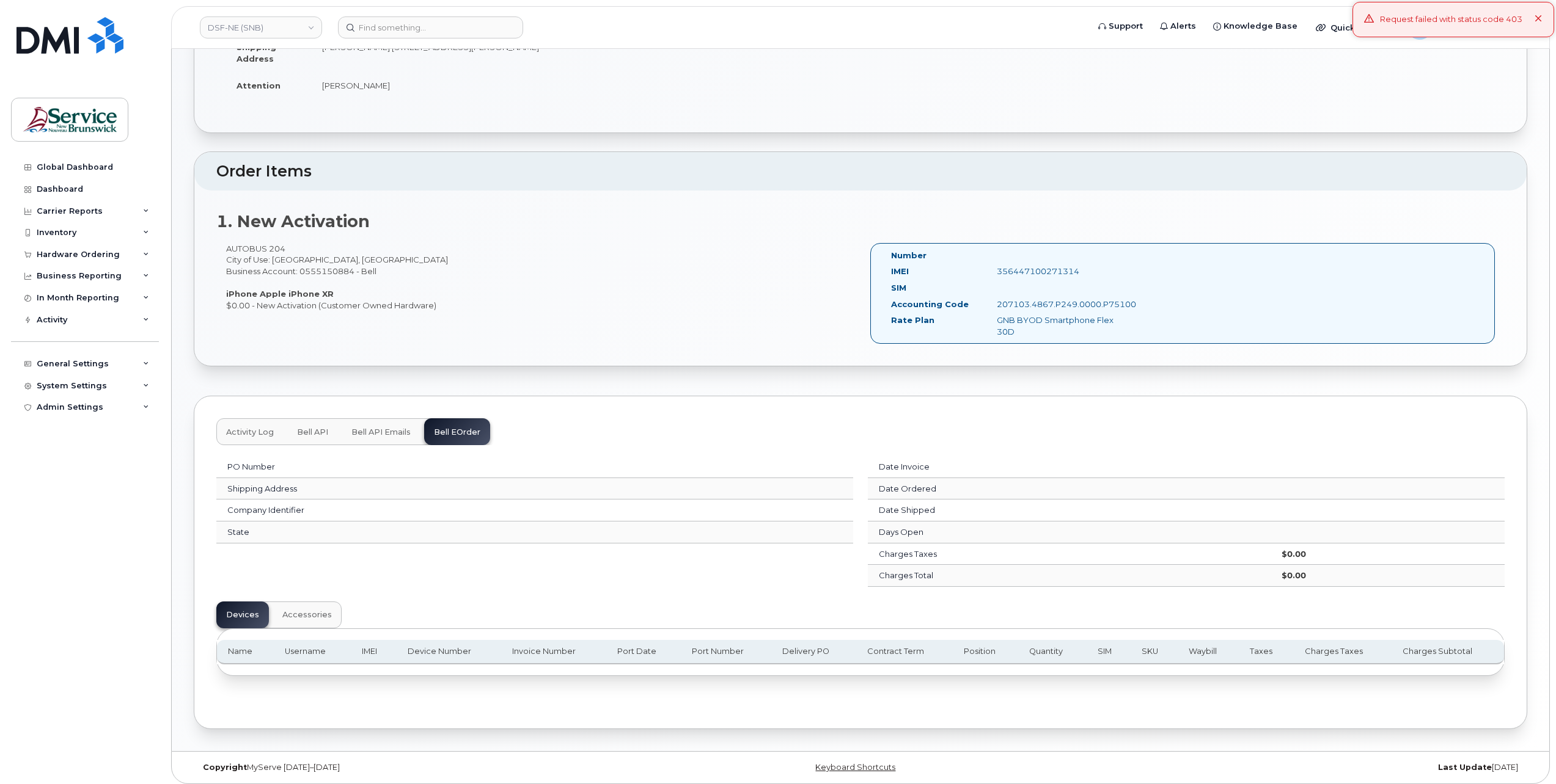
click at [238, 430] on span "Activity Log" at bounding box center [250, 432] width 47 height 10
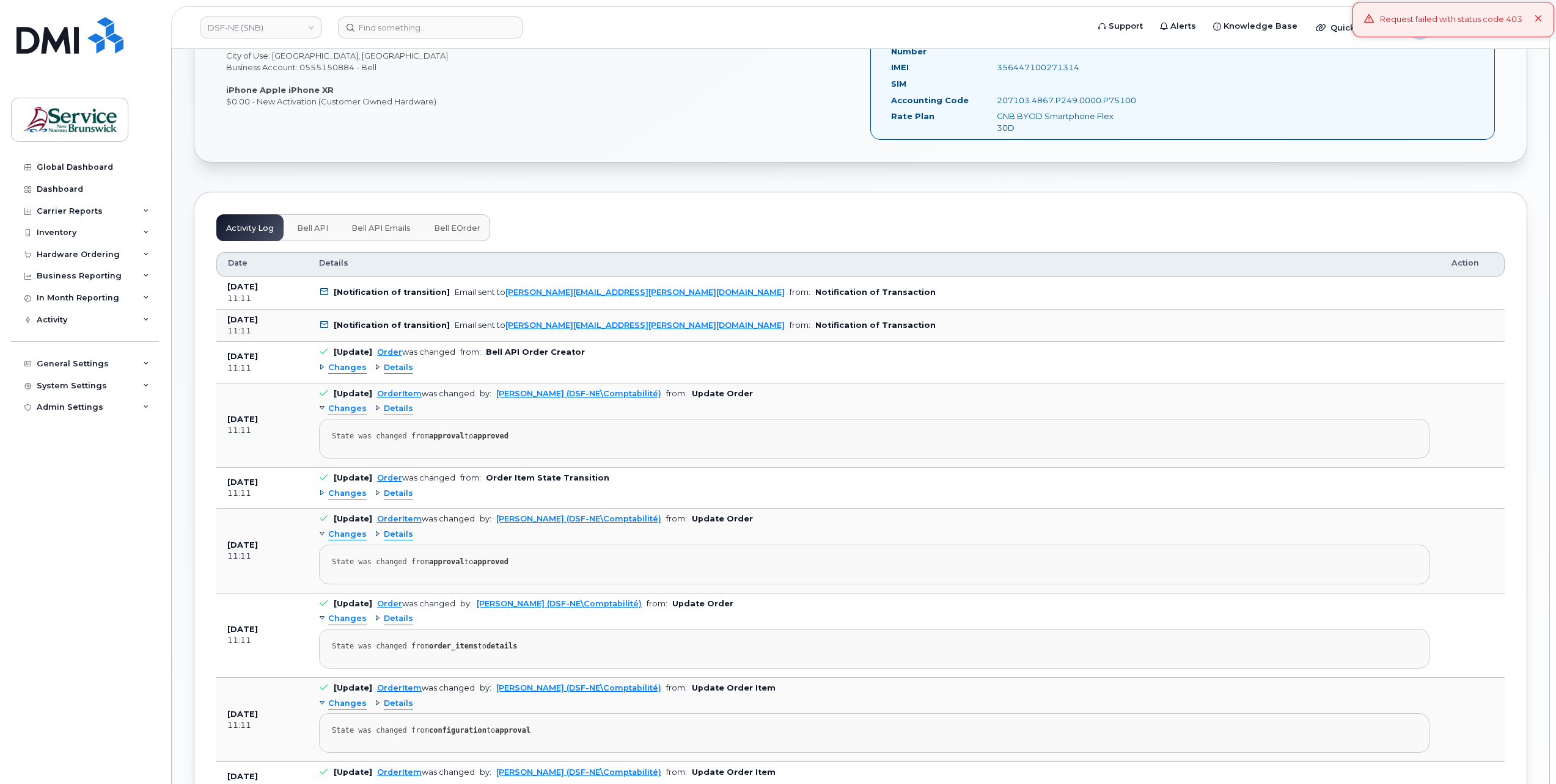
scroll to position [699, 0]
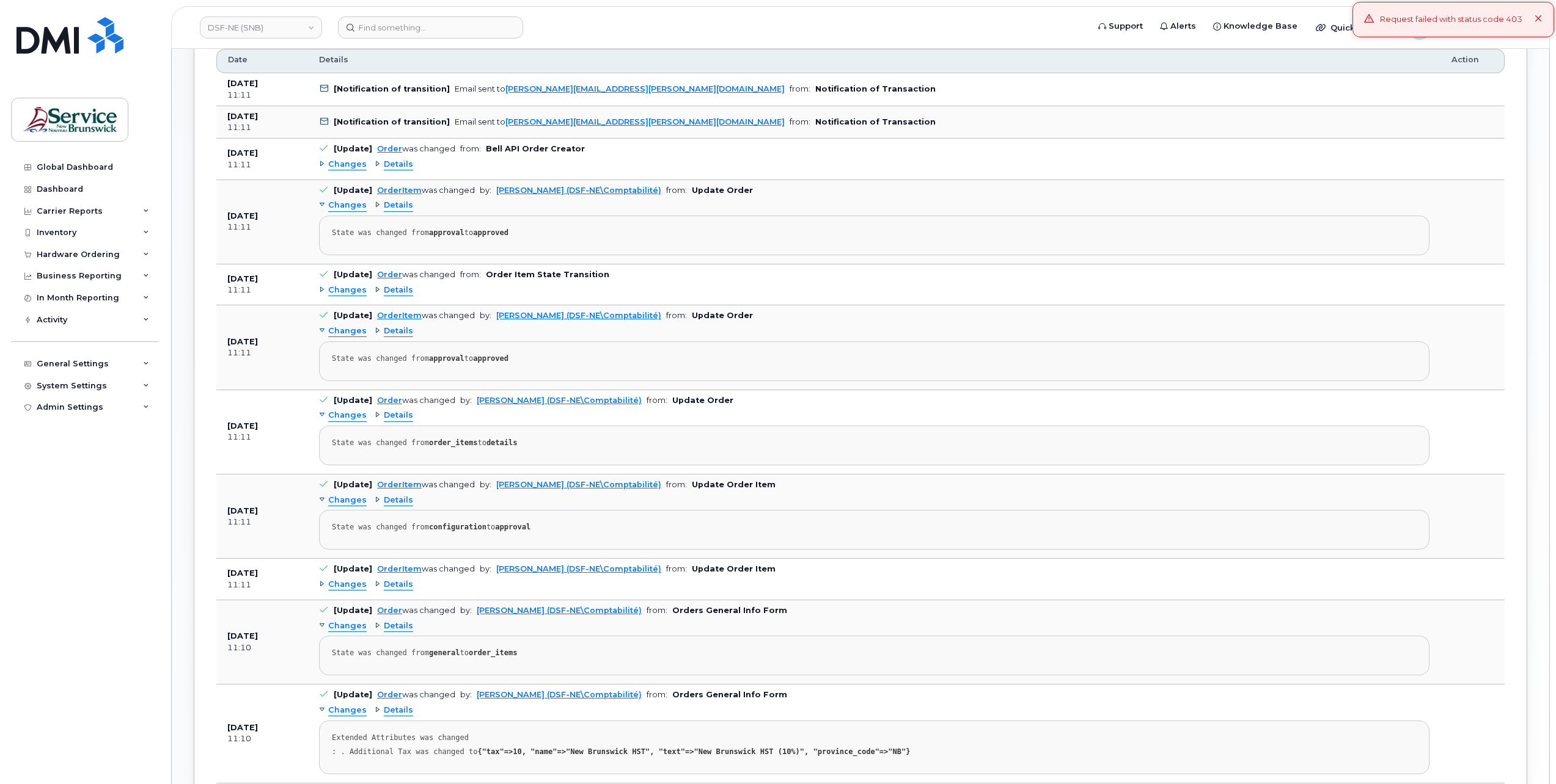
click at [347, 287] on span "Changes" at bounding box center [348, 290] width 38 height 12
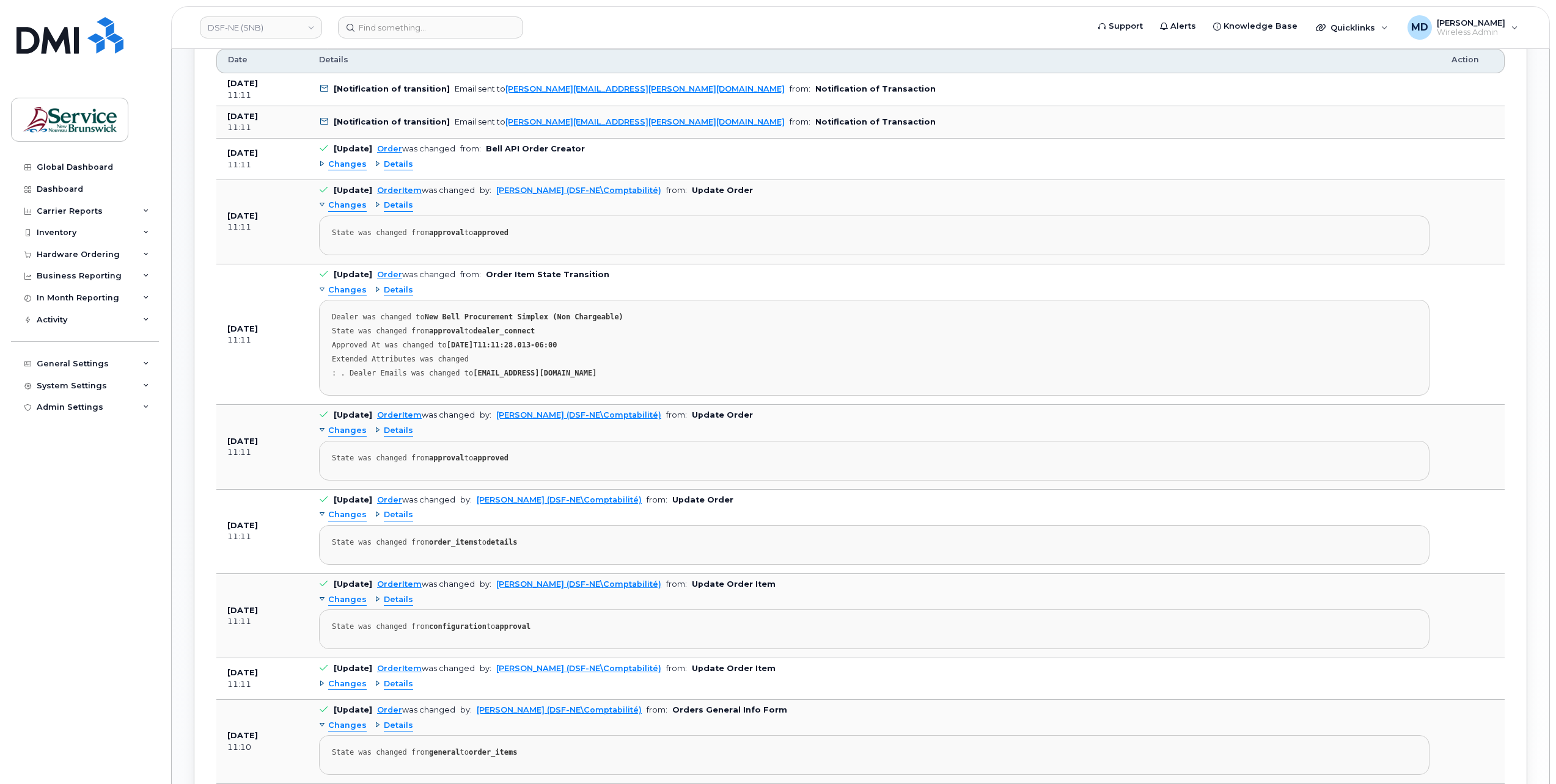
click at [348, 165] on span "Changes" at bounding box center [348, 165] width 38 height 12
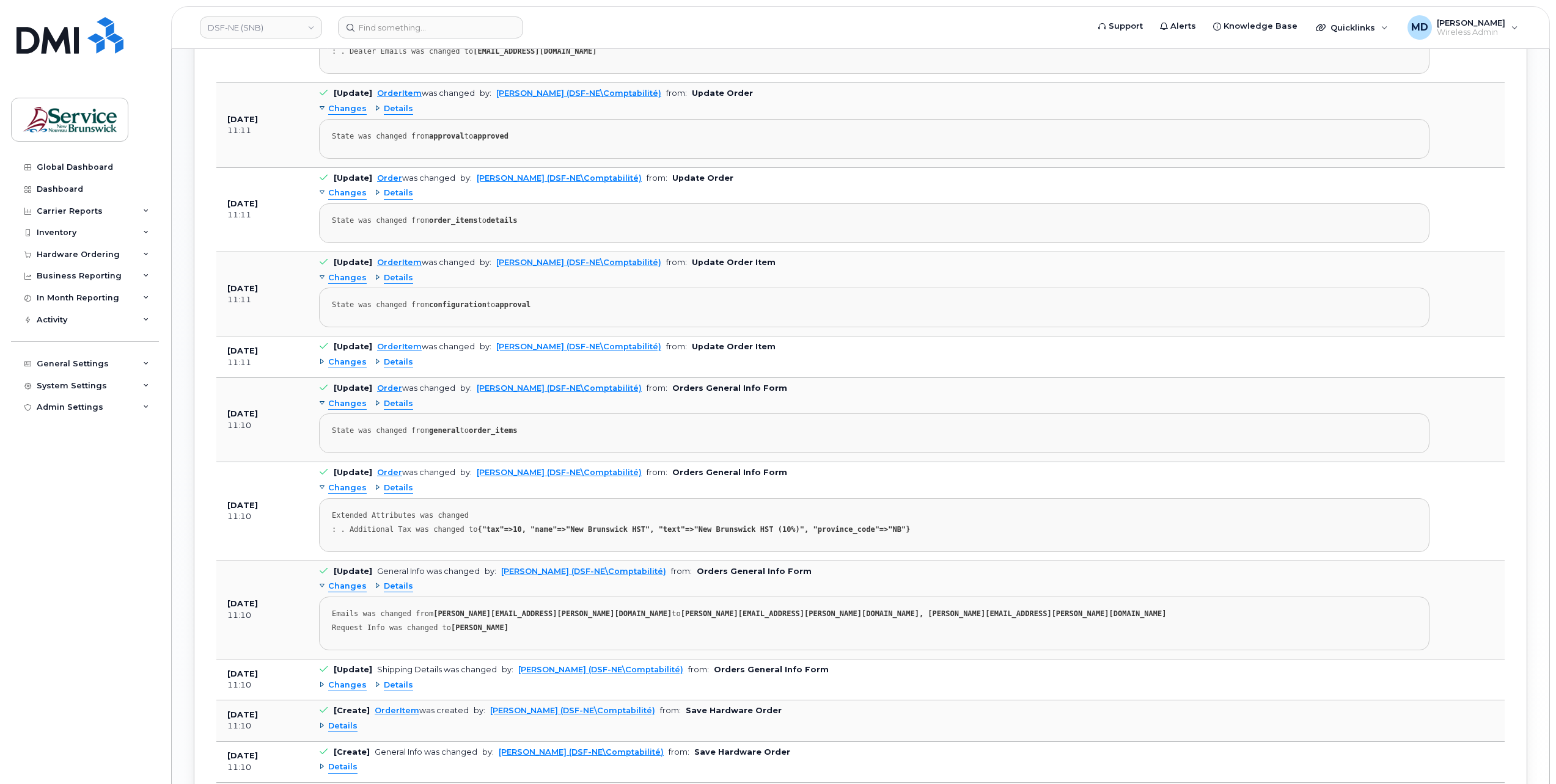
scroll to position [1241, 0]
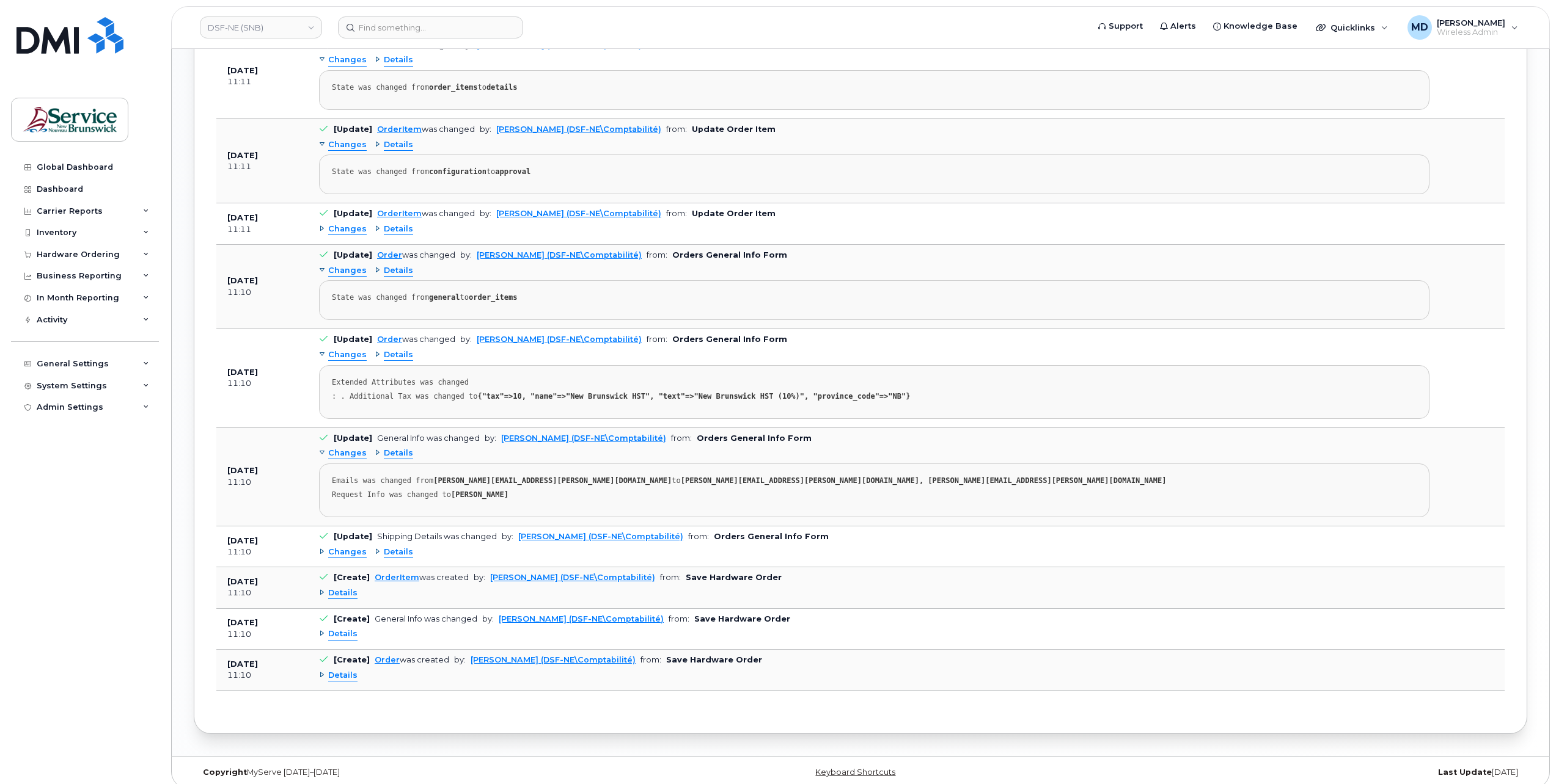
click at [349, 547] on span "Changes" at bounding box center [348, 552] width 38 height 12
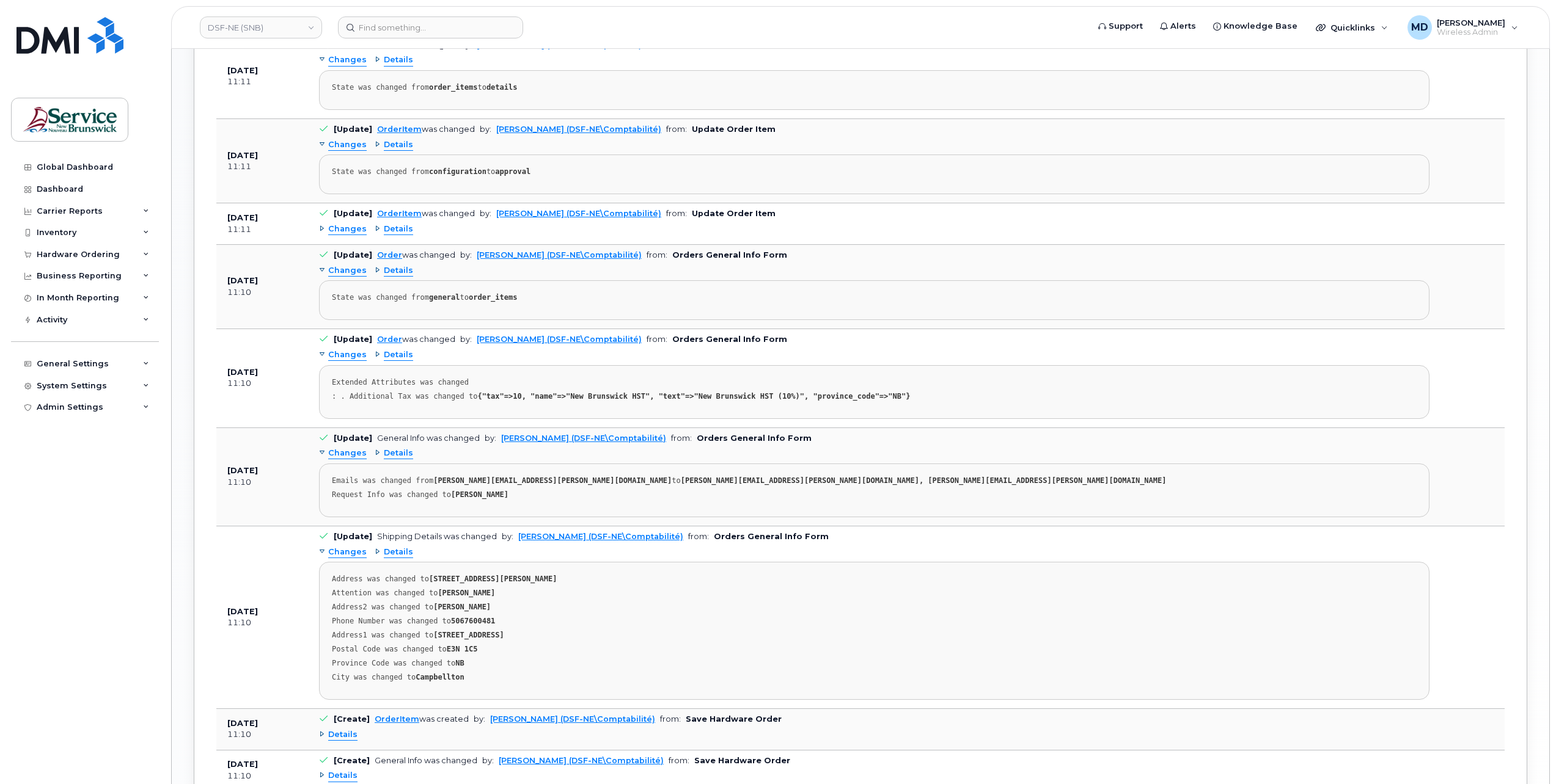
click at [349, 547] on span "Changes" at bounding box center [348, 552] width 38 height 12
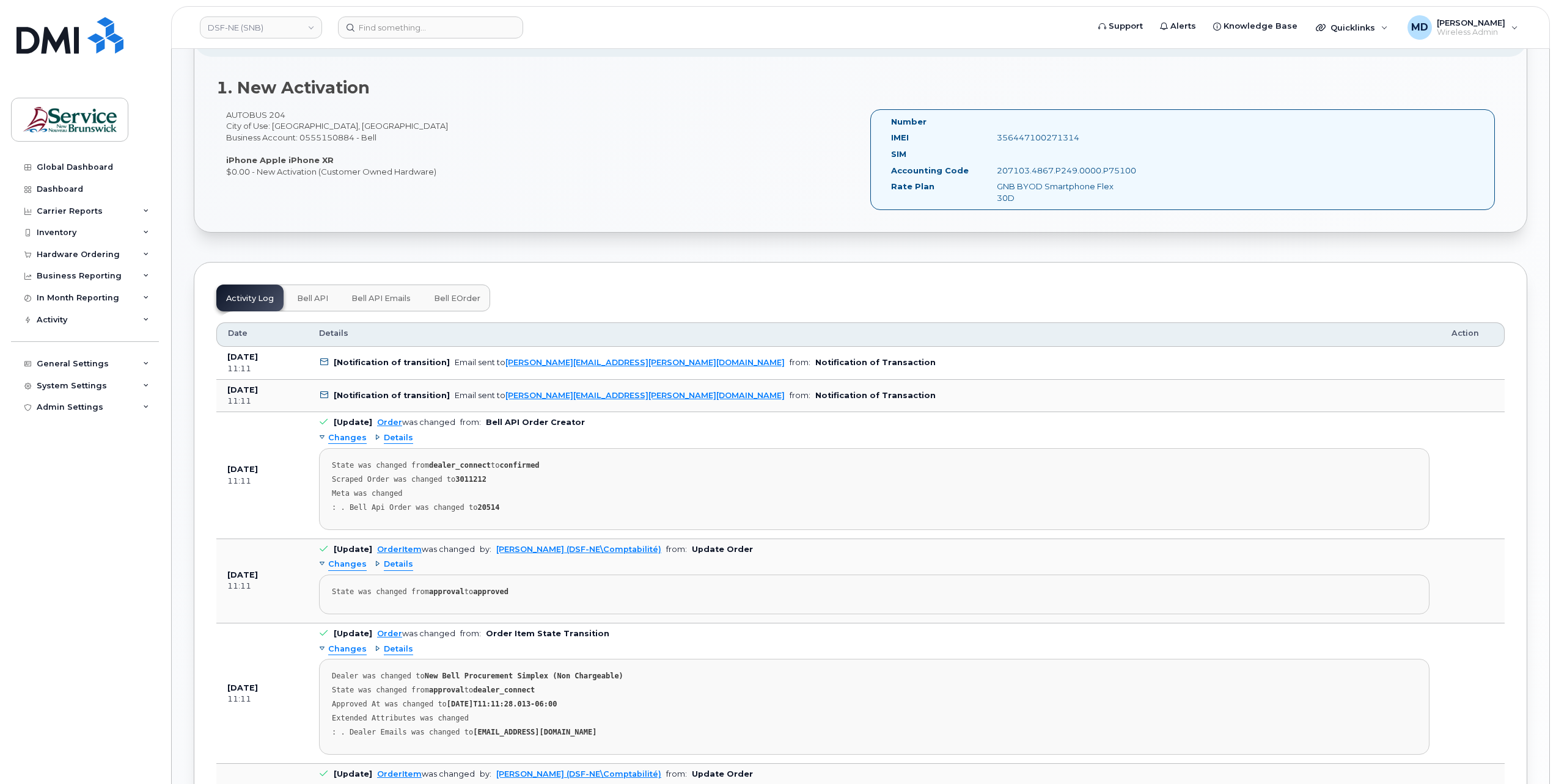
scroll to position [222, 0]
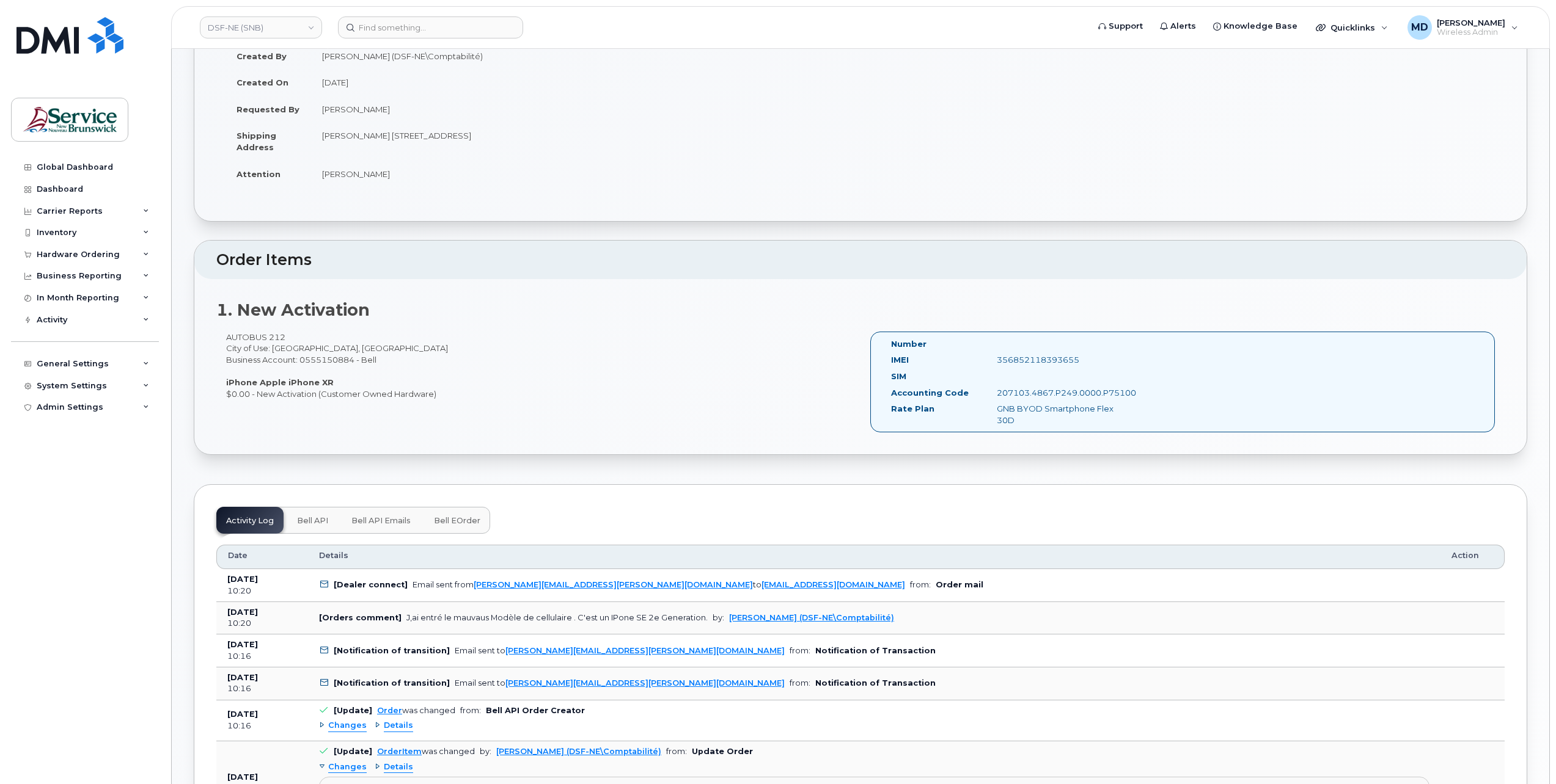
scroll to position [407, 0]
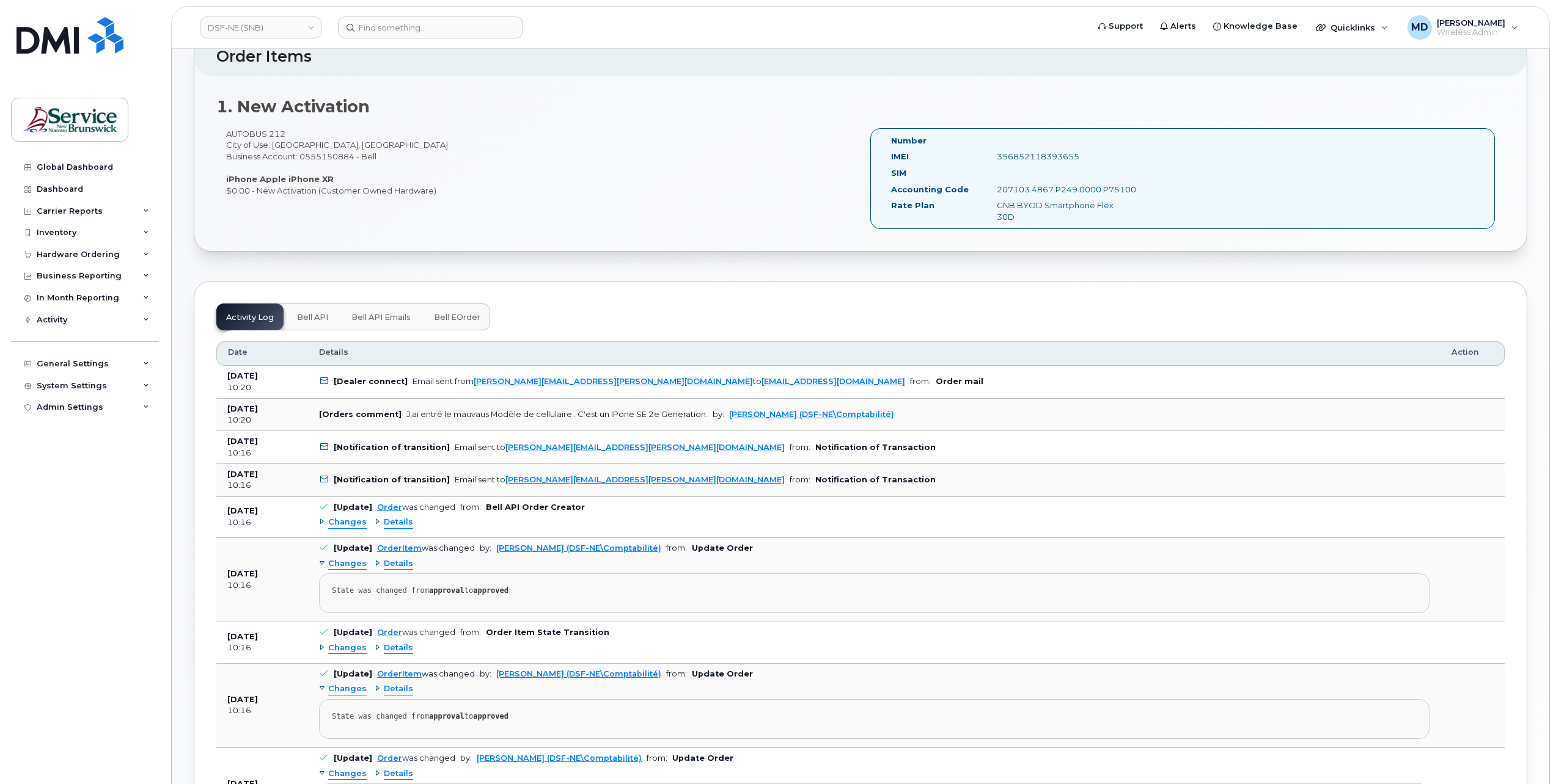
click at [336, 643] on span "Changes" at bounding box center [348, 648] width 38 height 12
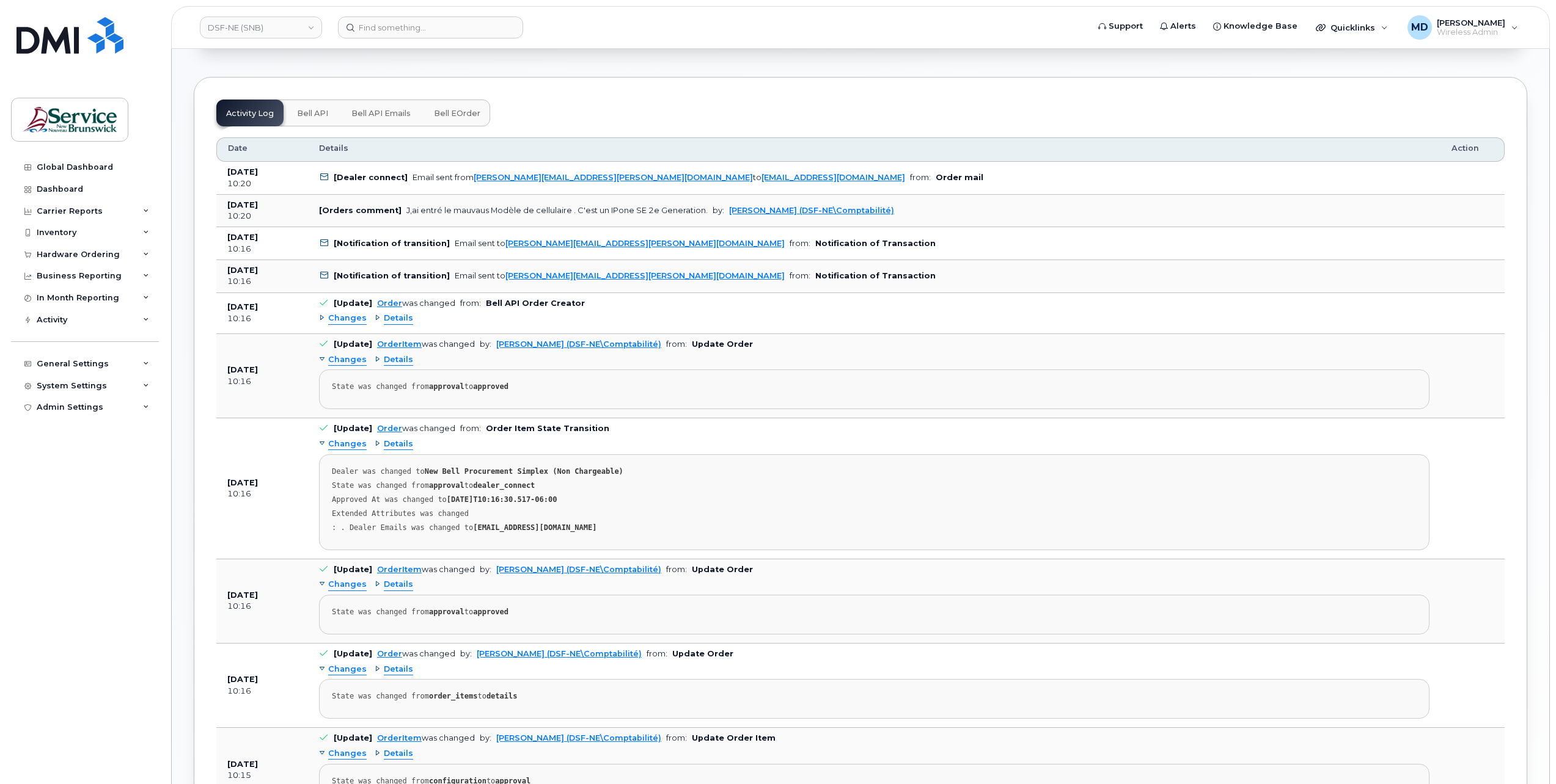
scroll to position [814, 0]
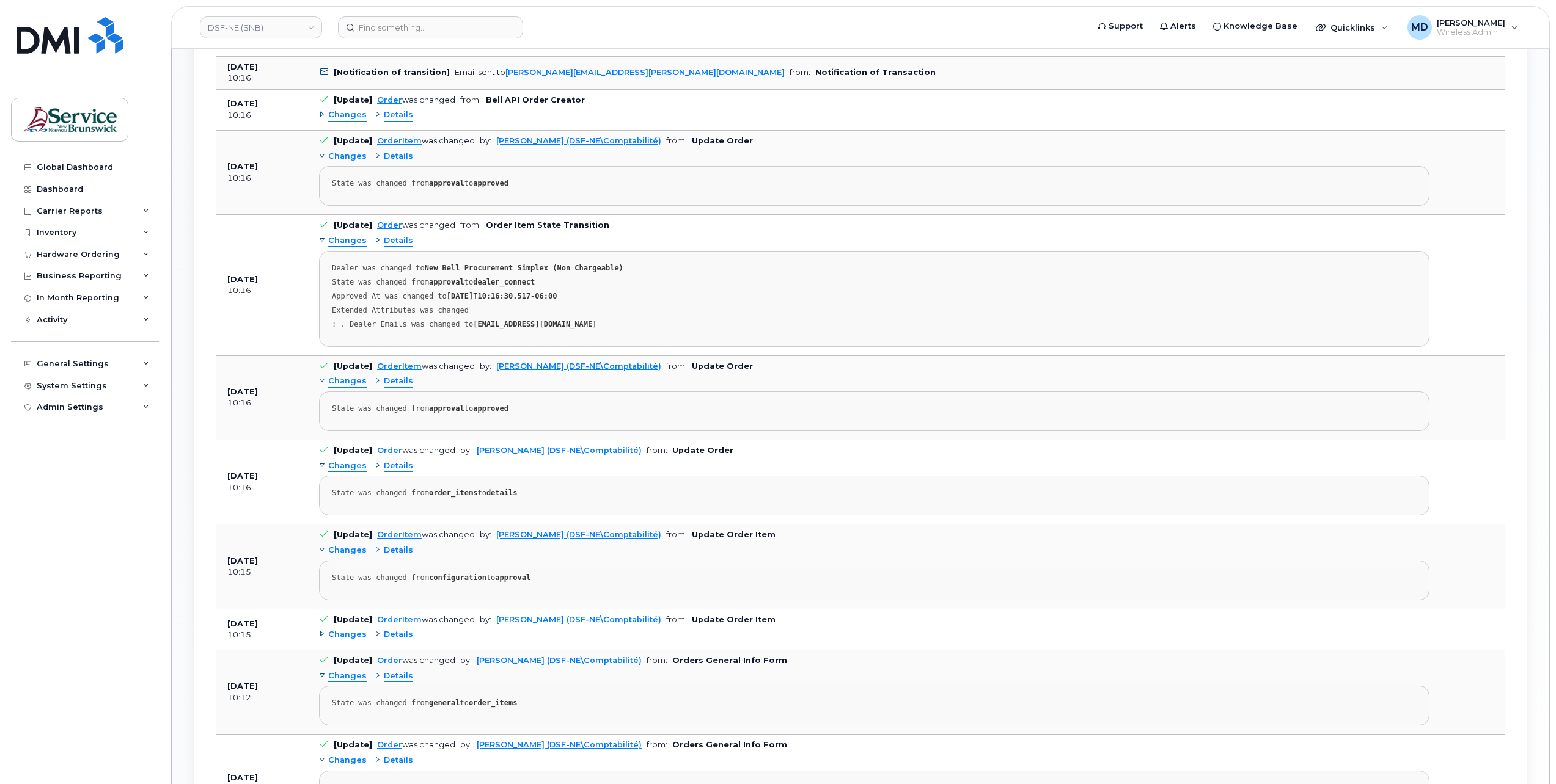
click at [340, 629] on span "Changes" at bounding box center [348, 635] width 38 height 12
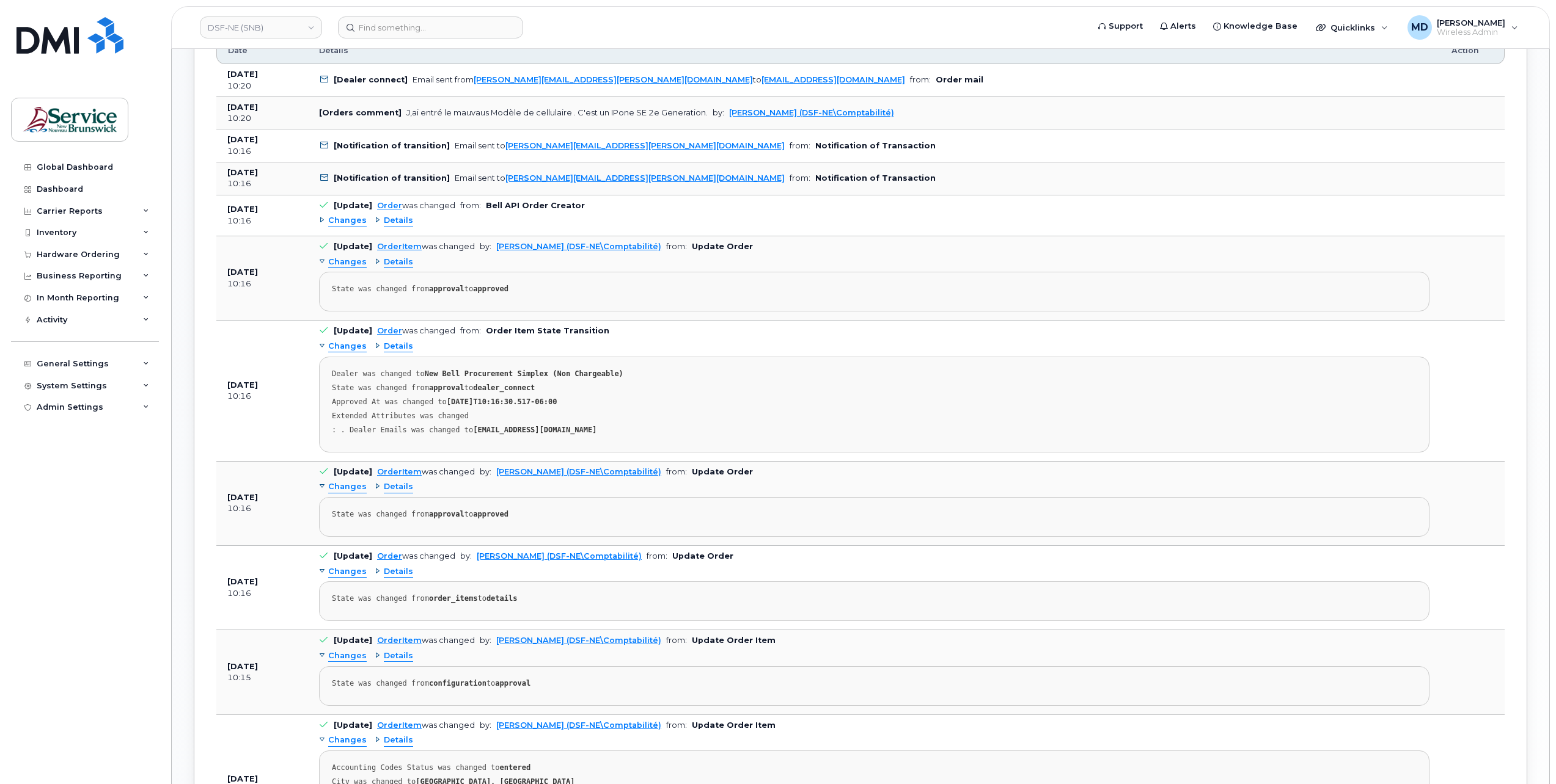
scroll to position [505, 0]
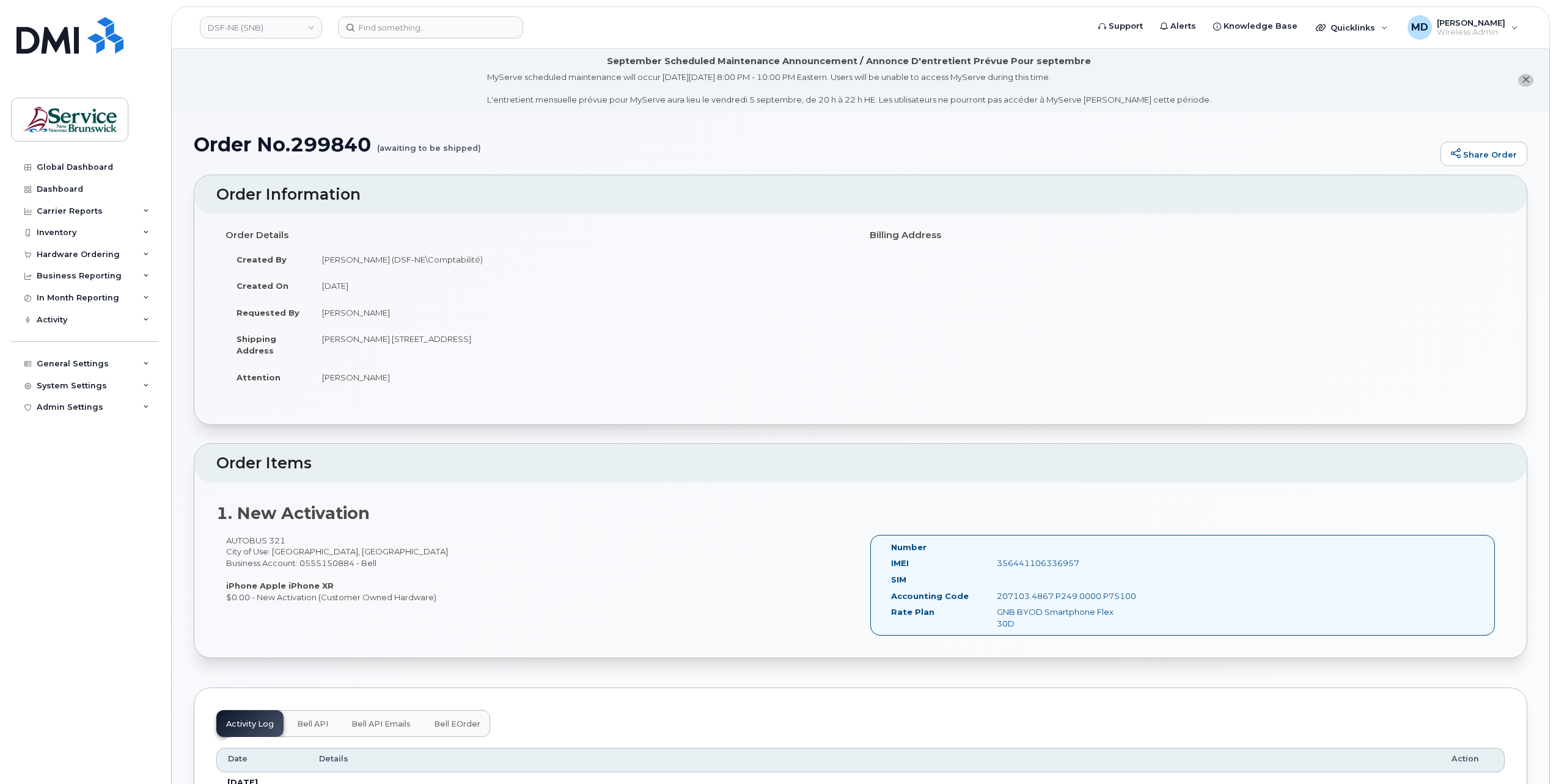
scroll to position [204, 0]
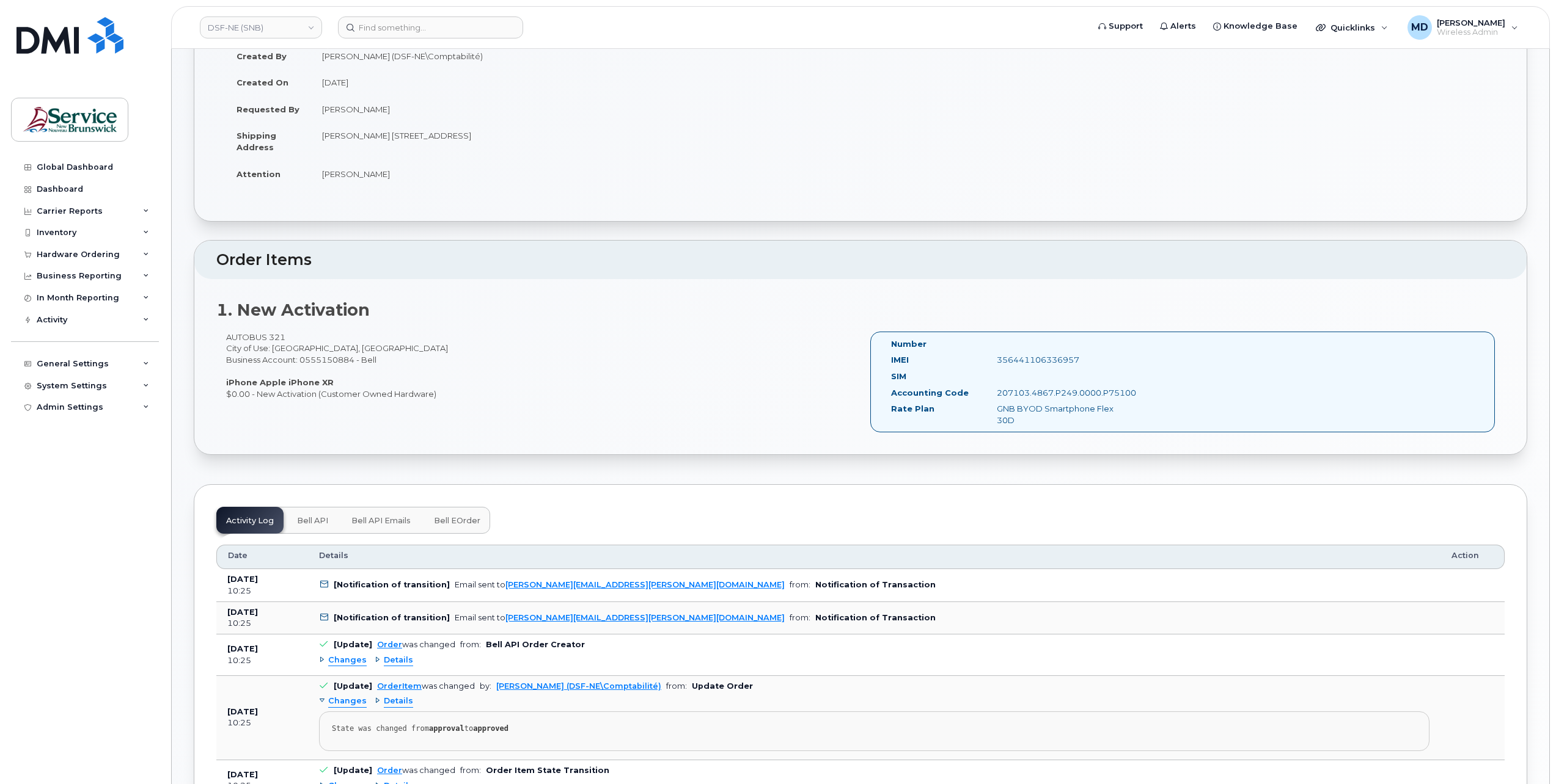
click at [462, 518] on span "Bell eOrder" at bounding box center [457, 521] width 46 height 10
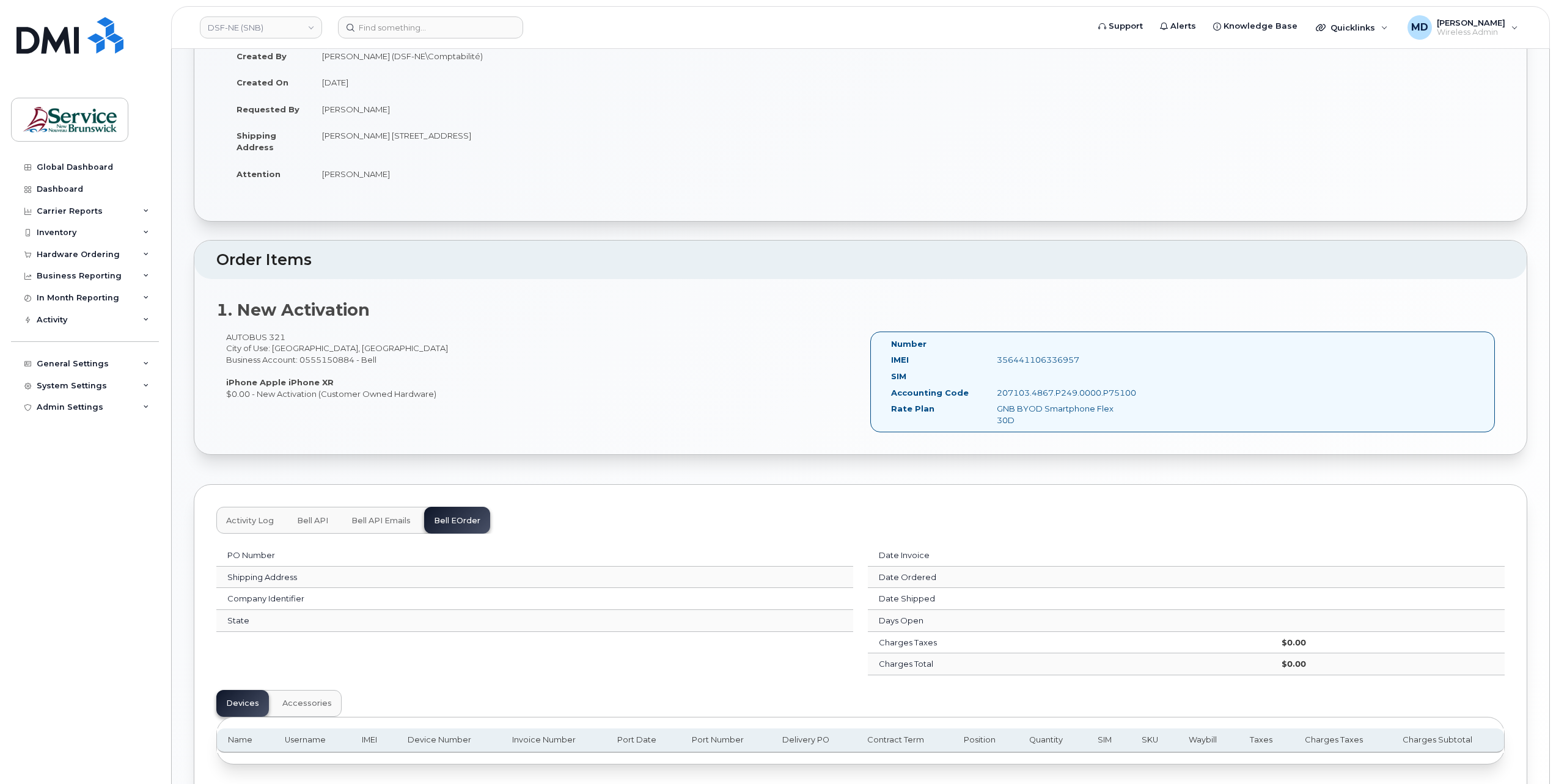
click at [252, 517] on span "Activity Log" at bounding box center [250, 521] width 47 height 10
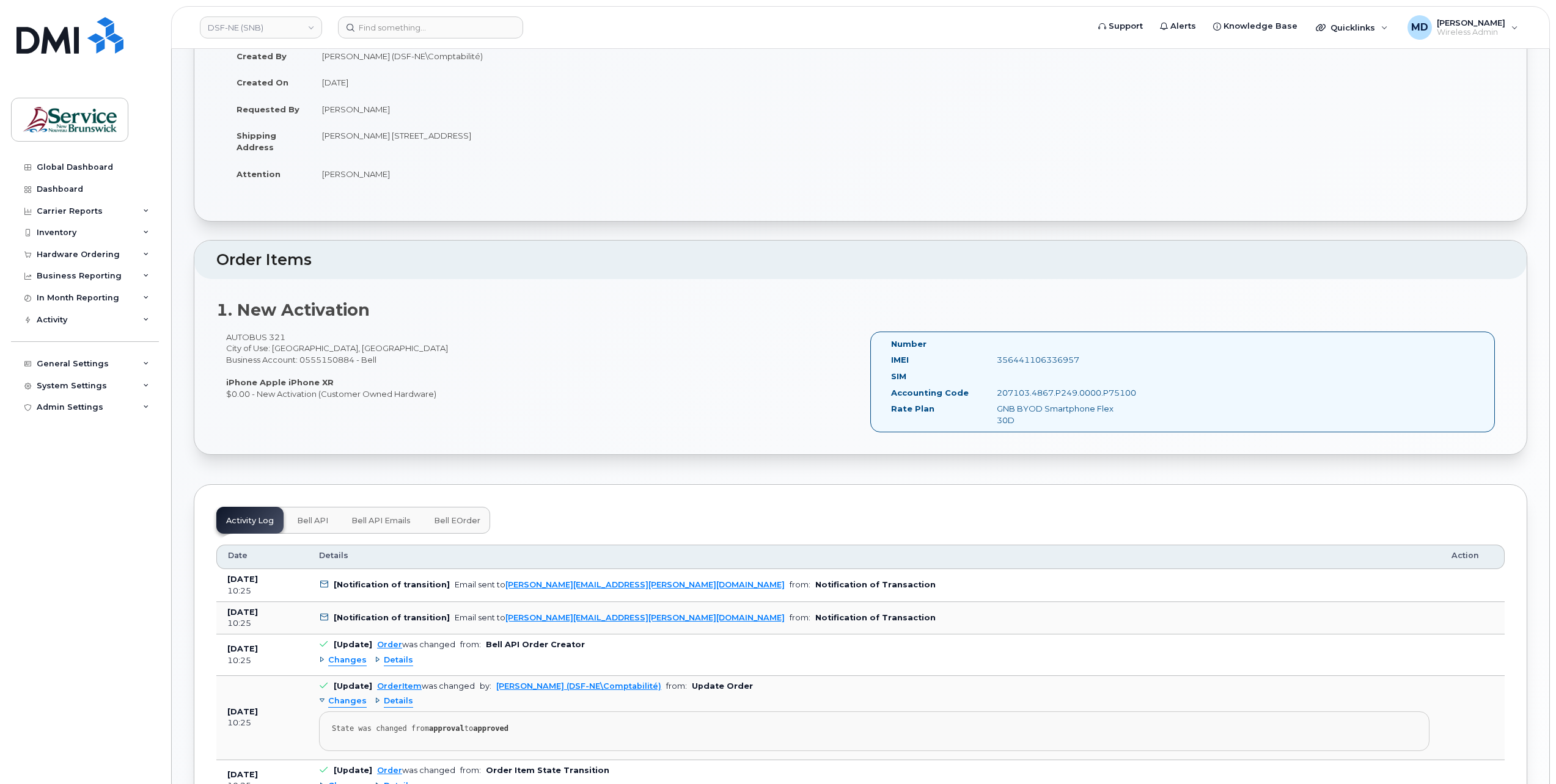
scroll to position [0, 0]
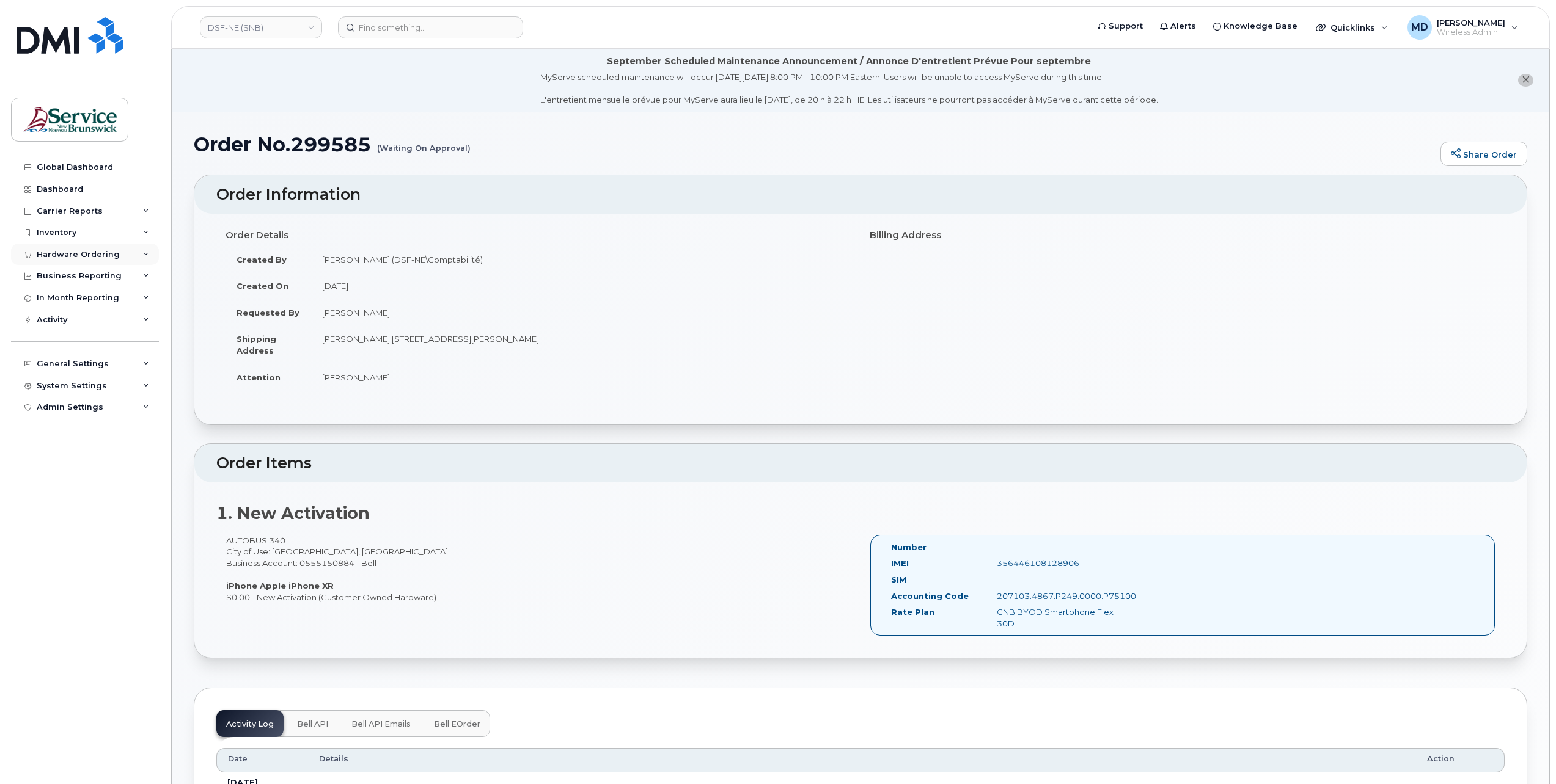
click at [72, 248] on div "Hardware Ordering" at bounding box center [85, 255] width 148 height 22
click at [64, 297] on div "Orders" at bounding box center [56, 300] width 30 height 11
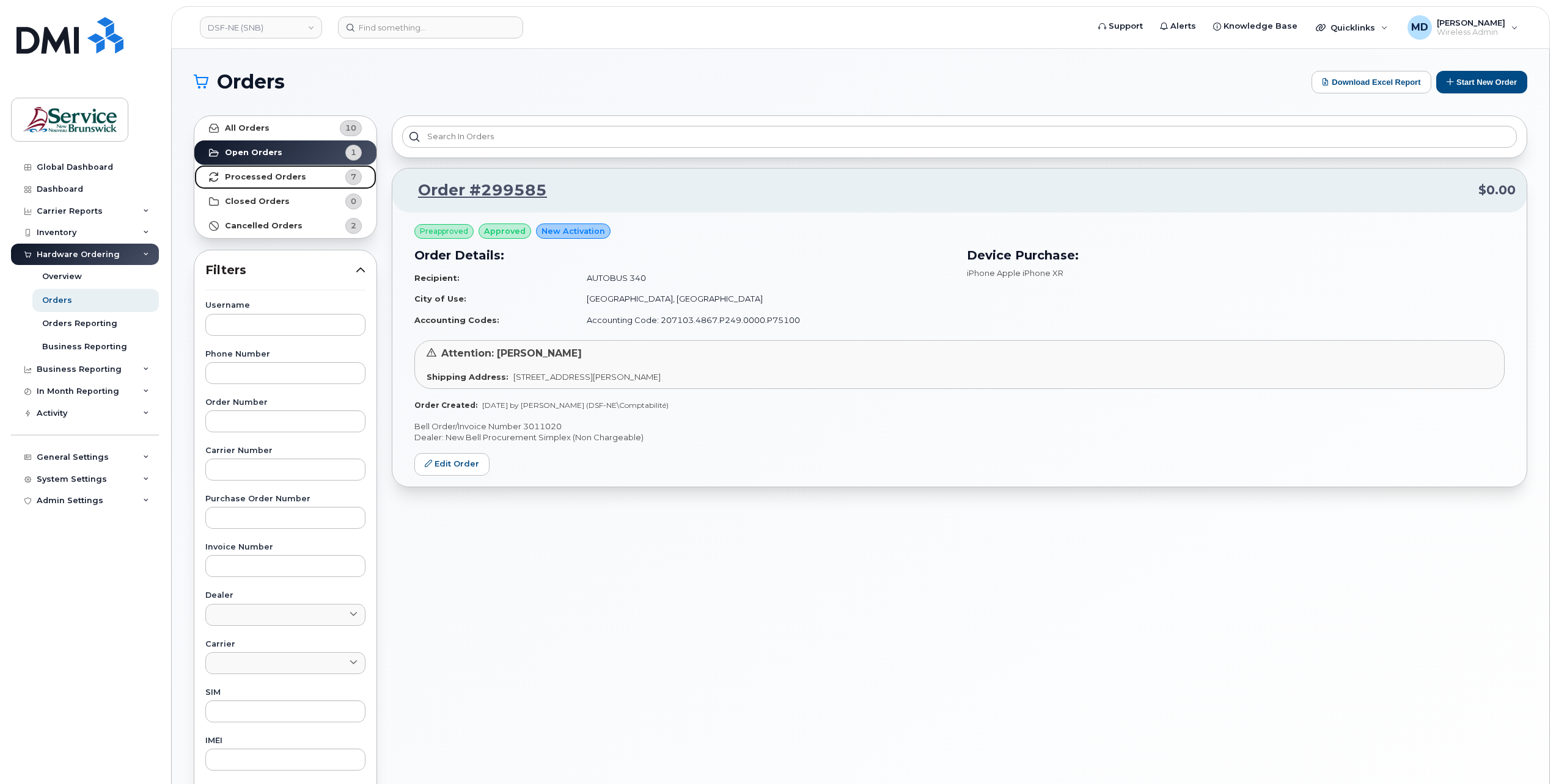
click at [265, 176] on strong "Processed Orders" at bounding box center [265, 176] width 81 height 10
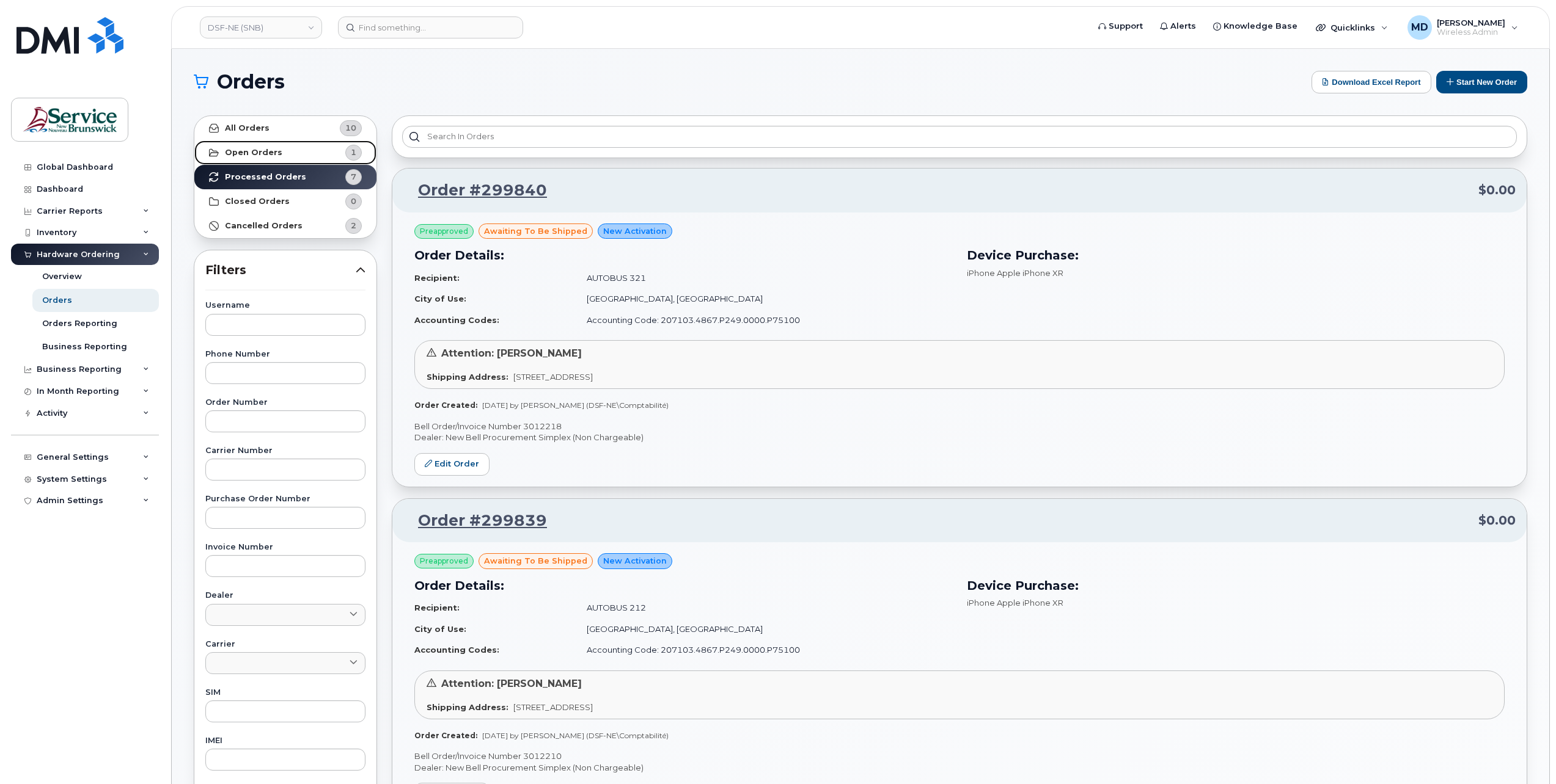
click at [277, 148] on link "Open Orders 1" at bounding box center [286, 152] width 182 height 25
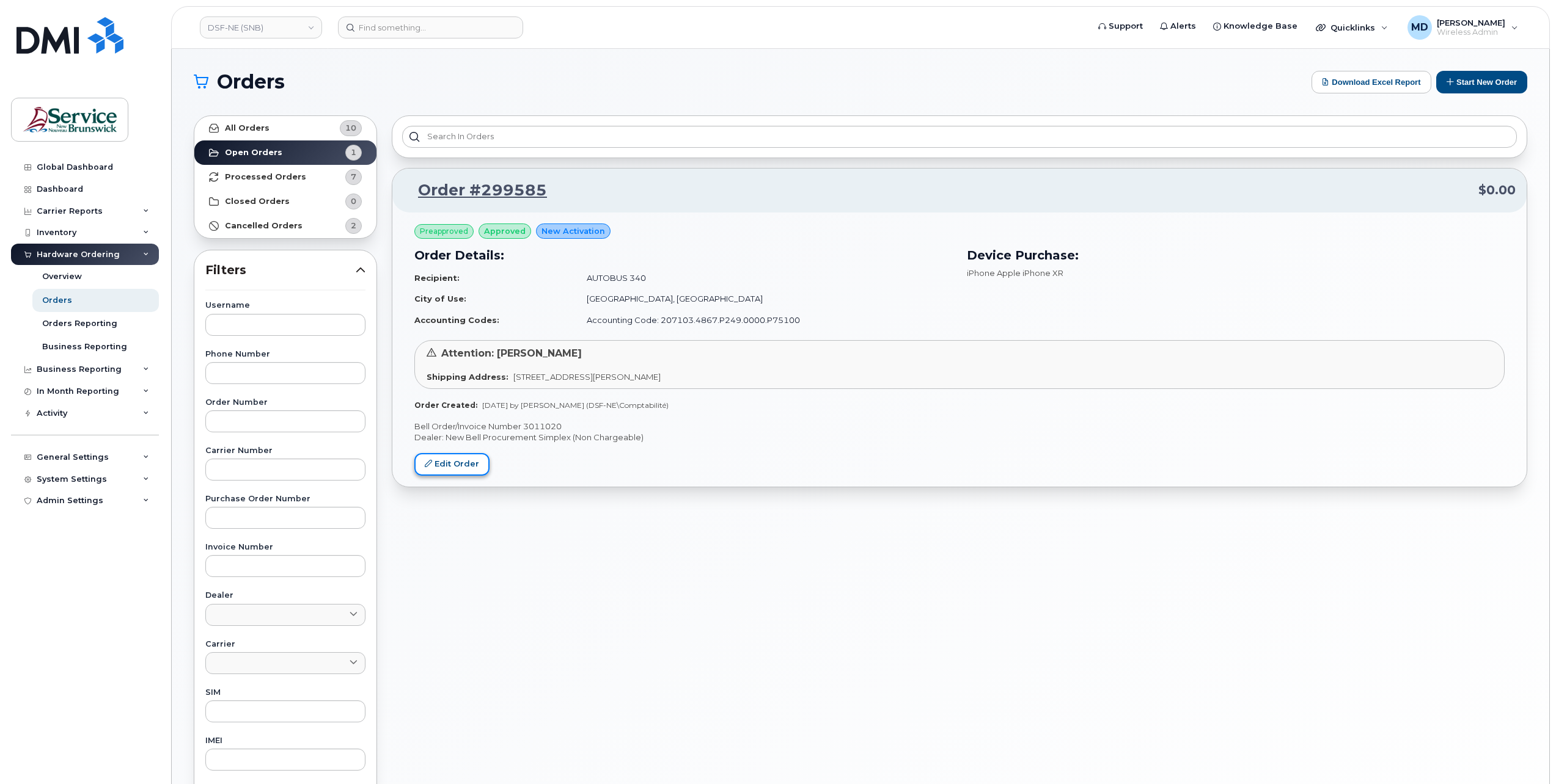
click at [450, 465] on link "Edit Order" at bounding box center [451, 464] width 76 height 23
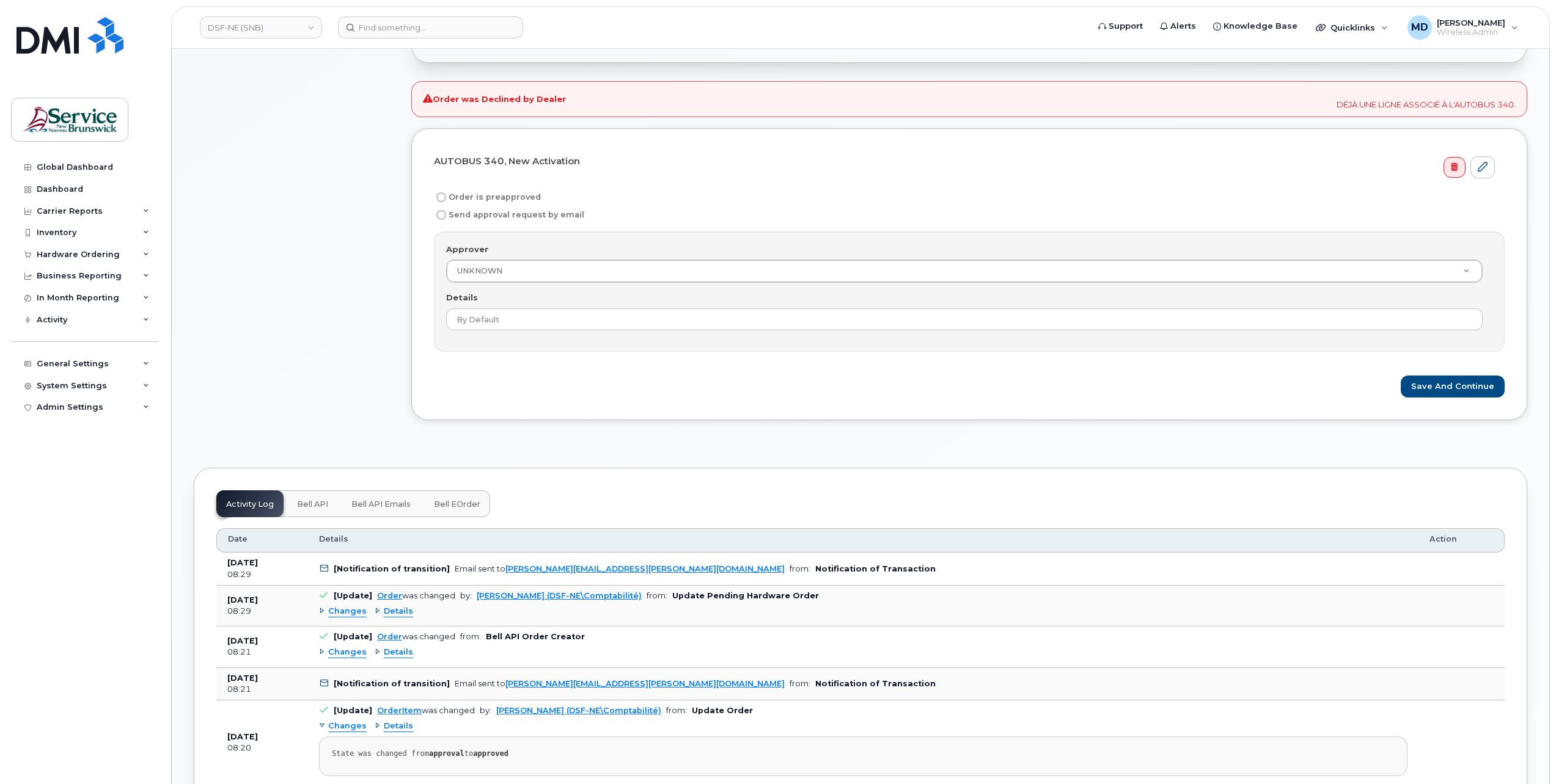
scroll to position [204, 0]
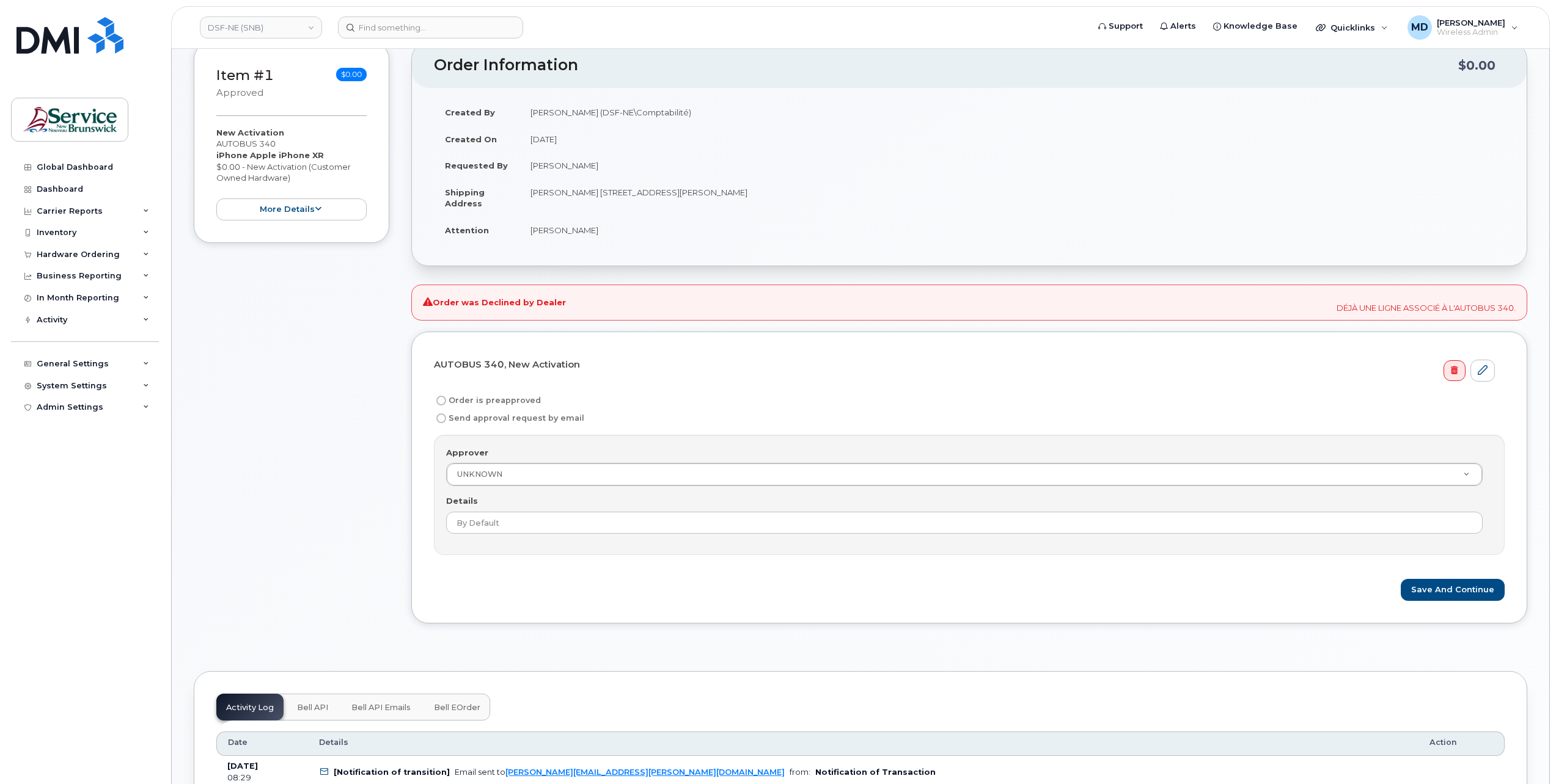
click at [440, 398] on input "Order is preapproved" at bounding box center [441, 400] width 10 height 10
radio input "true"
drag, startPoint x: 1430, startPoint y: 591, endPoint x: 1229, endPoint y: 554, distance: 204.4
click at [1430, 591] on button "Save and Continue" at bounding box center [1453, 590] width 104 height 23
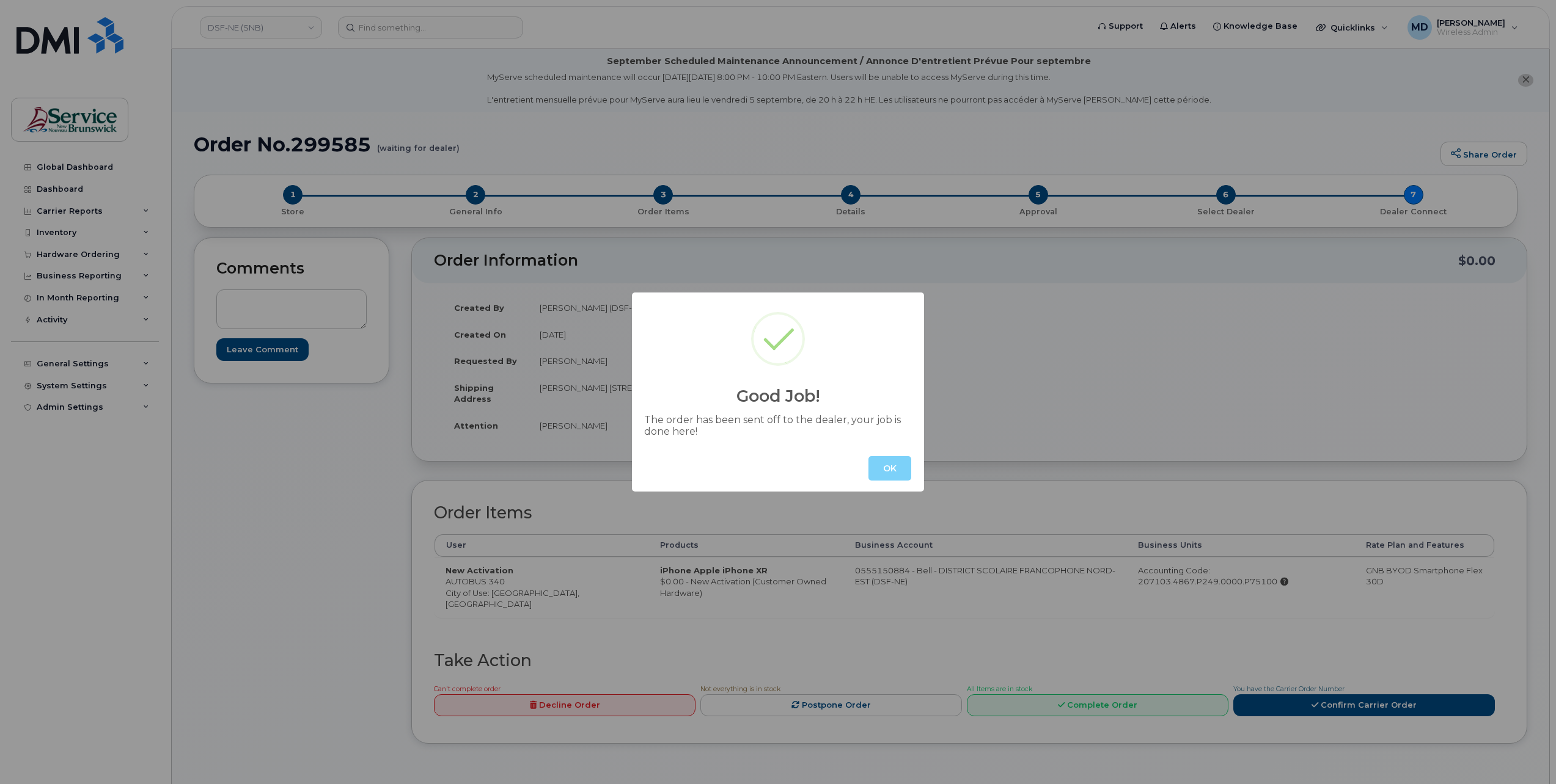
click at [895, 470] on button "OK" at bounding box center [889, 468] width 43 height 25
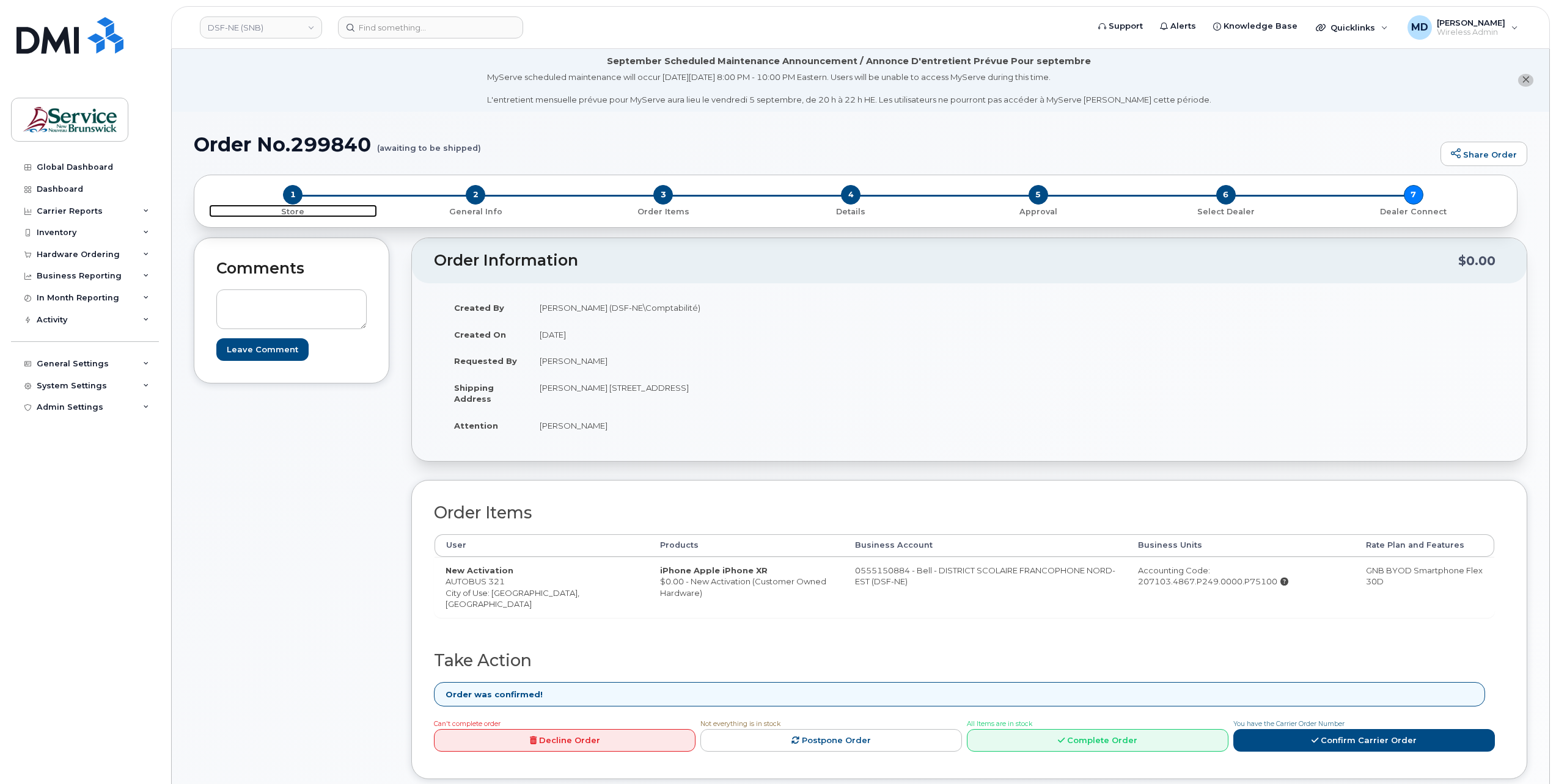
click at [295, 196] on span "1" at bounding box center [292, 195] width 19 height 19
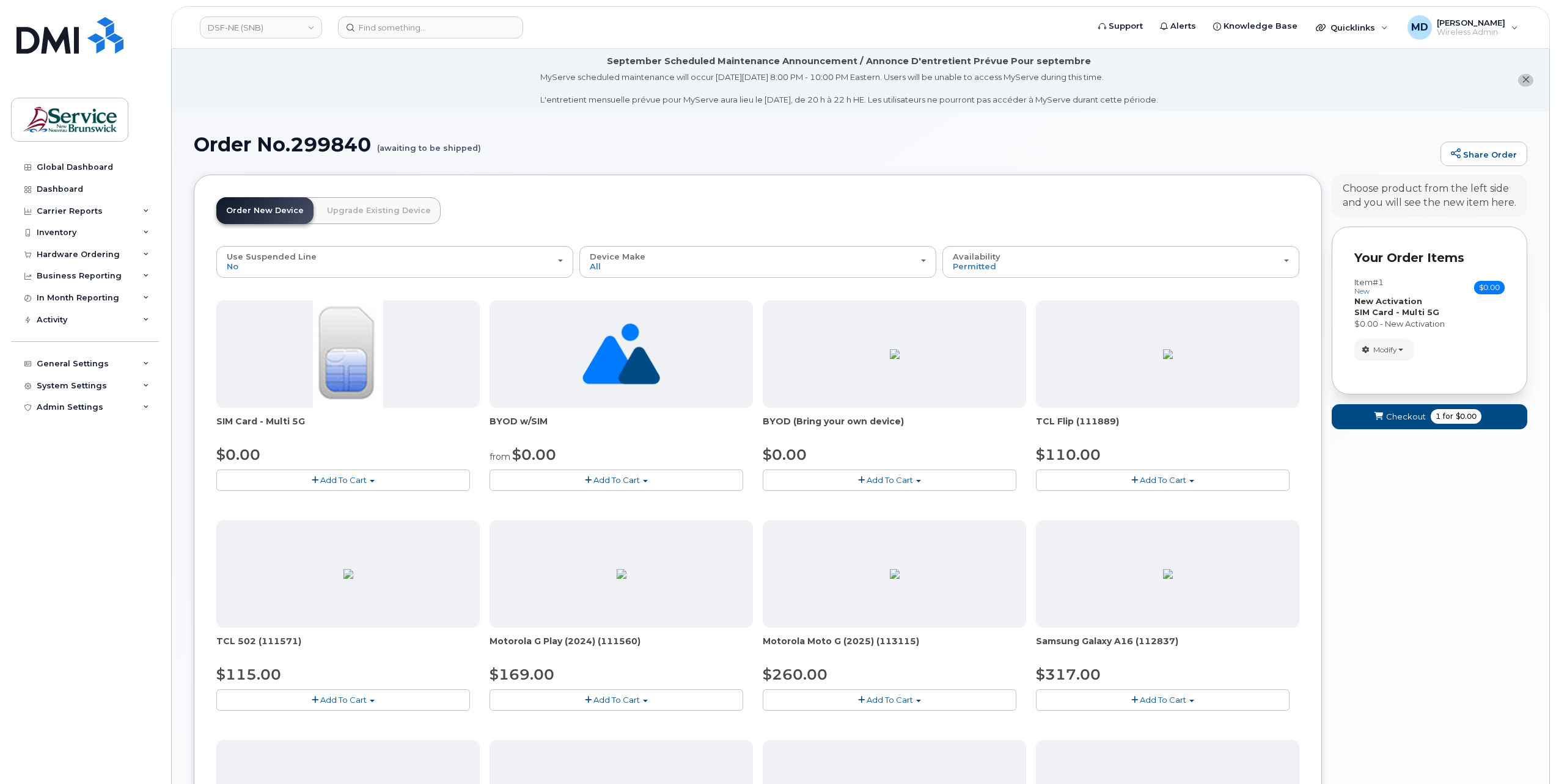
drag, startPoint x: 341, startPoint y: 68, endPoint x: 348, endPoint y: 70, distance: 7.3
